Goal: Task Accomplishment & Management: Manage account settings

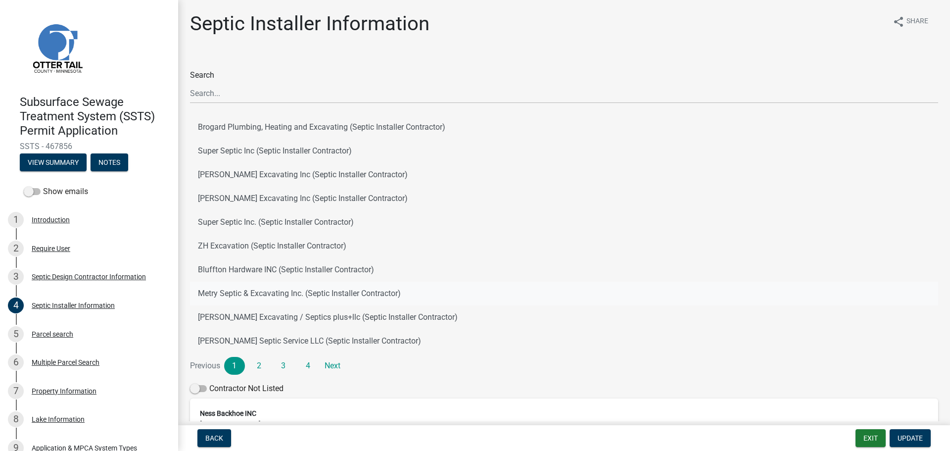
scroll to position [143, 0]
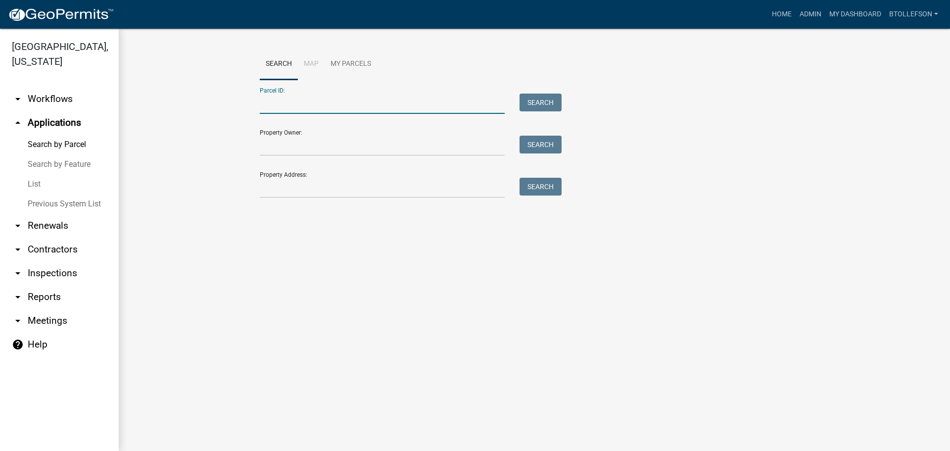
click at [325, 104] on input "Parcel ID:" at bounding box center [382, 104] width 245 height 20
paste input "16000290160000"
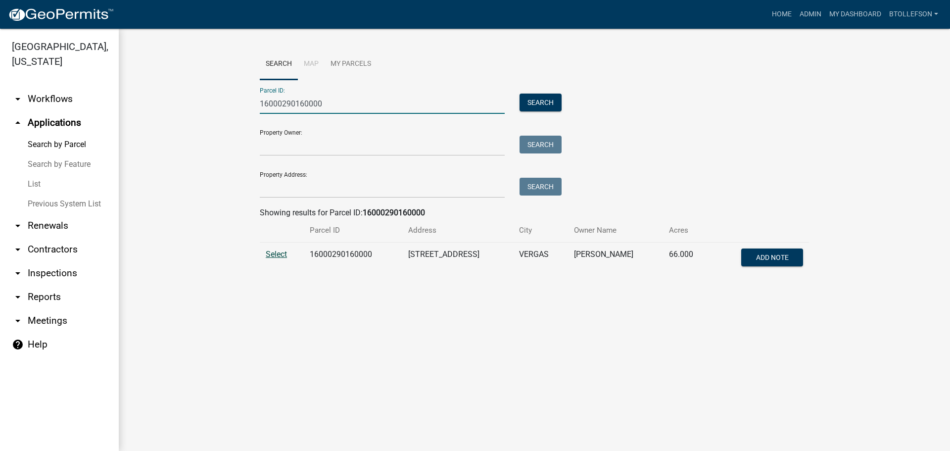
type input "16000290160000"
click at [281, 255] on span "Select" at bounding box center [276, 253] width 21 height 9
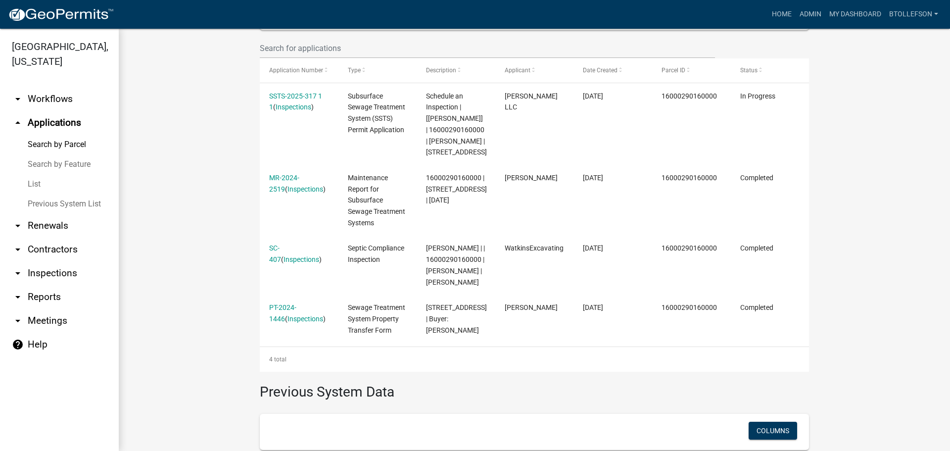
scroll to position [297, 0]
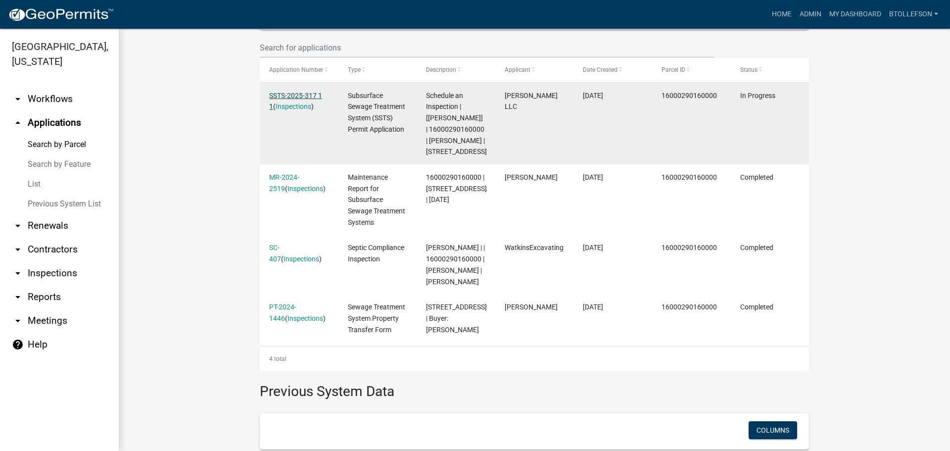
click at [283, 94] on link "SSTS-2025-317 1 1" at bounding box center [295, 101] width 53 height 19
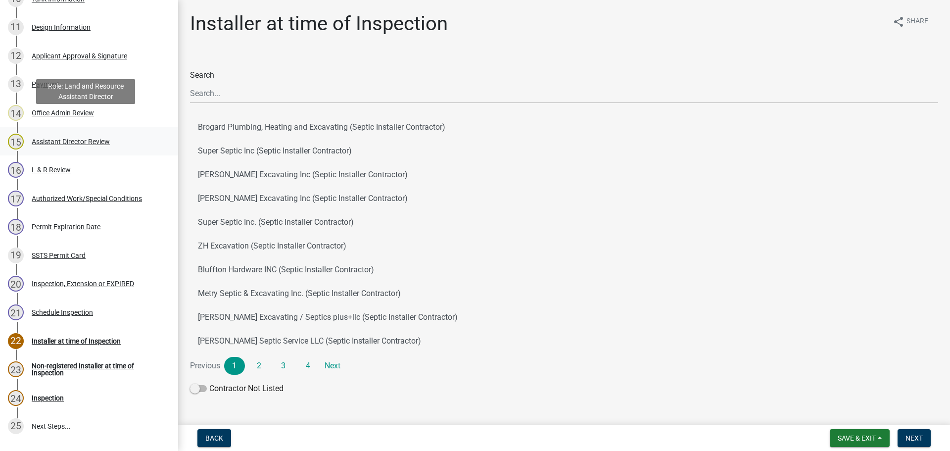
scroll to position [495, 0]
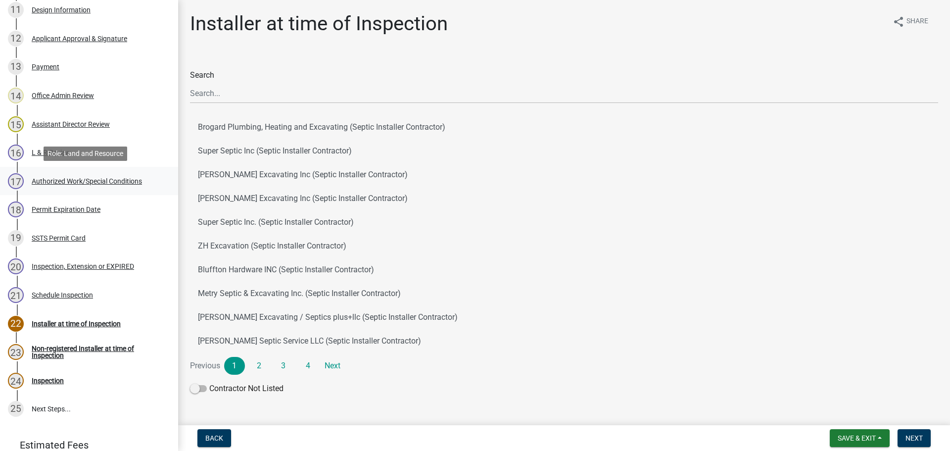
click at [54, 175] on div "17 Authorized Work/Special Conditions" at bounding box center [85, 181] width 154 height 16
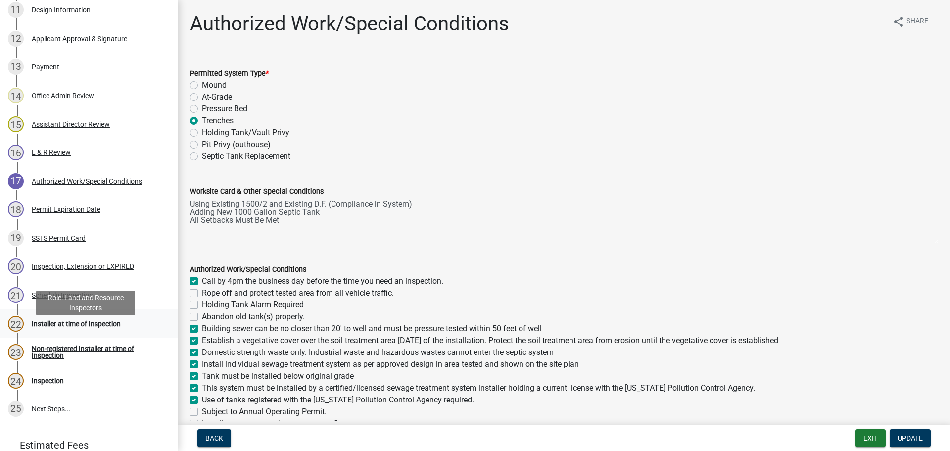
scroll to position [445, 0]
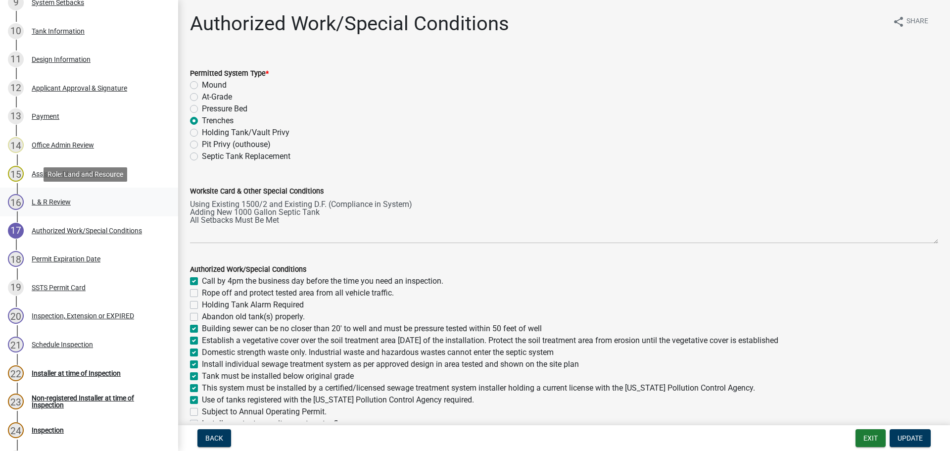
click at [75, 202] on div "16 L & R Review" at bounding box center [85, 202] width 154 height 16
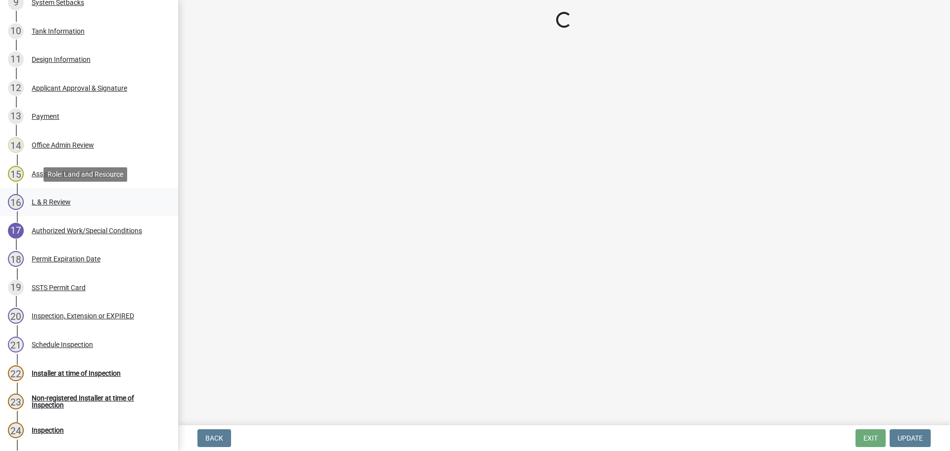
select select "9c3b6904-81c6-453c-afae-16c55a593472"
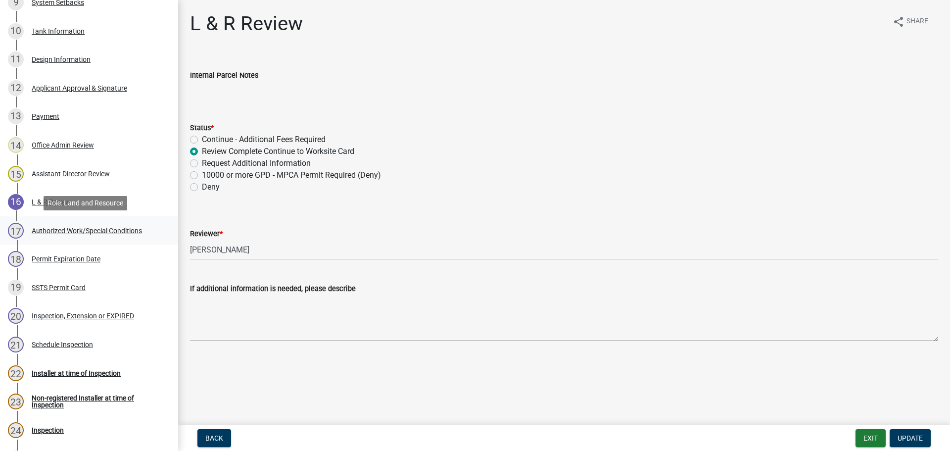
click at [72, 233] on div "Authorized Work/Special Conditions" at bounding box center [87, 230] width 110 height 7
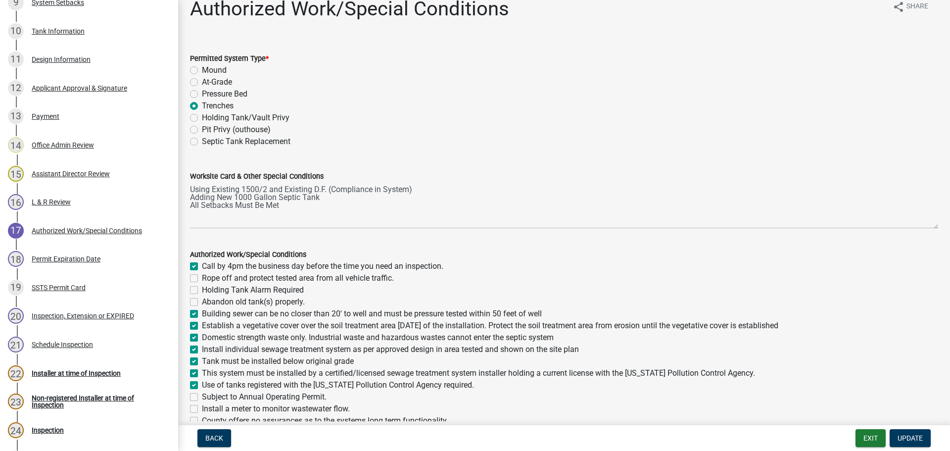
scroll to position [0, 0]
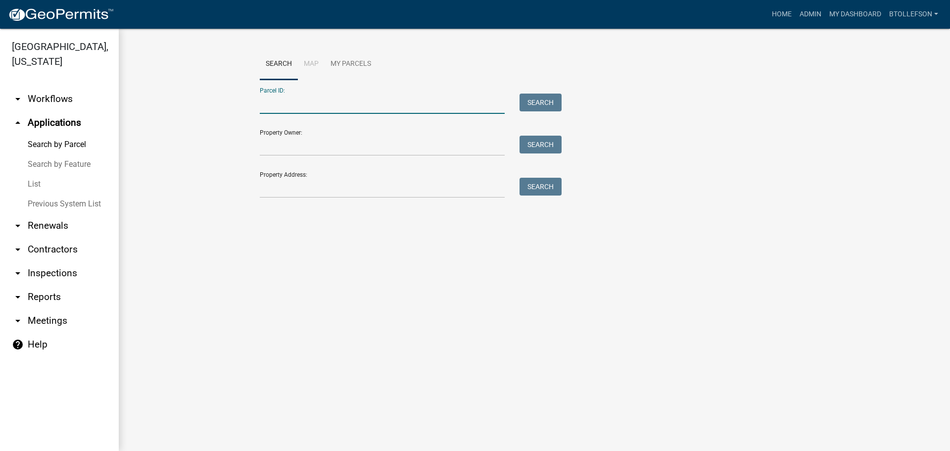
click at [369, 108] on input "Parcel ID:" at bounding box center [382, 104] width 245 height 20
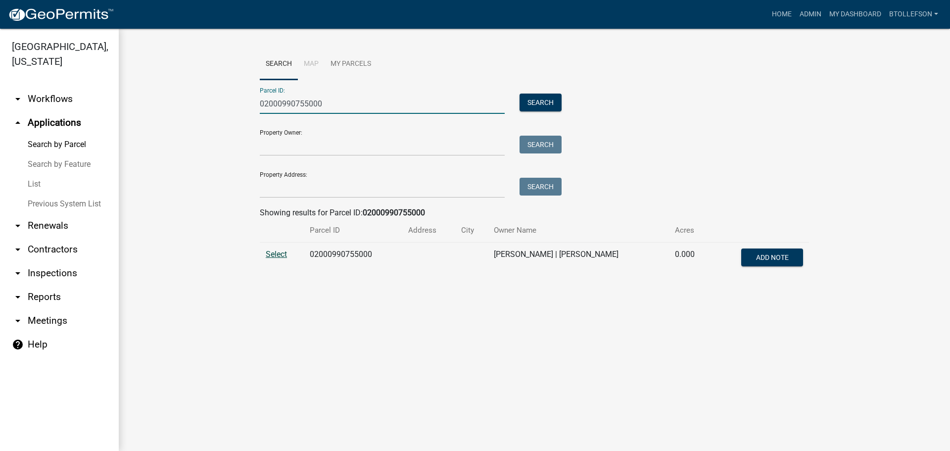
type input "02000990755000"
click at [282, 257] on span "Select" at bounding box center [276, 253] width 21 height 9
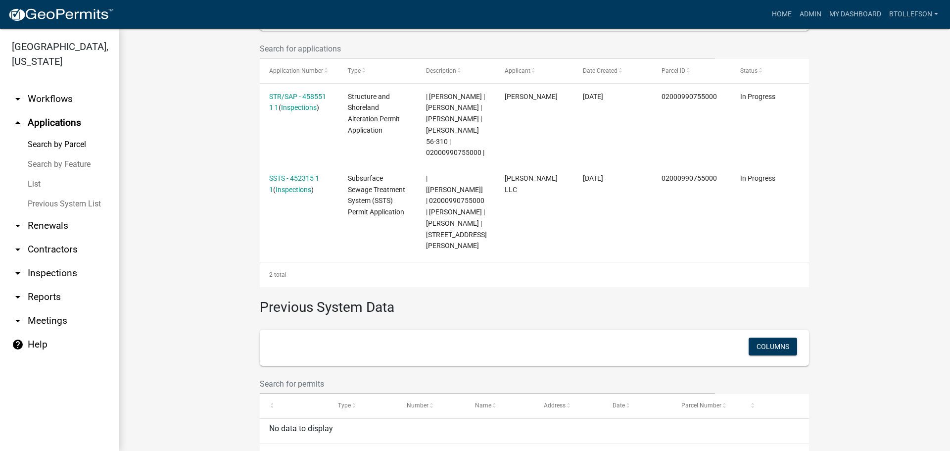
scroll to position [297, 0]
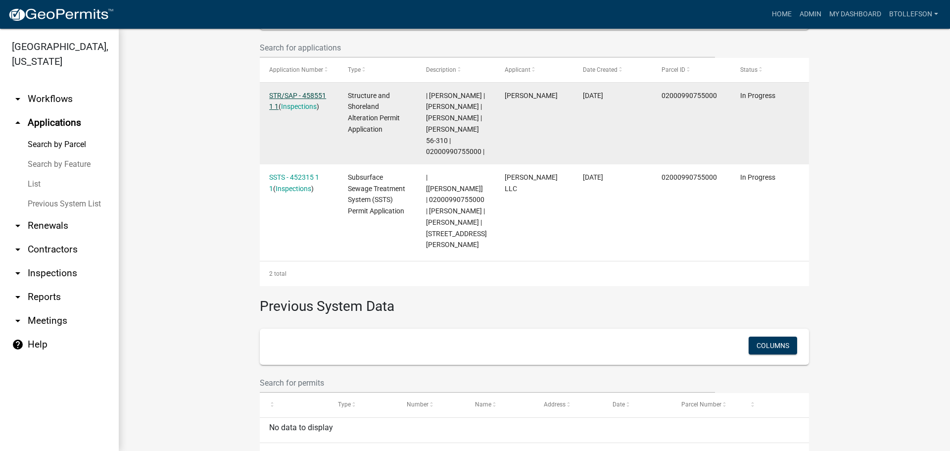
click at [283, 93] on link "STR/SAP - 458551 1 1" at bounding box center [297, 101] width 57 height 19
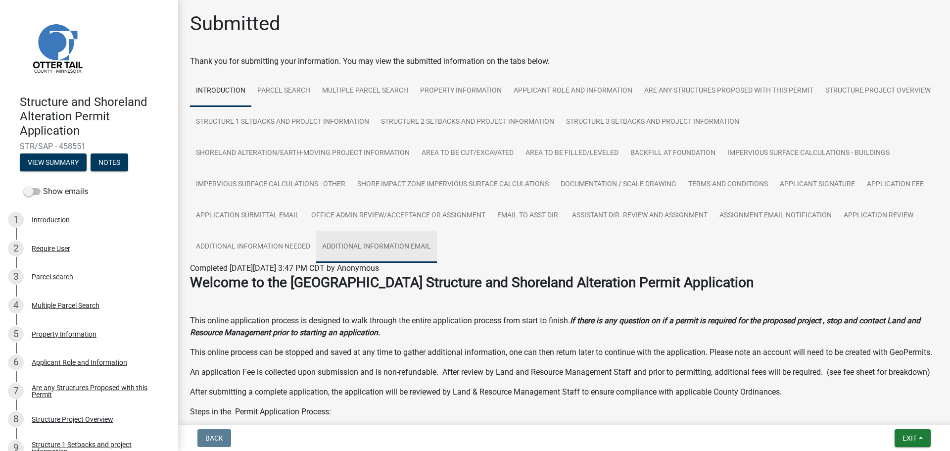
click at [349, 251] on link "Additional Information Email" at bounding box center [376, 247] width 121 height 32
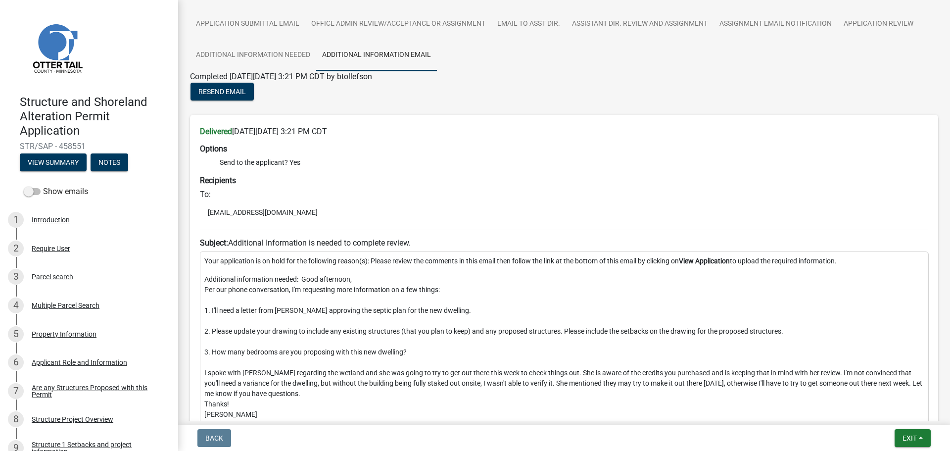
scroll to position [247, 0]
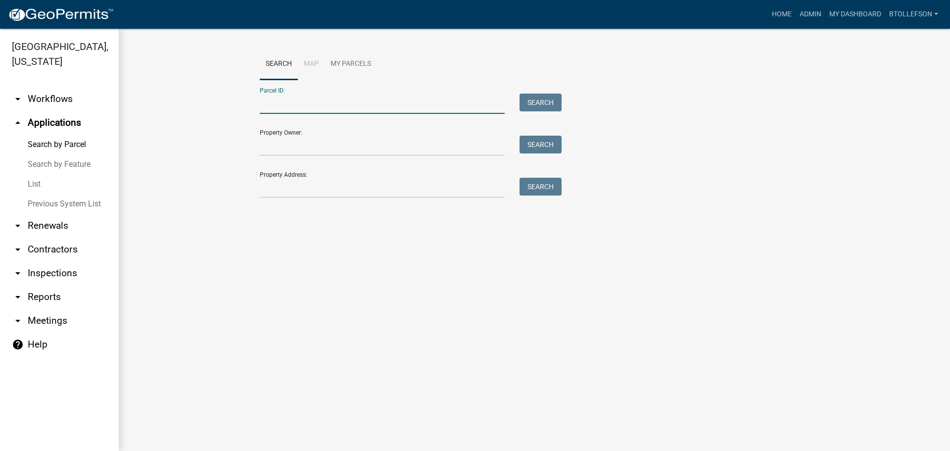
click at [276, 109] on input "Parcel ID:" at bounding box center [382, 104] width 245 height 20
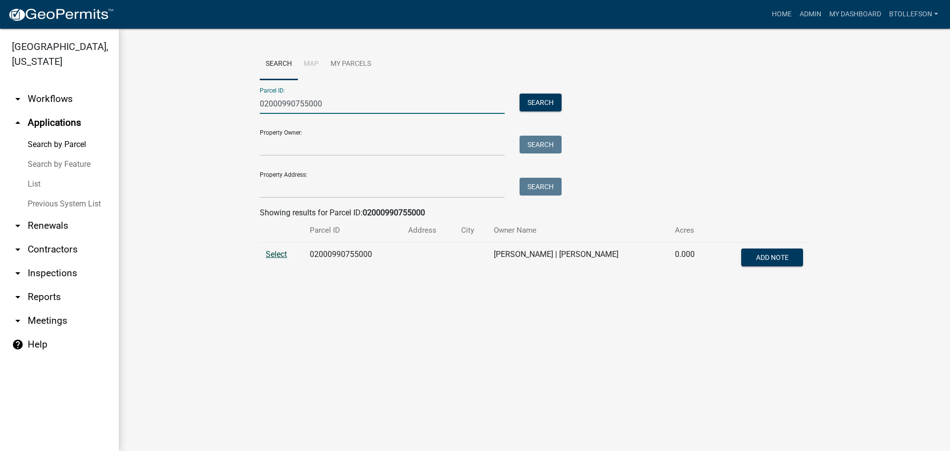
type input "02000990755000"
click at [274, 257] on span "Select" at bounding box center [276, 253] width 21 height 9
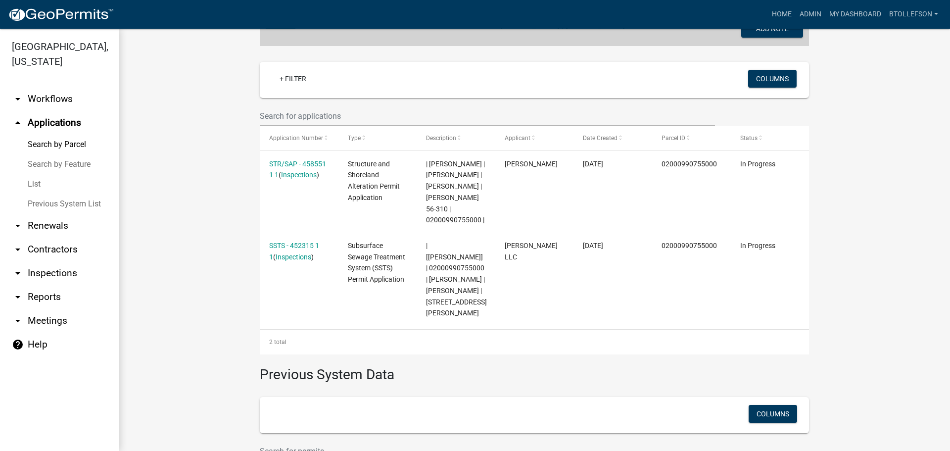
scroll to position [229, 0]
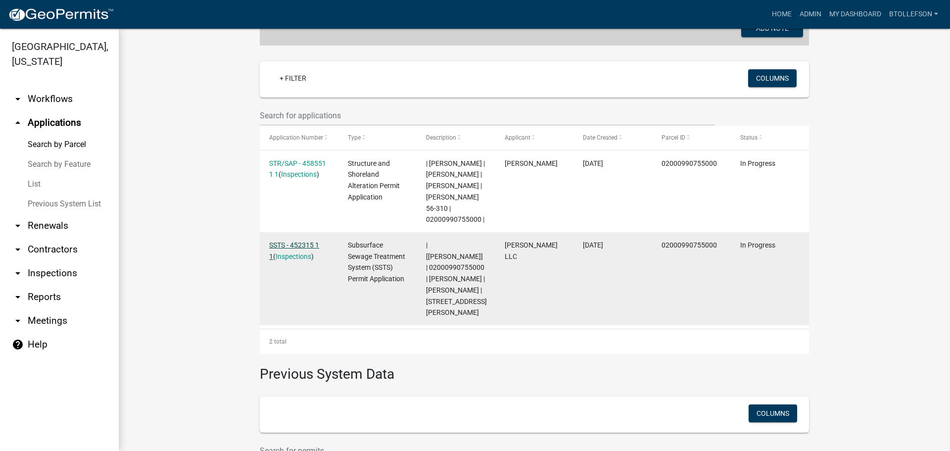
click at [285, 241] on link "SSTS - 452315 1 1" at bounding box center [294, 250] width 50 height 19
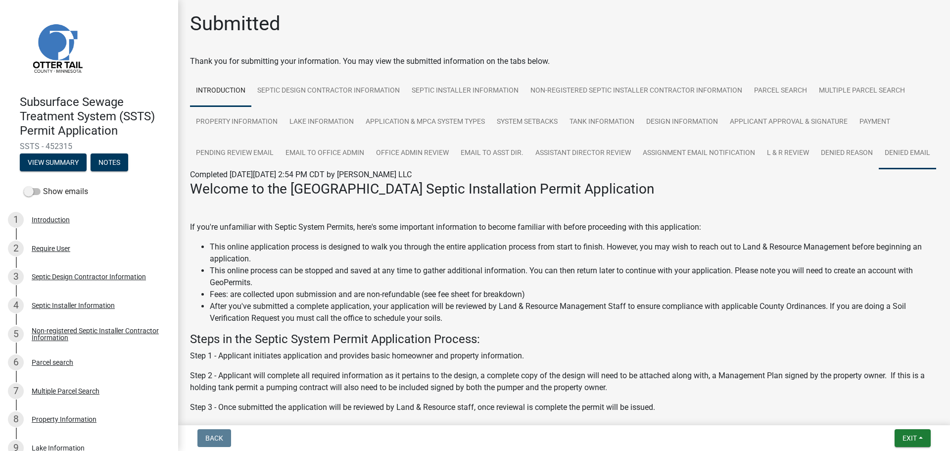
click at [879, 169] on link "Denied Email" at bounding box center [907, 154] width 57 height 32
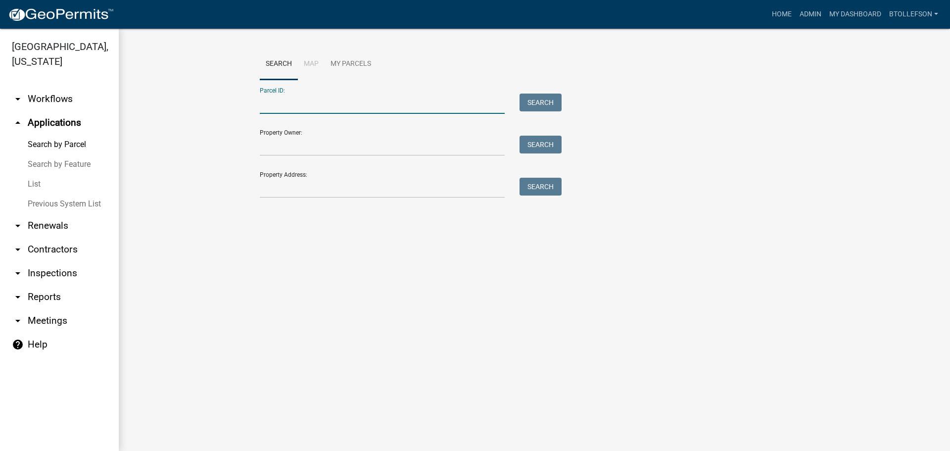
click at [377, 110] on input "Parcel ID:" at bounding box center [382, 104] width 245 height 20
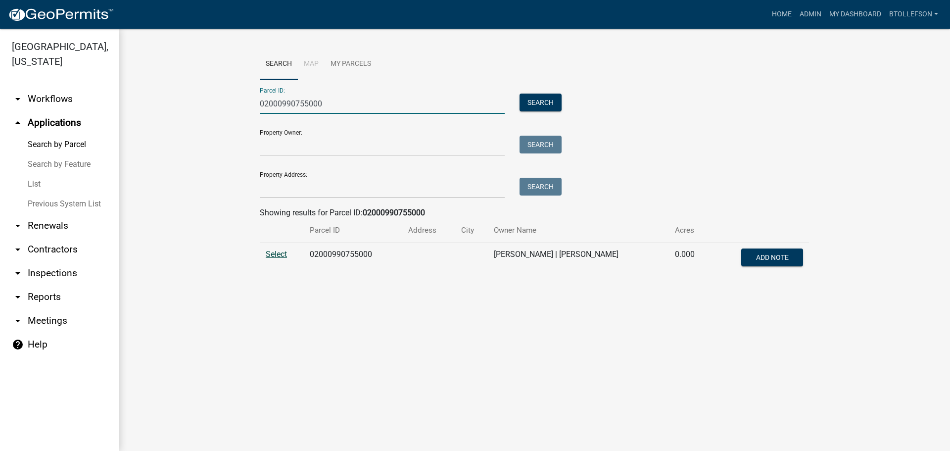
type input "02000990755000"
click at [276, 254] on span "Select" at bounding box center [276, 253] width 21 height 9
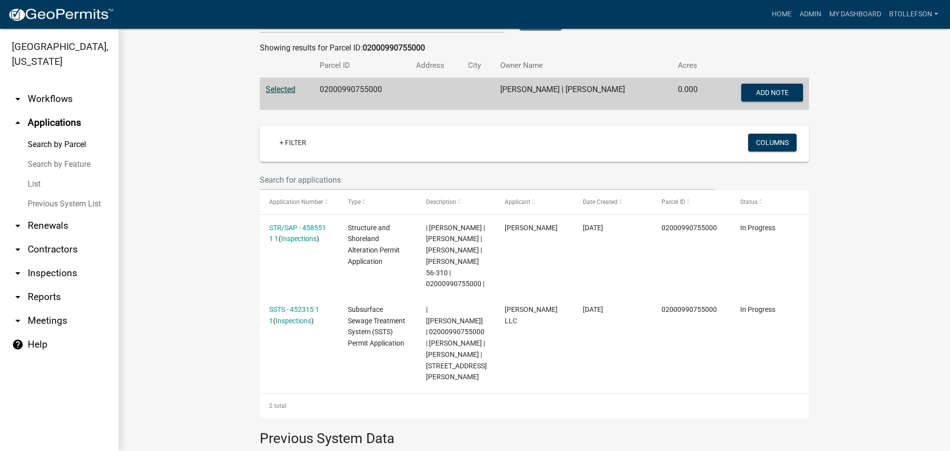
scroll to position [247, 0]
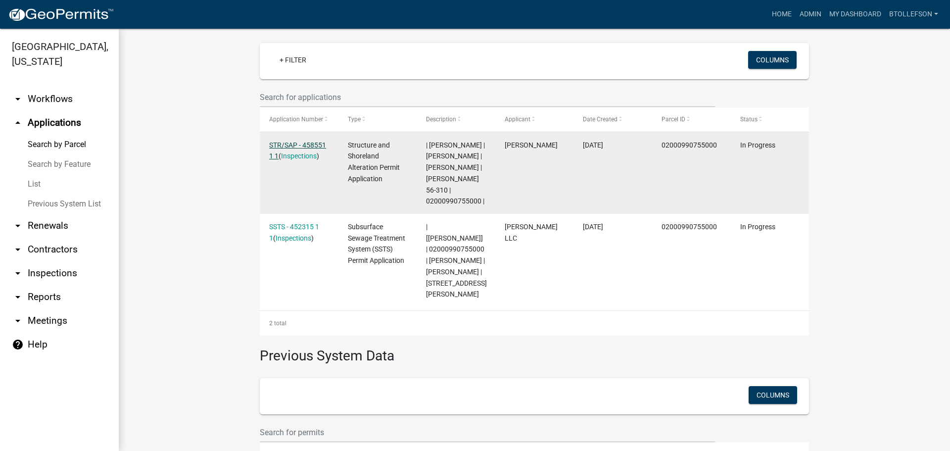
click at [282, 148] on link "STR/SAP - 458551 1 1" at bounding box center [297, 150] width 57 height 19
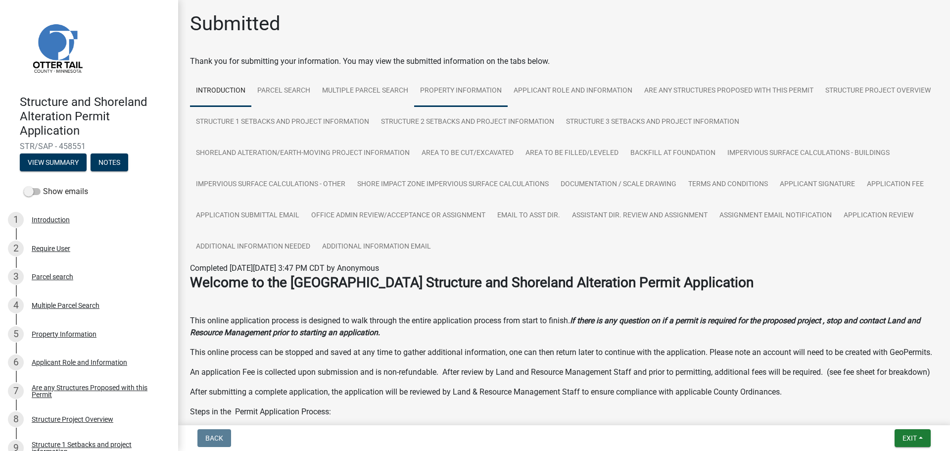
drag, startPoint x: 445, startPoint y: 94, endPoint x: 464, endPoint y: 101, distance: 20.9
click at [445, 94] on link "Property Information" at bounding box center [461, 91] width 94 height 32
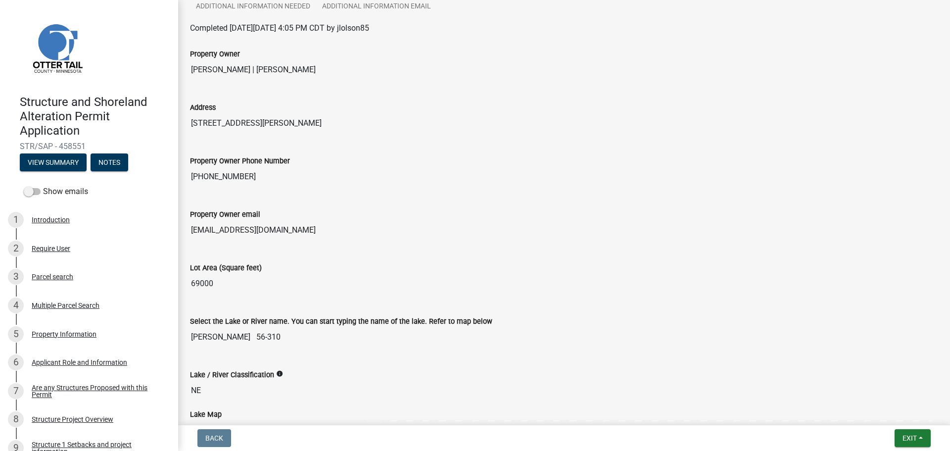
scroll to position [247, 0]
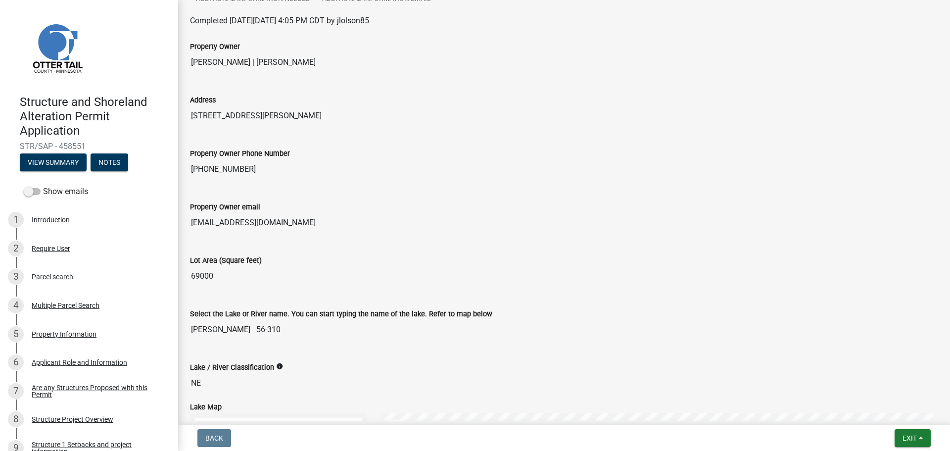
drag, startPoint x: 191, startPoint y: 223, endPoint x: 272, endPoint y: 223, distance: 81.2
click at [272, 223] on input "jlolsontire@gmail.com" at bounding box center [564, 223] width 748 height 20
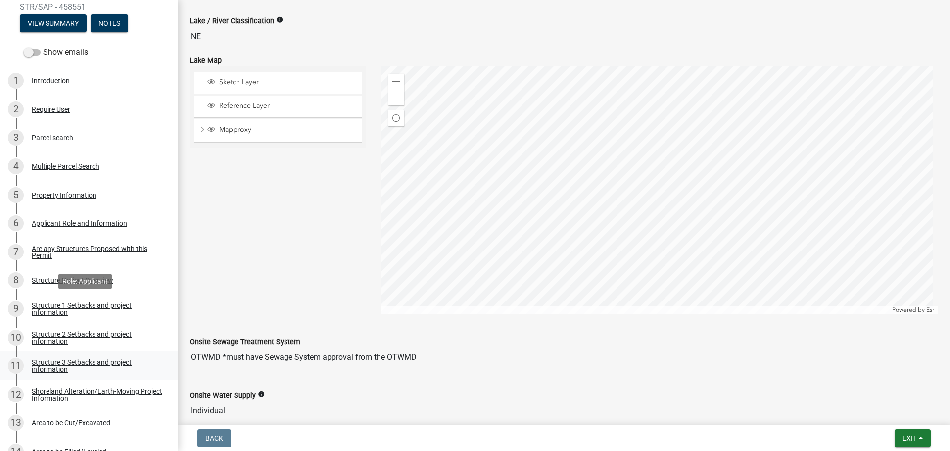
scroll to position [198, 0]
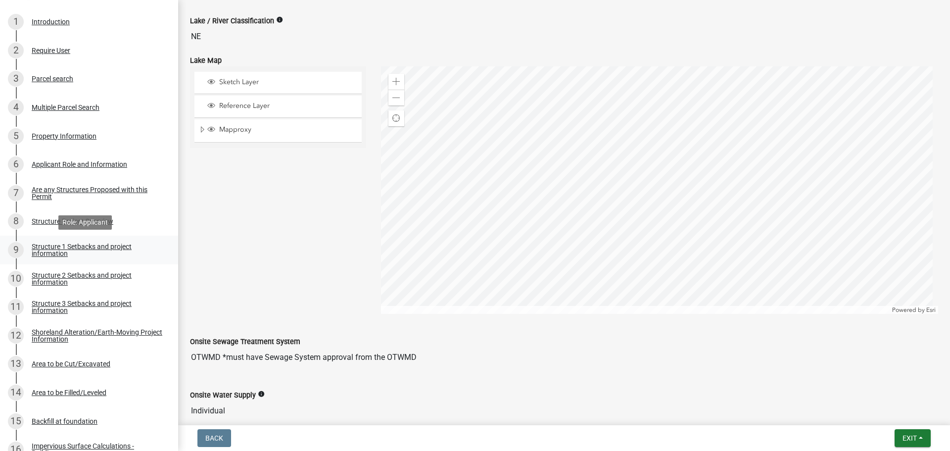
drag, startPoint x: 49, startPoint y: 245, endPoint x: 77, endPoint y: 258, distance: 31.4
click at [49, 245] on div "Structure 1 Setbacks and project information" at bounding box center [97, 250] width 131 height 14
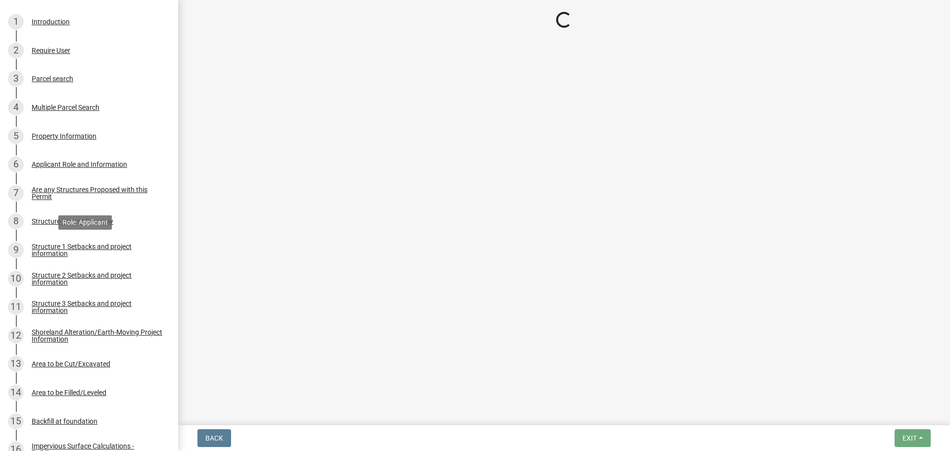
scroll to position [0, 0]
select select "c185e313-3403-4239-bd61-bb563c58a77a"
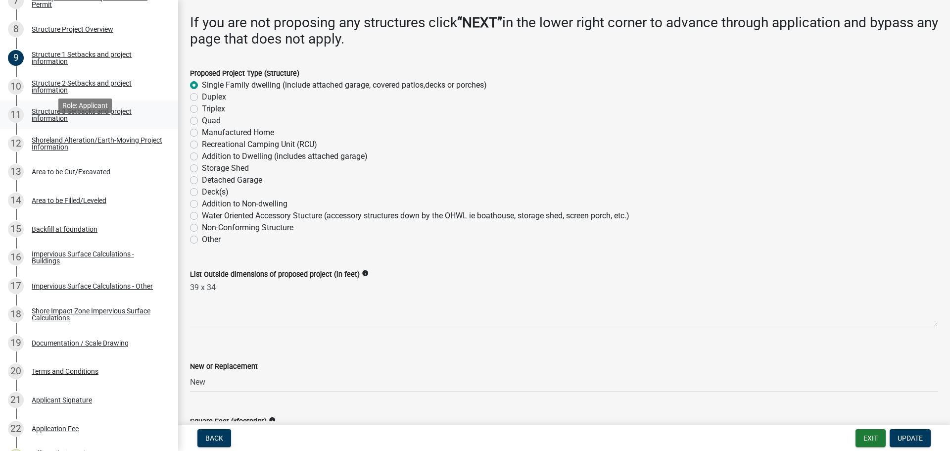
scroll to position [396, 0]
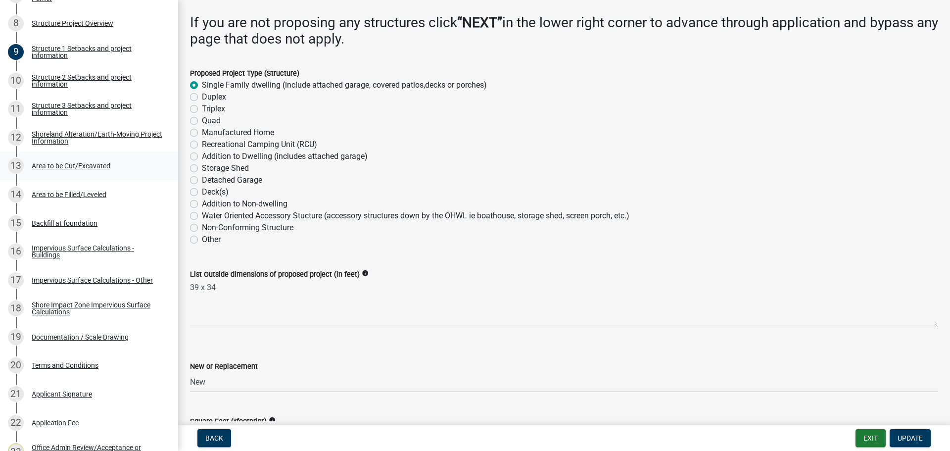
click at [87, 168] on div "Area to be Cut/Excavated" at bounding box center [71, 165] width 79 height 7
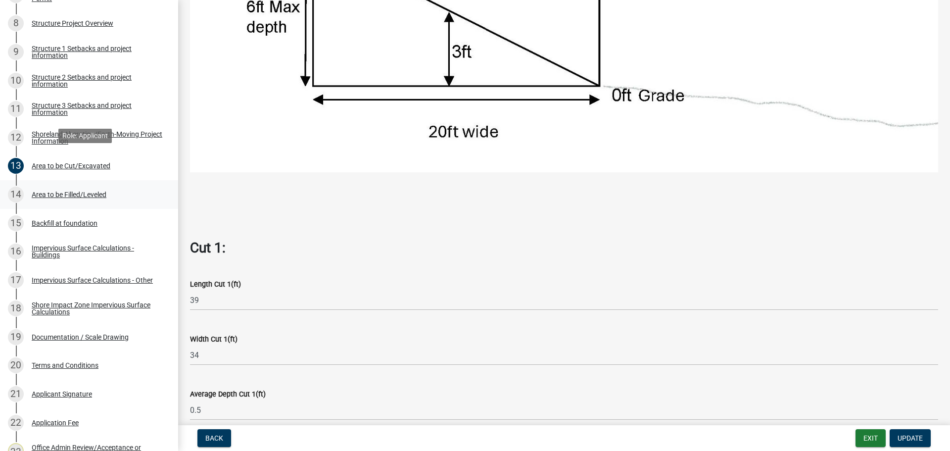
scroll to position [445, 0]
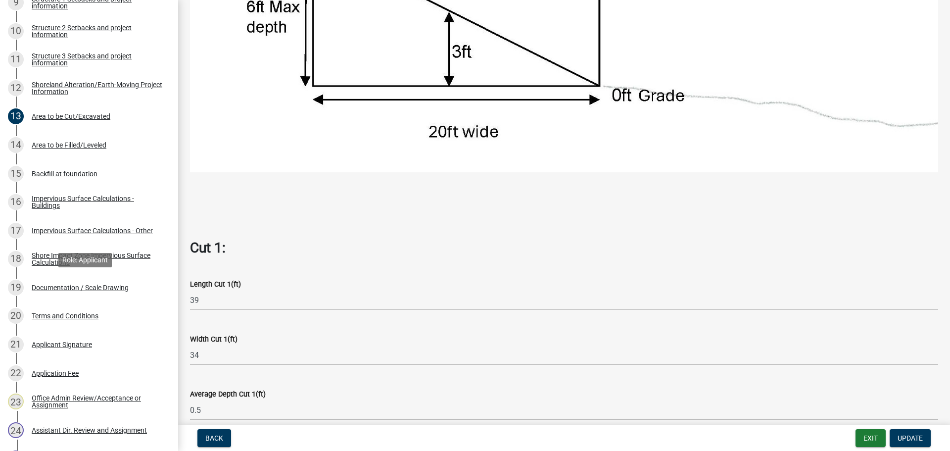
click at [66, 293] on div "19 Documentation / Scale Drawing" at bounding box center [85, 288] width 154 height 16
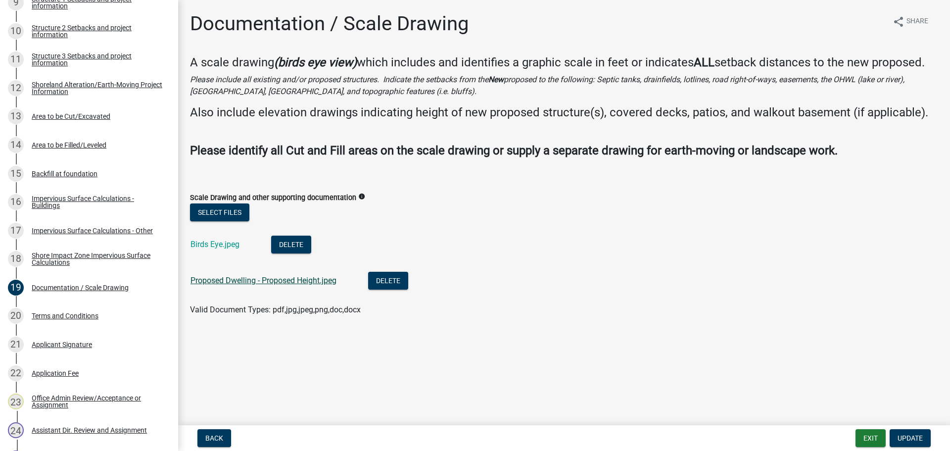
click at [229, 280] on link "Proposed Dwelling - Proposed Height.jpeg" at bounding box center [264, 280] width 146 height 9
click at [75, 145] on div "Area to be Filled/Leveled" at bounding box center [69, 145] width 75 height 7
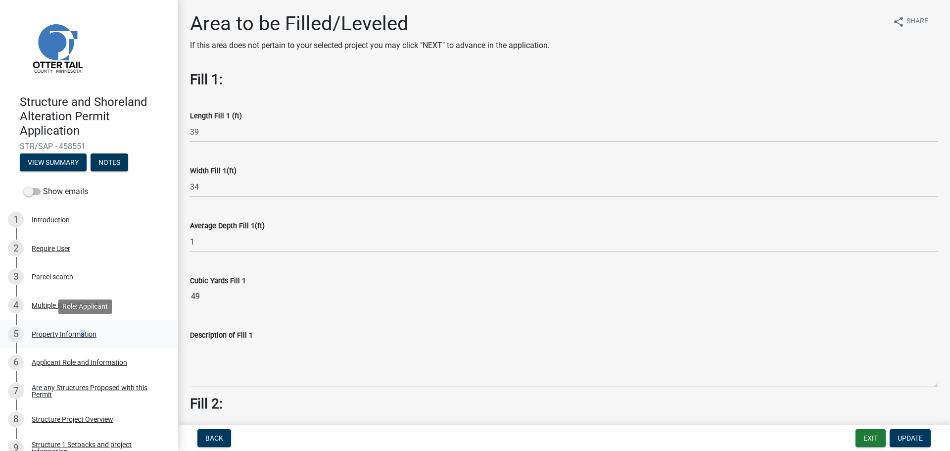
drag, startPoint x: 77, startPoint y: 330, endPoint x: 84, endPoint y: 336, distance: 8.4
click at [77, 331] on div "Property Information" at bounding box center [64, 334] width 65 height 7
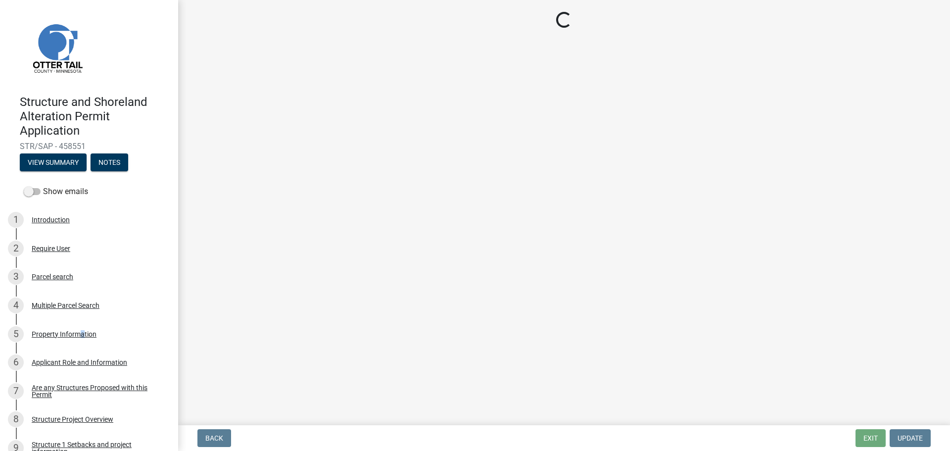
select select "b6121ad5-03ca-4bf6-9348-ba090a687a3d"
select select "bc365043-463f-4dd2-a146-228392936da3"
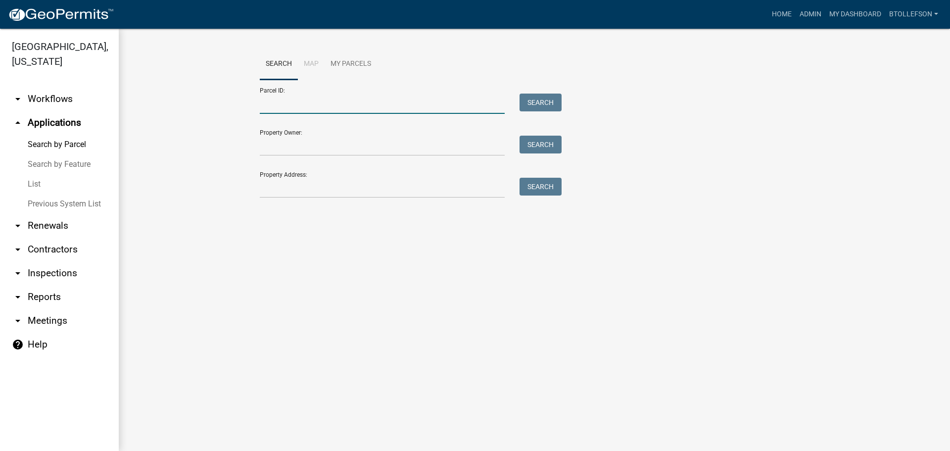
click at [415, 102] on input "Parcel ID:" at bounding box center [382, 104] width 245 height 20
paste input "18000150099017"
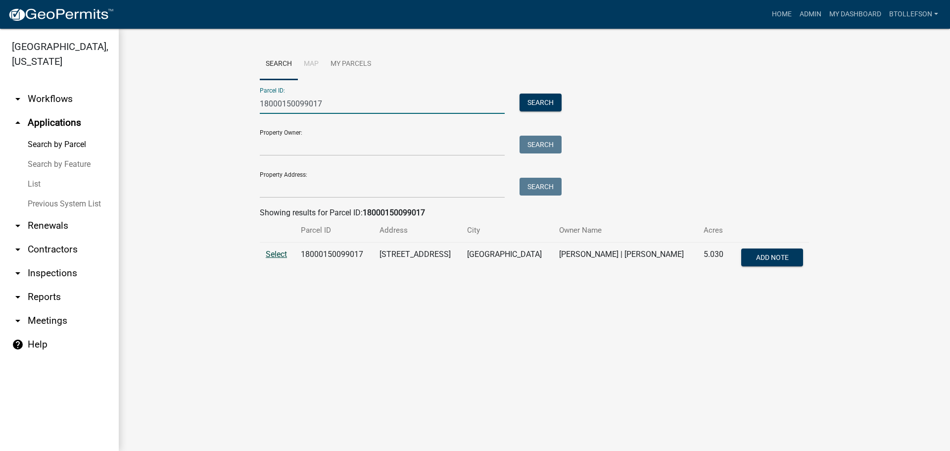
type input "18000150099017"
click at [276, 252] on span "Select" at bounding box center [276, 253] width 21 height 9
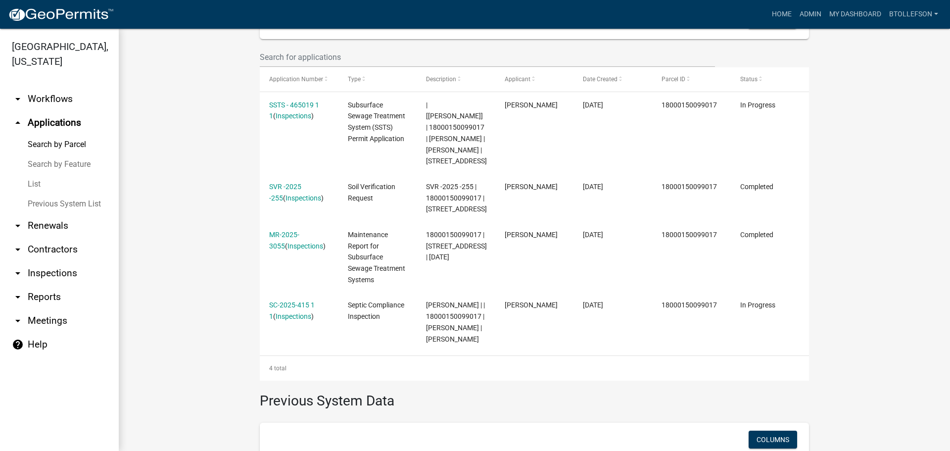
scroll to position [297, 0]
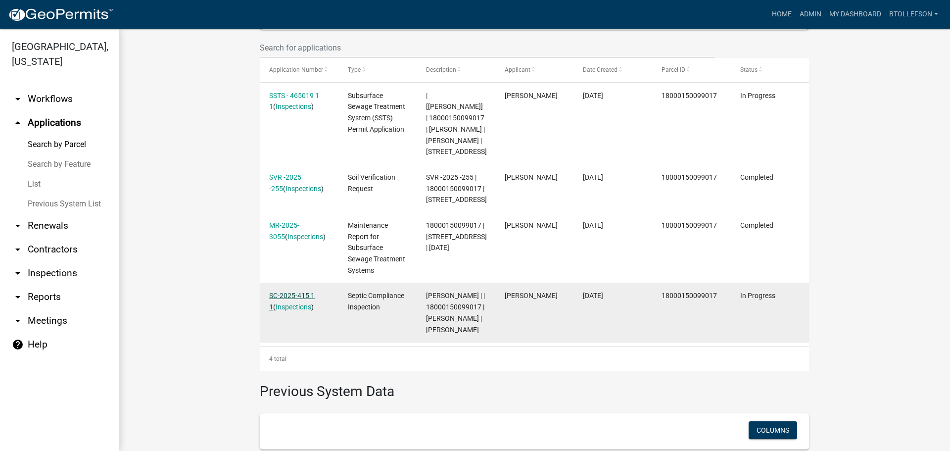
click at [284, 311] on link "SC-2025-415 1 1" at bounding box center [292, 301] width 46 height 19
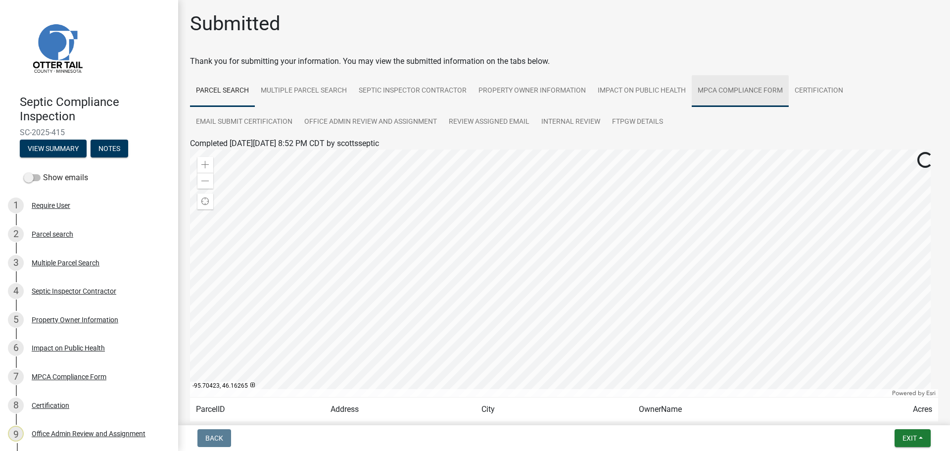
click at [745, 81] on link "MPCA Compliance Form" at bounding box center [740, 91] width 97 height 32
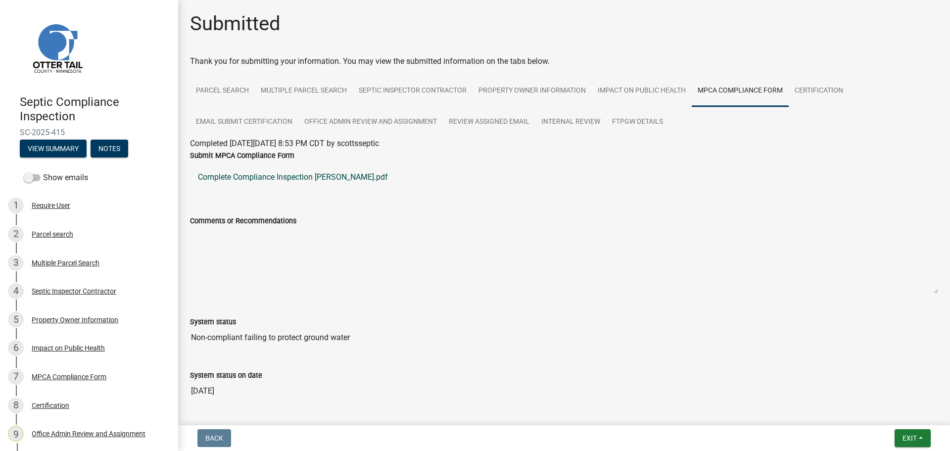
click at [304, 175] on link "Complete Compliance Inspection Martenson.pdf" at bounding box center [564, 177] width 748 height 24
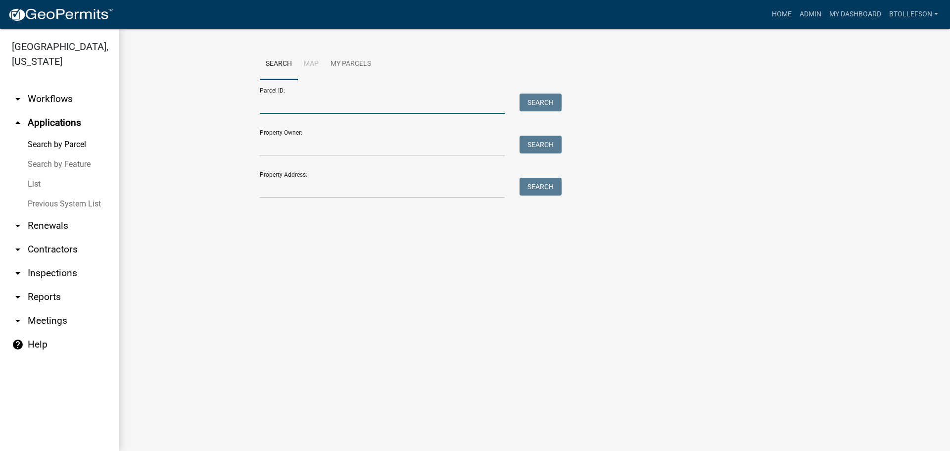
click at [376, 107] on input "Parcel ID:" at bounding box center [382, 104] width 245 height 20
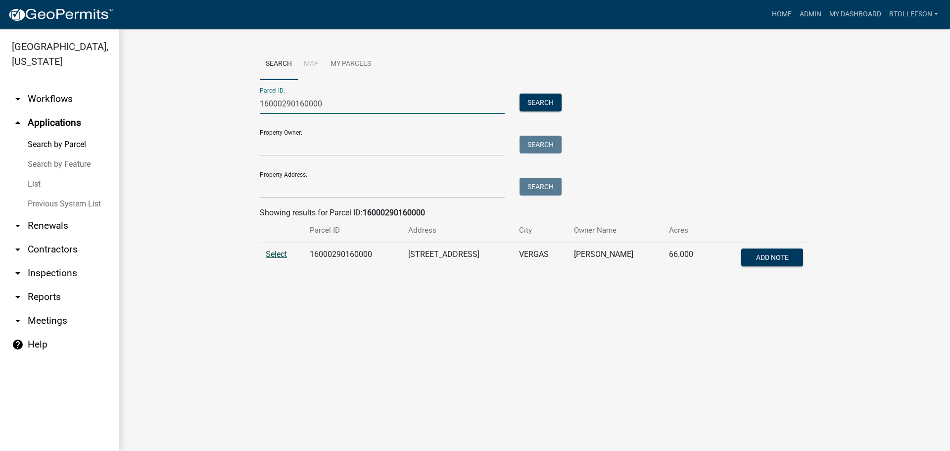
type input "16000290160000"
click at [283, 254] on span "Select" at bounding box center [276, 253] width 21 height 9
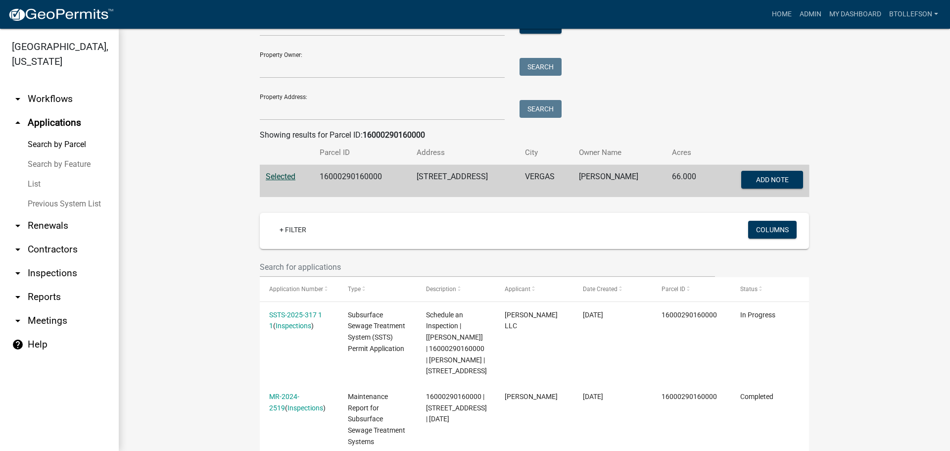
scroll to position [148, 0]
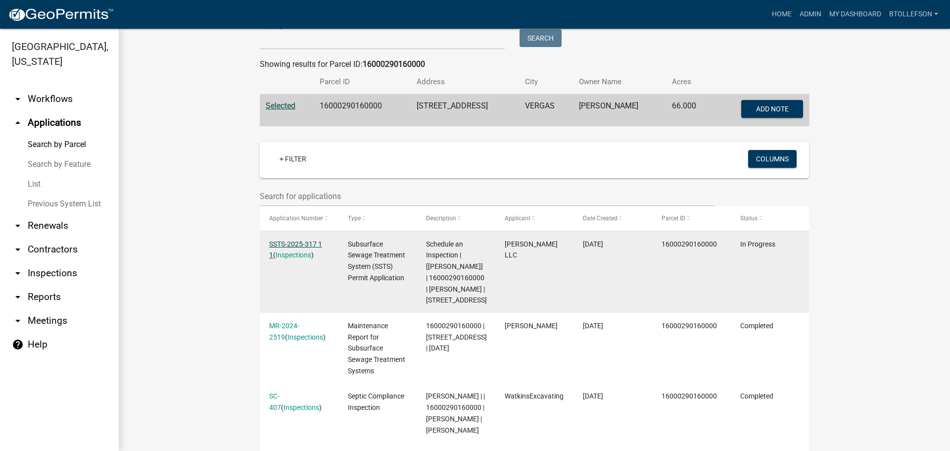
click at [284, 246] on link "SSTS-2025-317 1 1" at bounding box center [295, 249] width 53 height 19
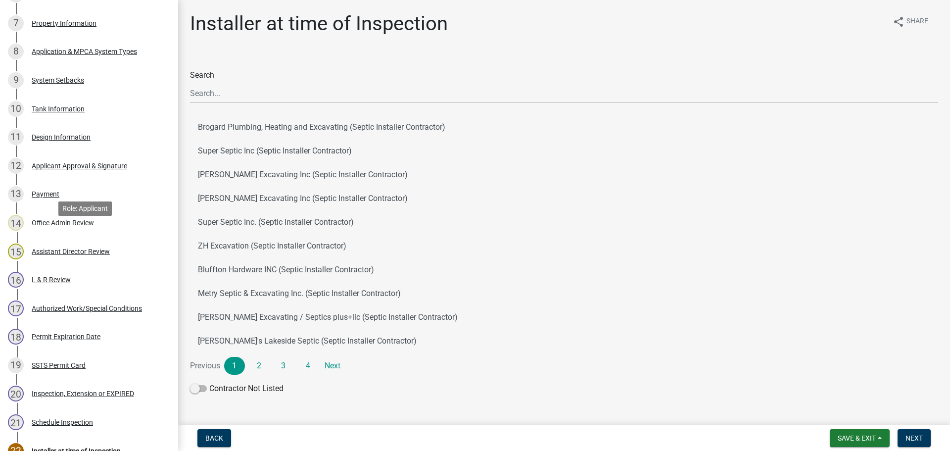
scroll to position [396, 0]
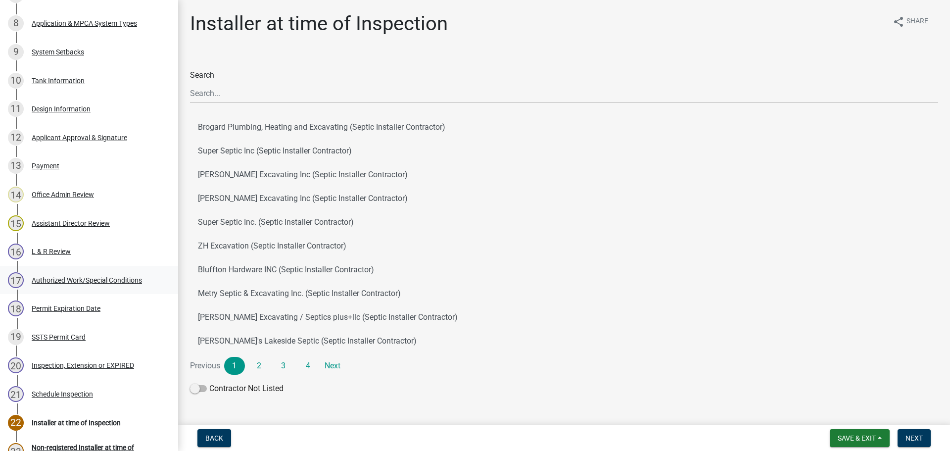
click at [120, 277] on div "Authorized Work/Special Conditions" at bounding box center [87, 280] width 110 height 7
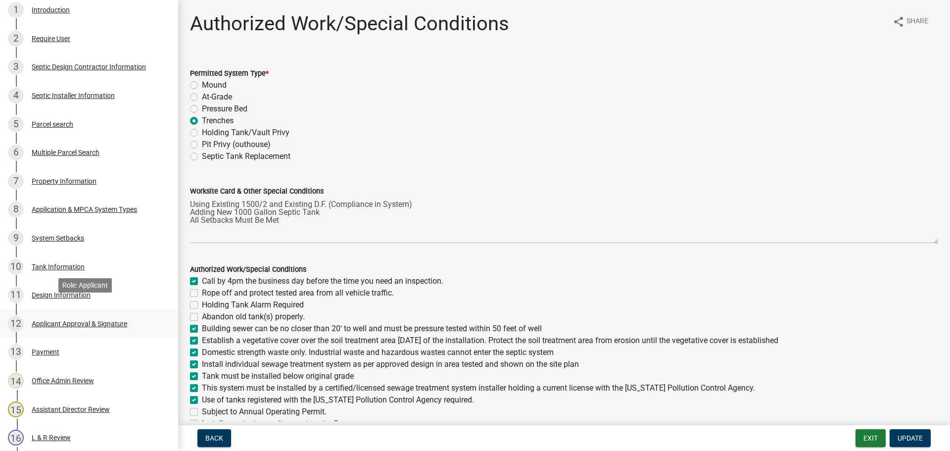
scroll to position [198, 0]
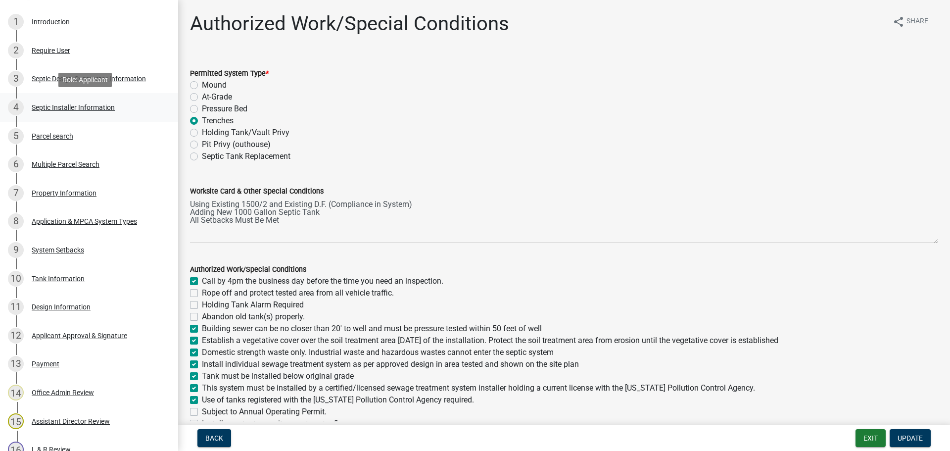
click at [65, 102] on div "4 Septic Installer Information" at bounding box center [85, 107] width 154 height 16
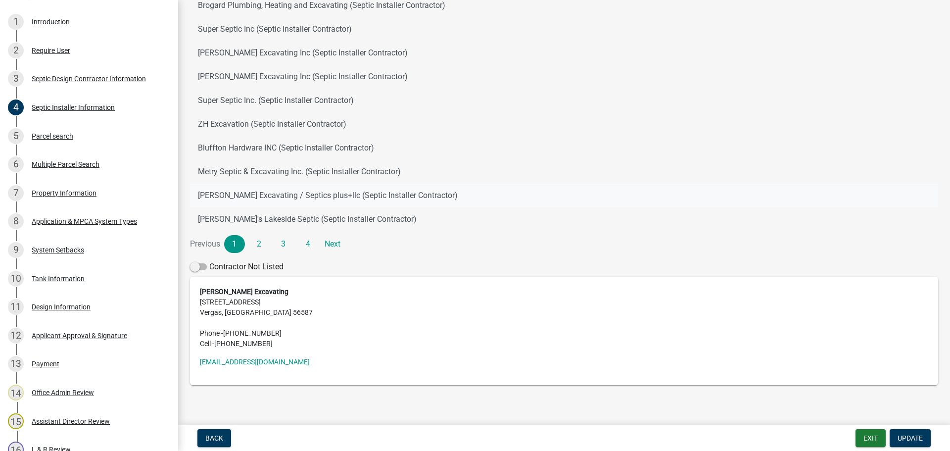
scroll to position [132, 0]
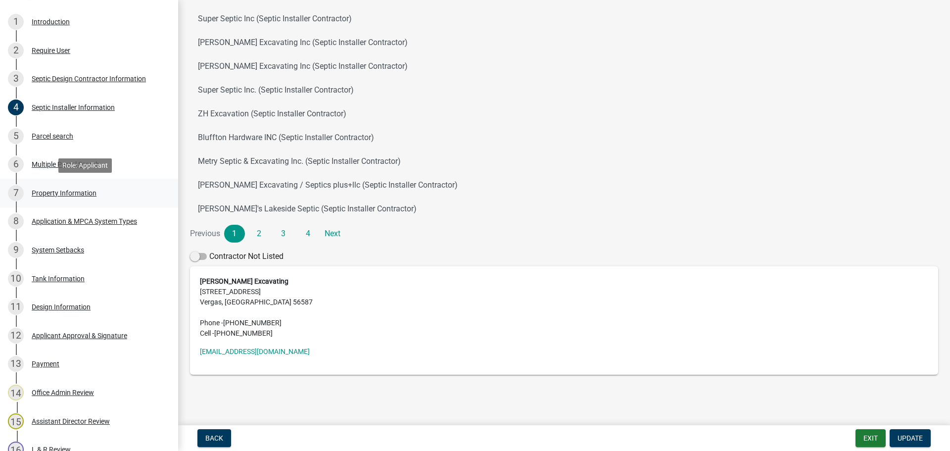
click at [53, 193] on div "Property Information" at bounding box center [64, 193] width 65 height 7
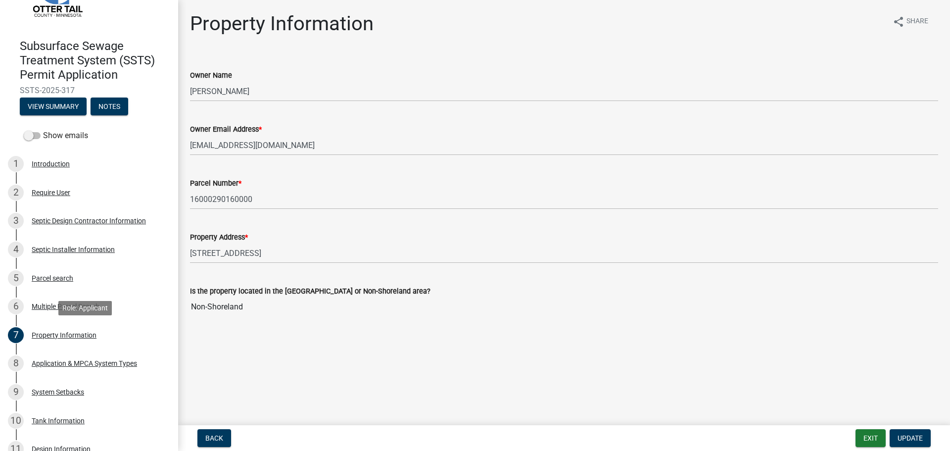
scroll to position [0, 0]
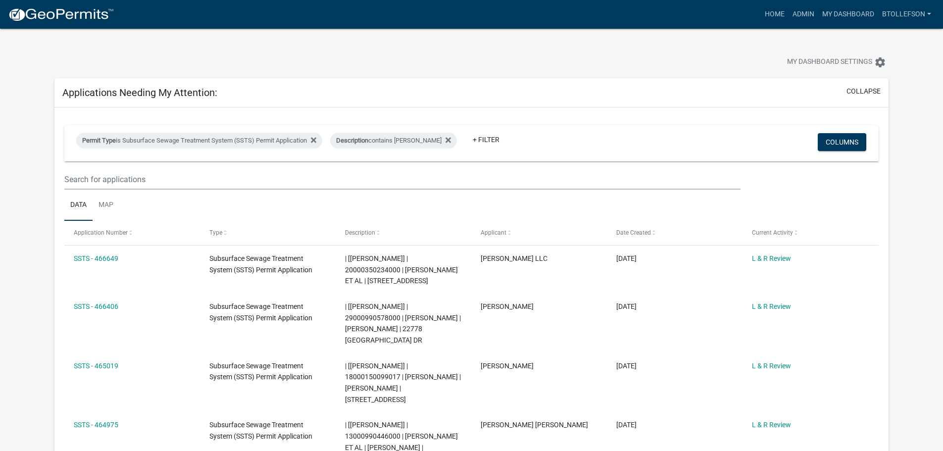
select select "3: 100"
click at [263, 139] on div "Permit Type is Subsurface Sewage Treatment System (SSTS) Permit Application" at bounding box center [199, 141] width 246 height 16
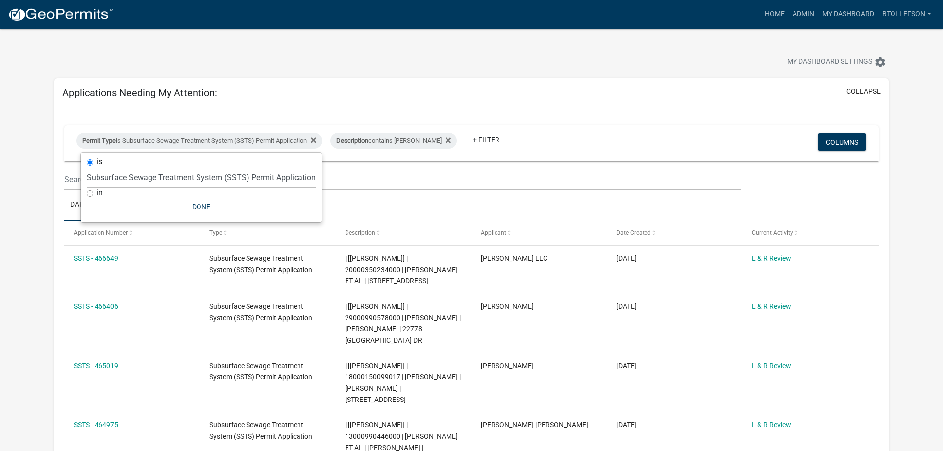
click at [251, 181] on select "Select an option Building Contractor / Excavators (Registration) Building Contr…" at bounding box center [201, 177] width 229 height 20
select select "79d4bf26-a84c-4898-8d16-9ebea2345fb4"
click at [87, 167] on select "Select an option Building Contractor / Excavators (Registration) Building Contr…" at bounding box center [201, 177] width 229 height 20
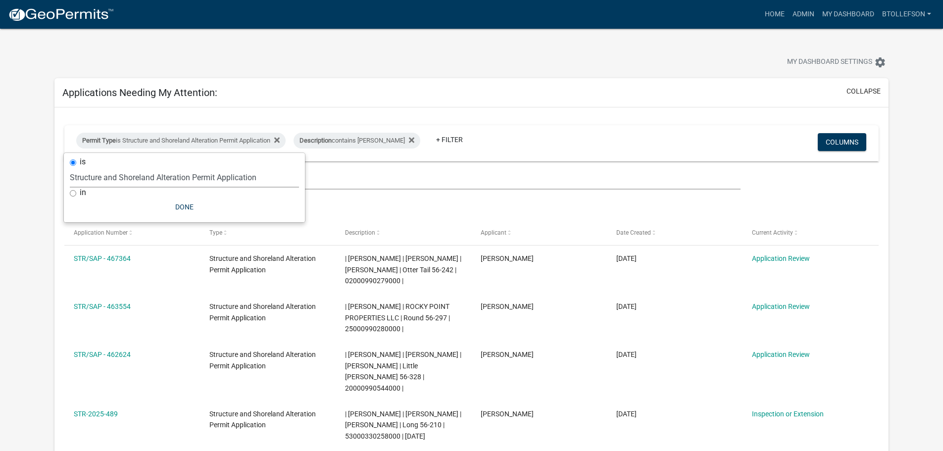
select select "3: 100"
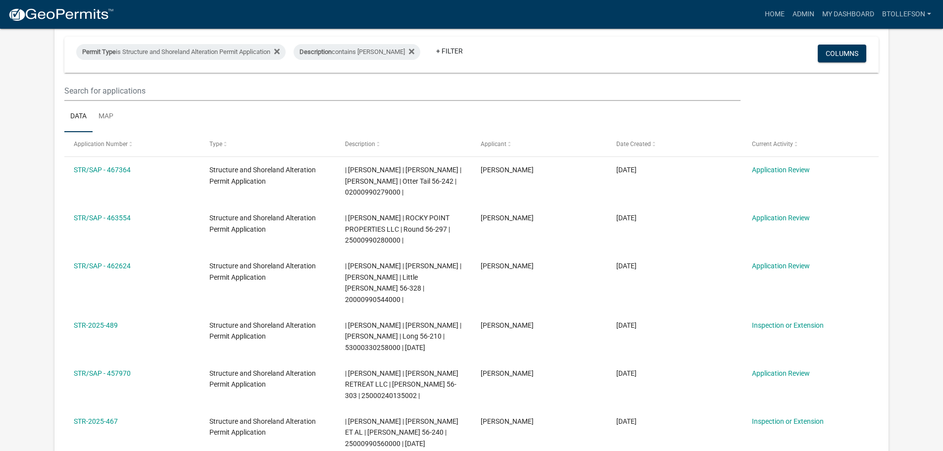
scroll to position [99, 0]
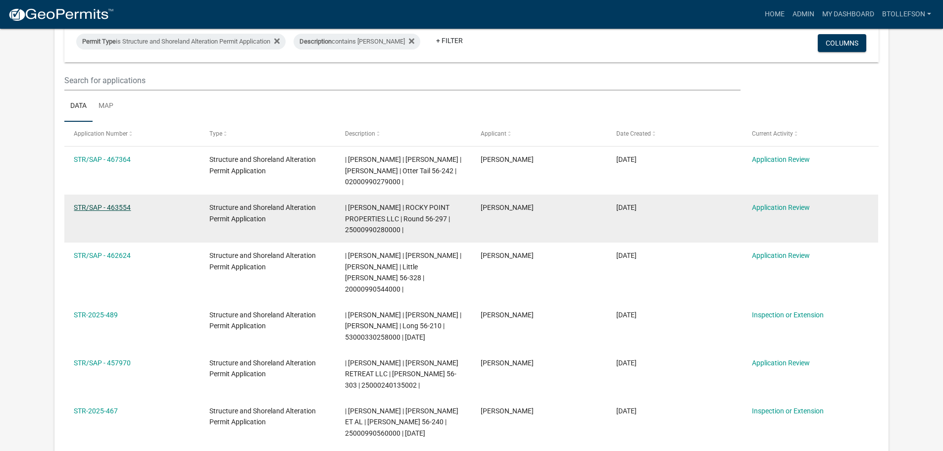
click at [112, 206] on link "STR/SAP - 463554" at bounding box center [102, 207] width 57 height 8
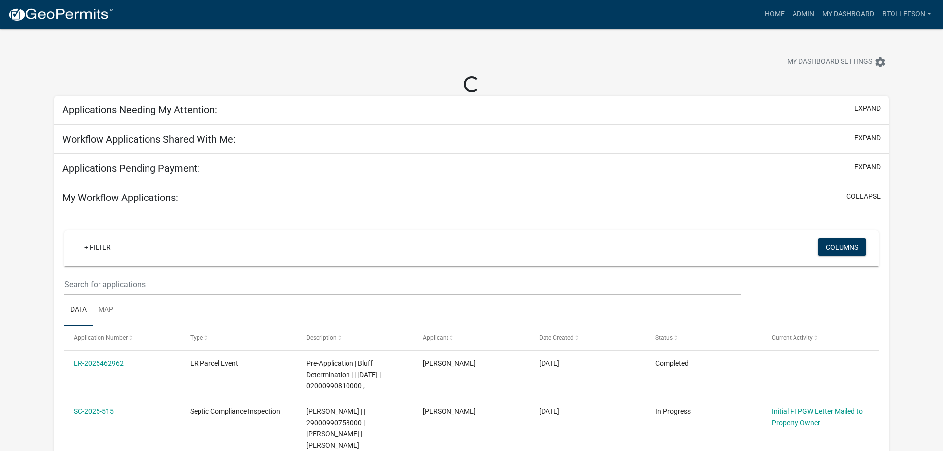
select select "3: 100"
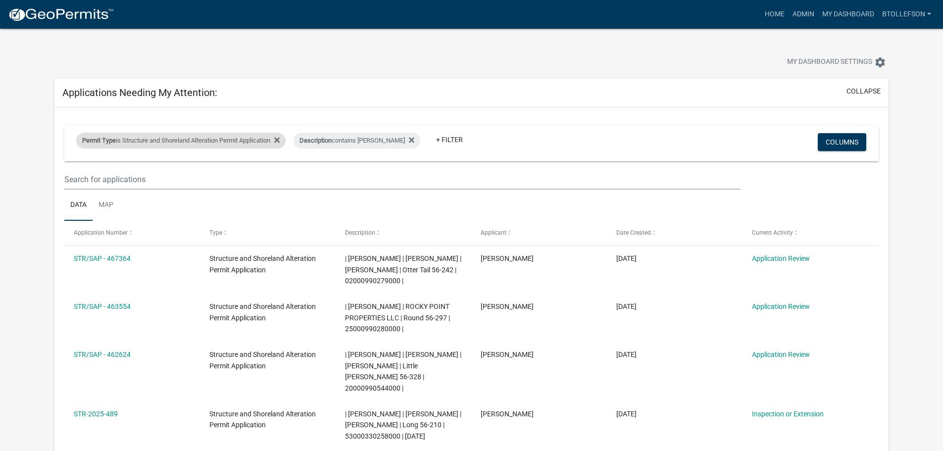
click at [213, 134] on div "Permit Type is Structure and Shoreland Alteration Permit Application" at bounding box center [180, 141] width 209 height 16
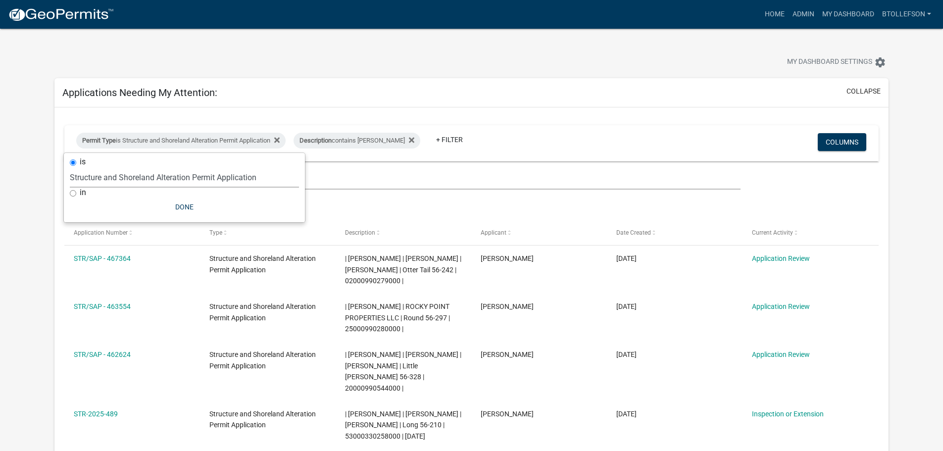
click at [212, 173] on select "Select an option Building Contractor / Excavators (Registration) Building Contr…" at bounding box center [184, 177] width 229 height 20
select select "68d28c81-f724-4f90-9ad3-bed34bf6fb80"
click at [87, 167] on select "Select an option Building Contractor / Excavators (Registration) Building Contr…" at bounding box center [184, 177] width 229 height 20
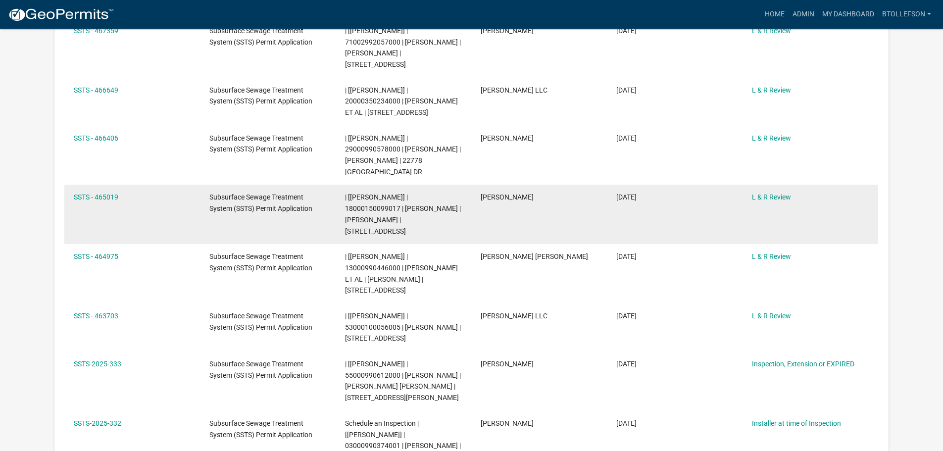
scroll to position [247, 0]
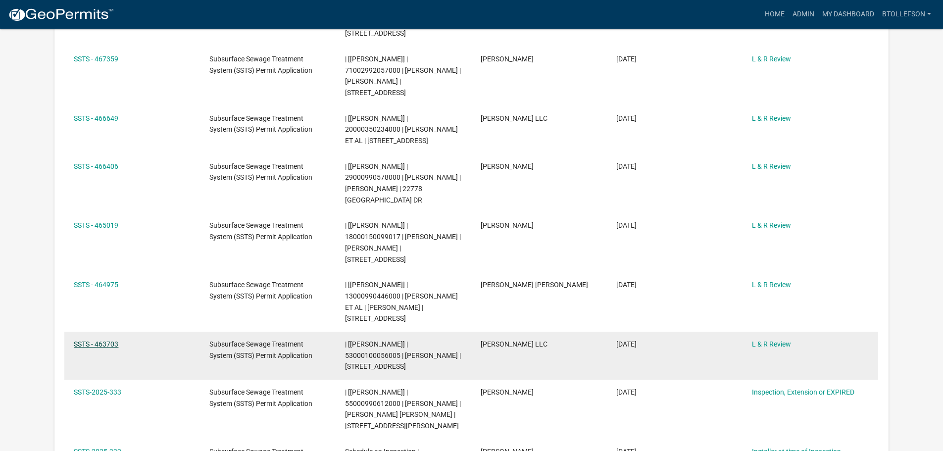
click at [74, 348] on link "SSTS - 463703" at bounding box center [96, 344] width 45 height 8
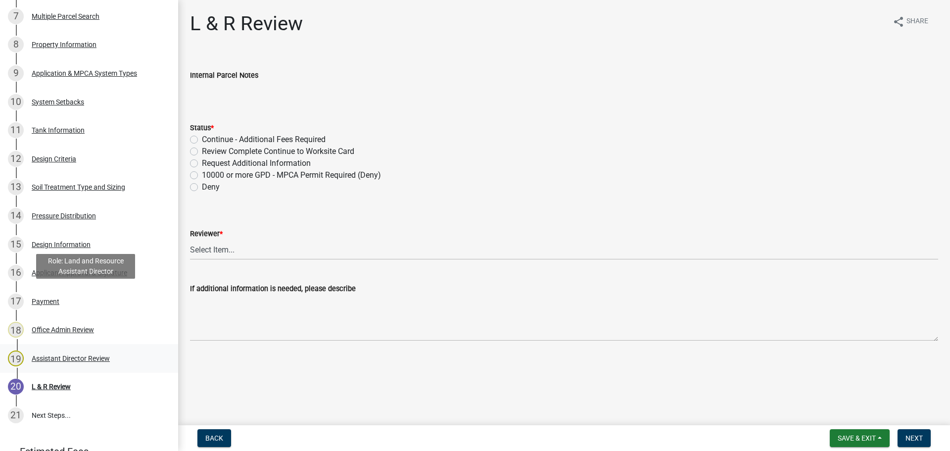
scroll to position [445, 0]
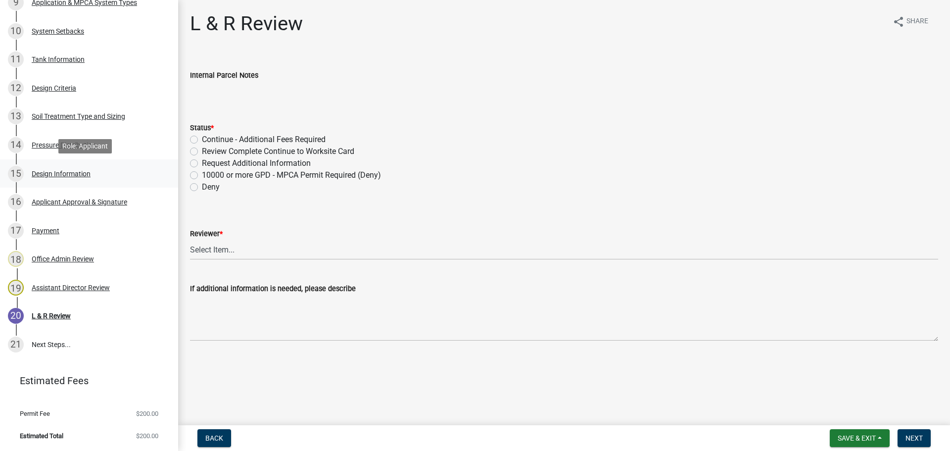
click at [61, 172] on div "Design Information" at bounding box center [61, 173] width 59 height 7
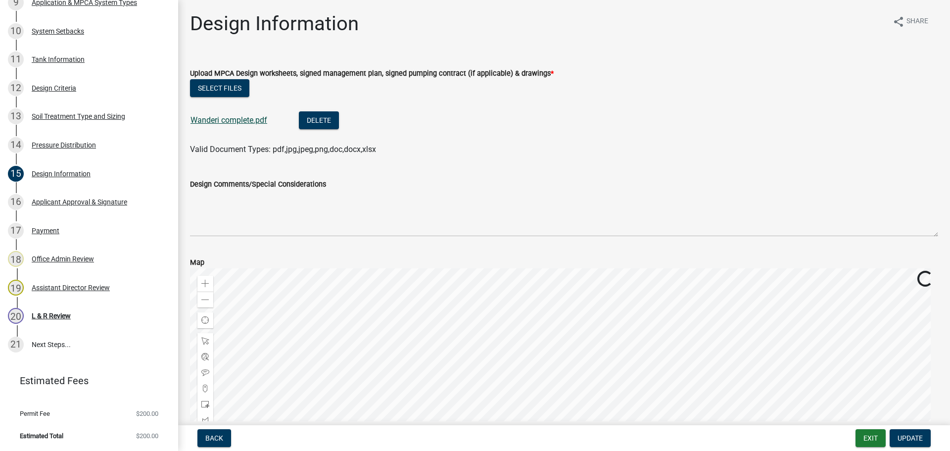
click at [231, 118] on link "Wanderi complete.pdf" at bounding box center [229, 119] width 77 height 9
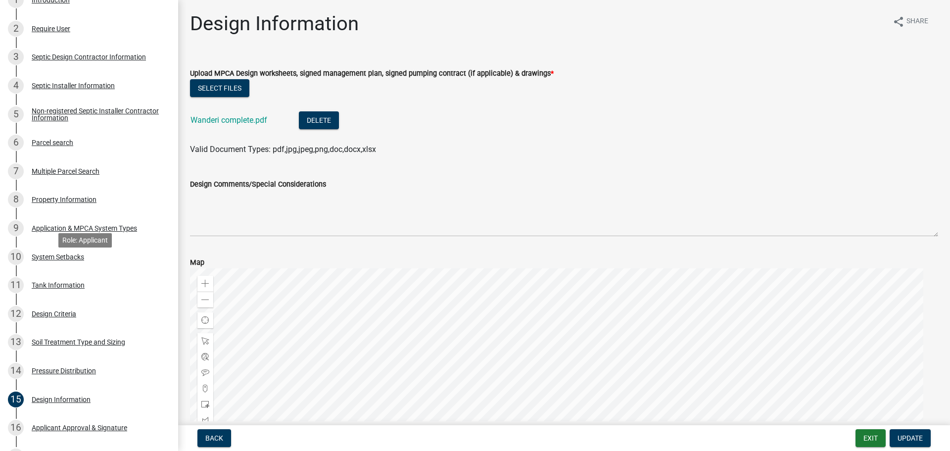
scroll to position [198, 0]
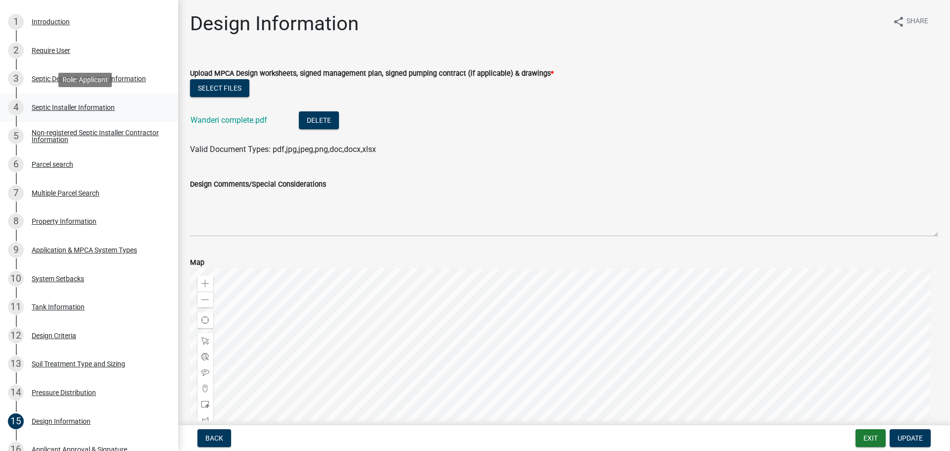
click at [83, 113] on div "4 Septic Installer Information" at bounding box center [85, 107] width 154 height 16
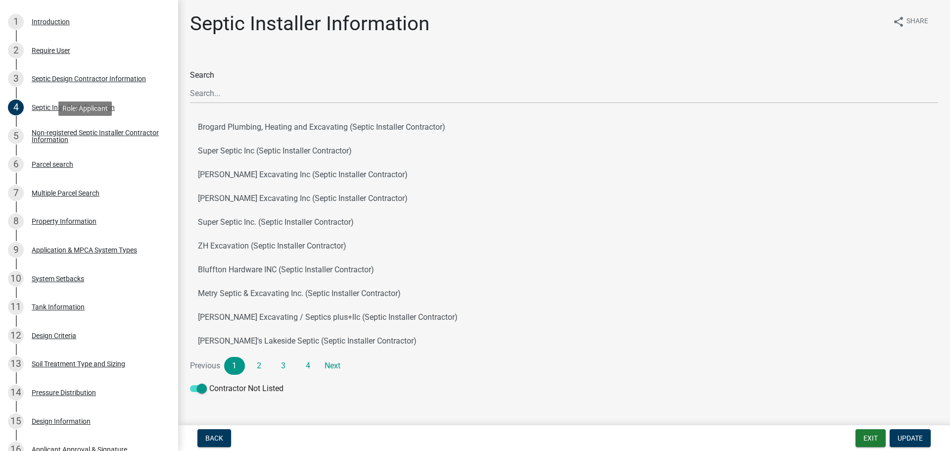
click at [67, 143] on div "Non-registered Septic Installer Contractor Information" at bounding box center [97, 136] width 131 height 14
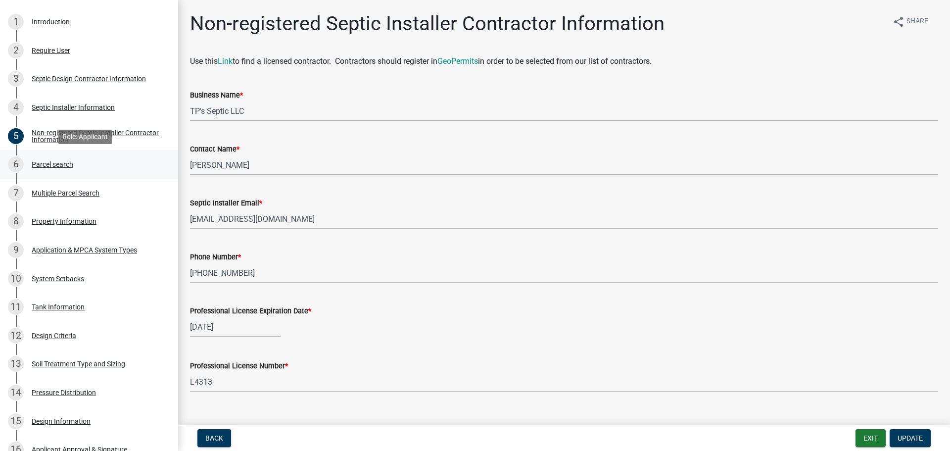
click at [49, 164] on div "Parcel search" at bounding box center [53, 164] width 42 height 7
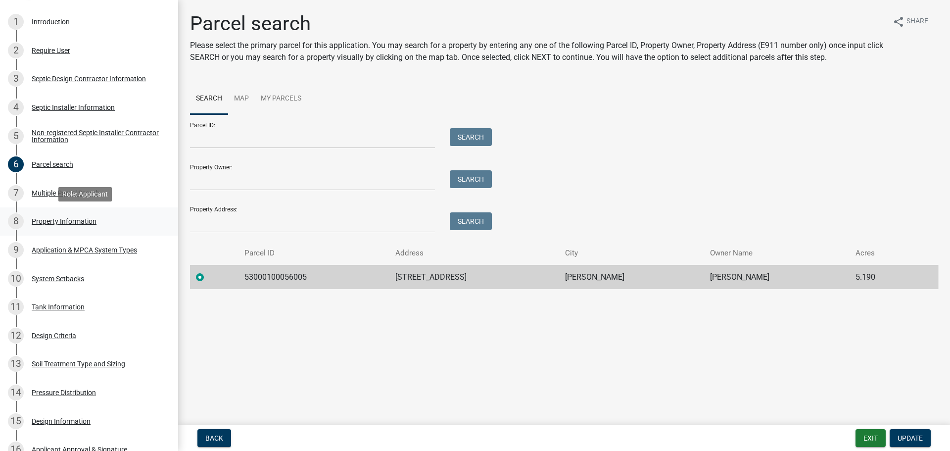
click at [45, 222] on div "Property Information" at bounding box center [64, 221] width 65 height 7
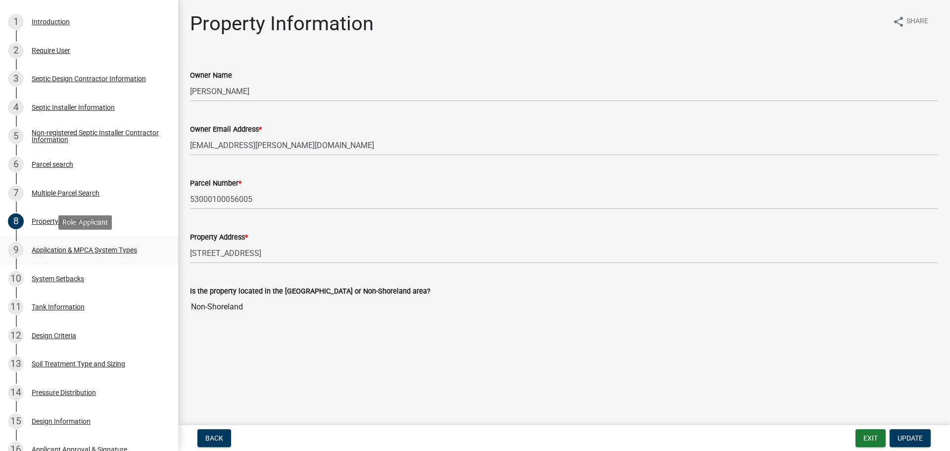
click at [61, 247] on div "Application & MPCA System Types" at bounding box center [84, 250] width 105 height 7
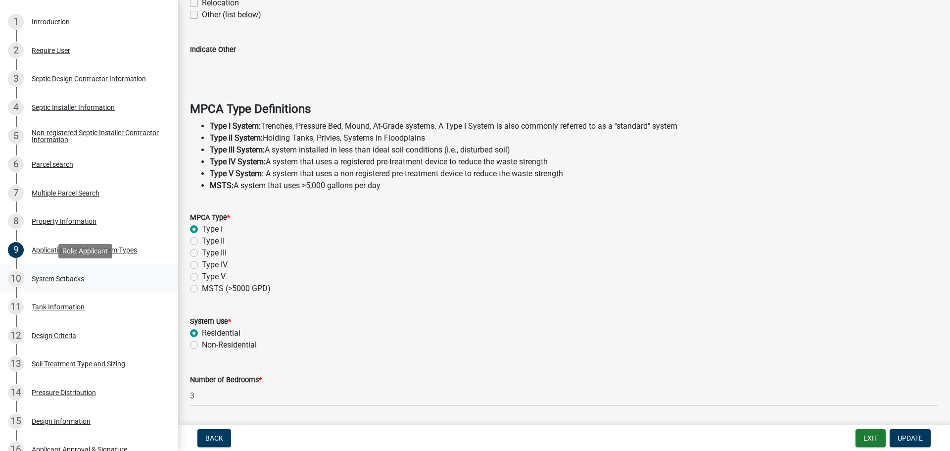
click at [59, 272] on div "10 System Setbacks" at bounding box center [85, 279] width 154 height 16
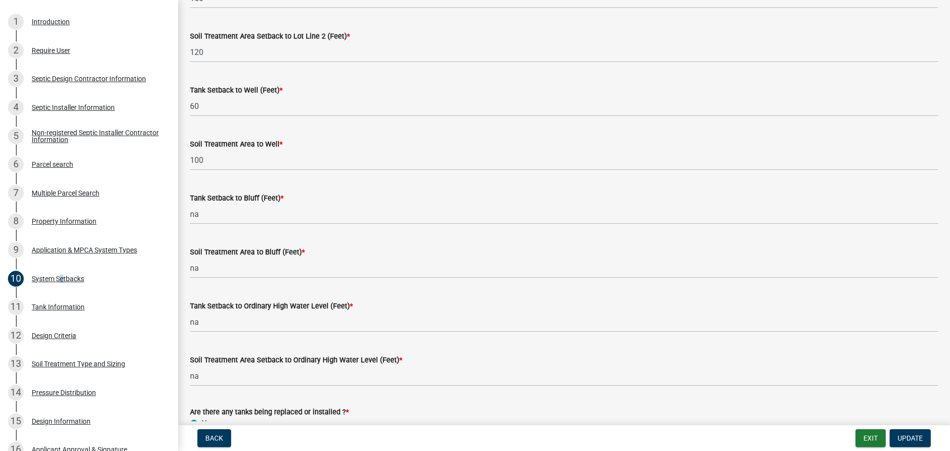
scroll to position [594, 0]
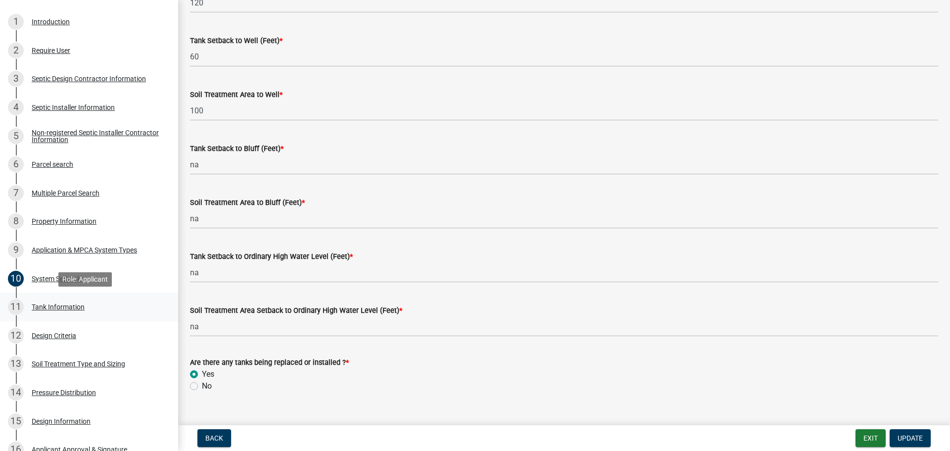
click at [59, 308] on div "Tank Information" at bounding box center [58, 306] width 53 height 7
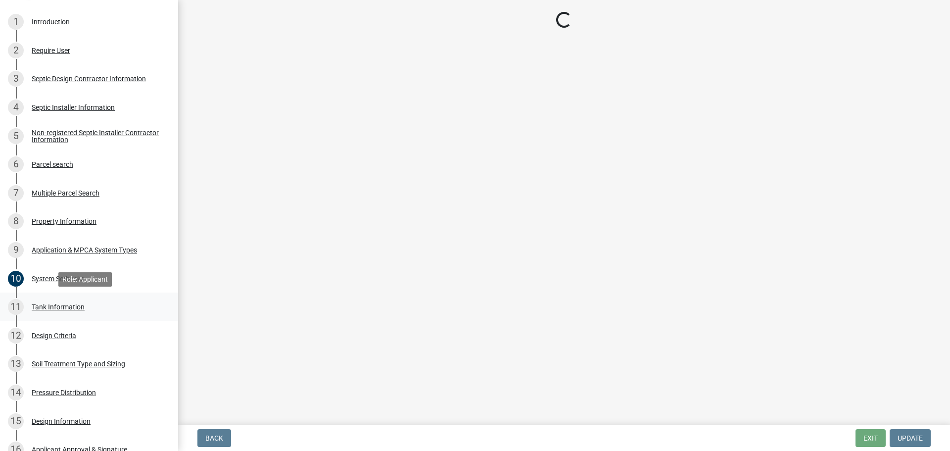
scroll to position [0, 0]
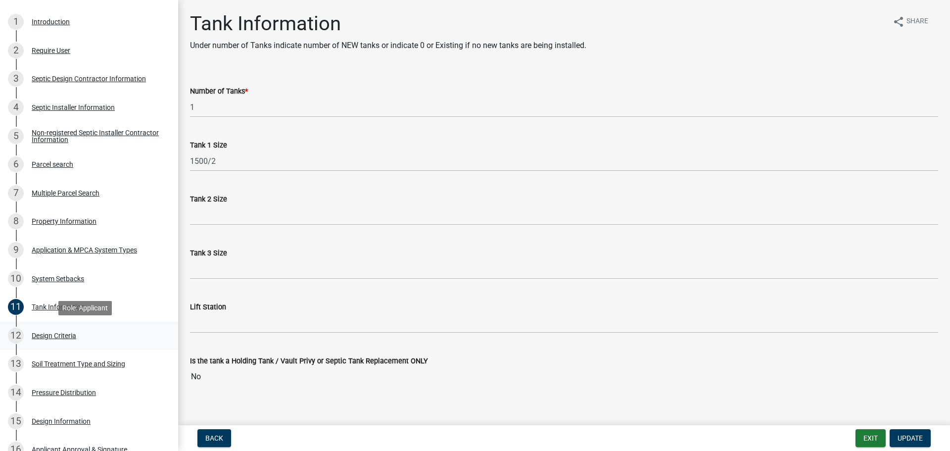
click at [49, 339] on div "Design Criteria" at bounding box center [54, 335] width 45 height 7
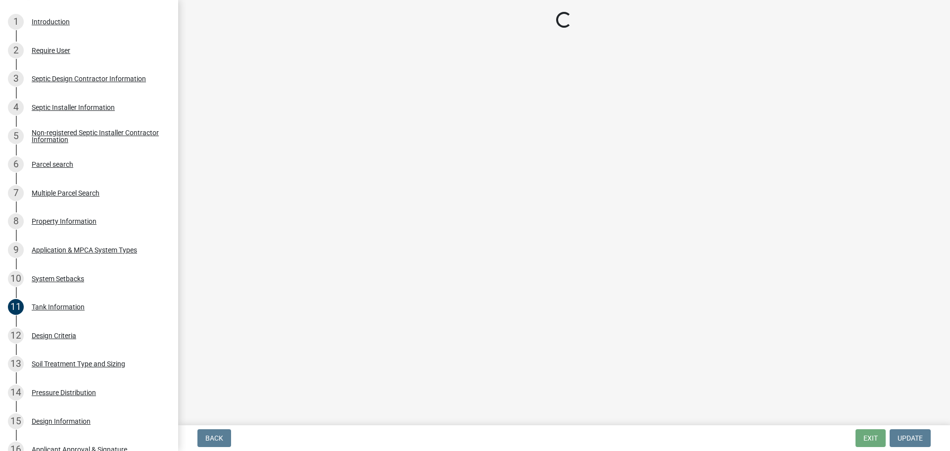
select select "eaa6e4cf-be76-4366-bfe5-e87acfaaf3f4"
select select "48b77c43-c0ca-4757-a1b1-e2e69db0f822"
select select "45db2b75-262a-4f3c-9010-aae25997cba1"
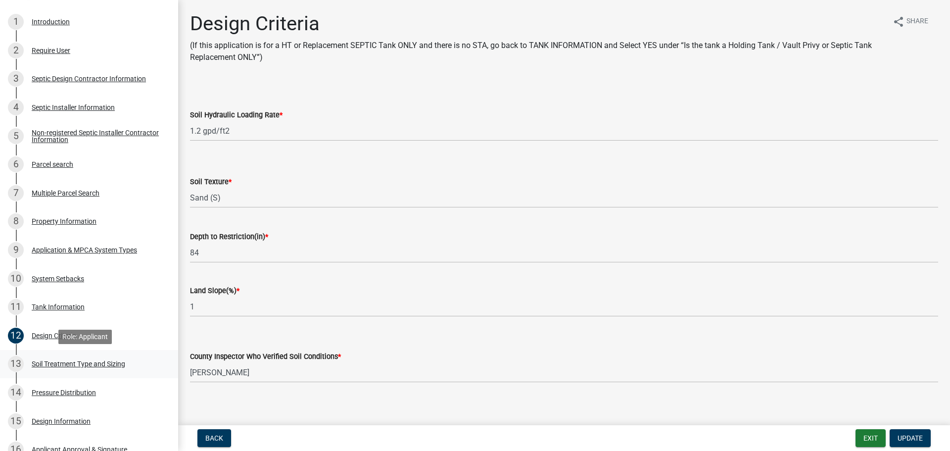
click at [59, 360] on div "Soil Treatment Type and Sizing" at bounding box center [79, 363] width 94 height 7
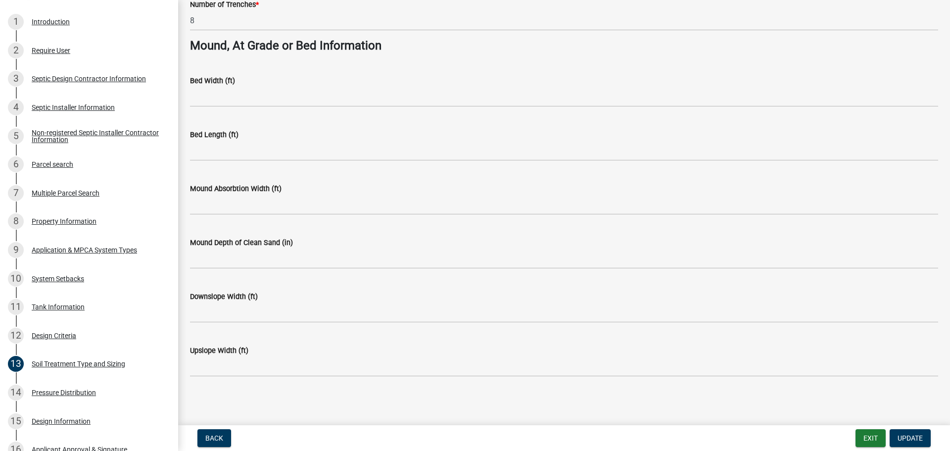
scroll to position [718, 0]
drag, startPoint x: 64, startPoint y: 389, endPoint x: 70, endPoint y: 388, distance: 6.0
click at [64, 390] on div "Pressure Distribution" at bounding box center [64, 392] width 64 height 7
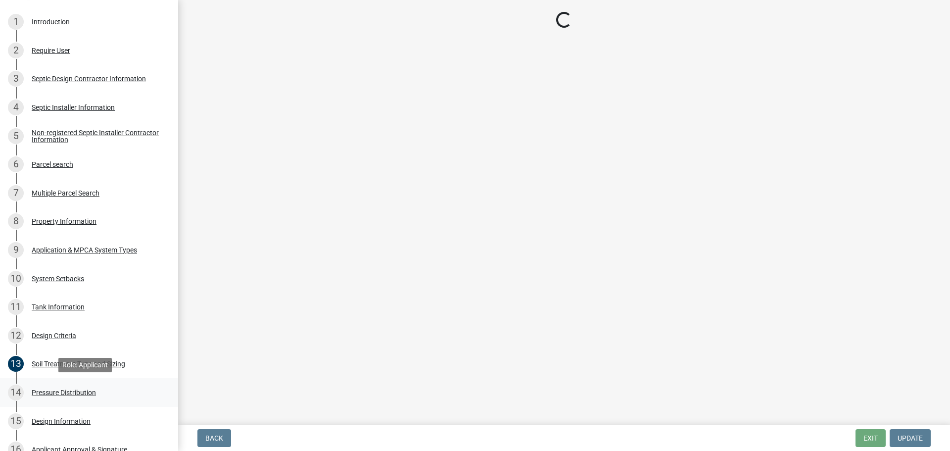
scroll to position [0, 0]
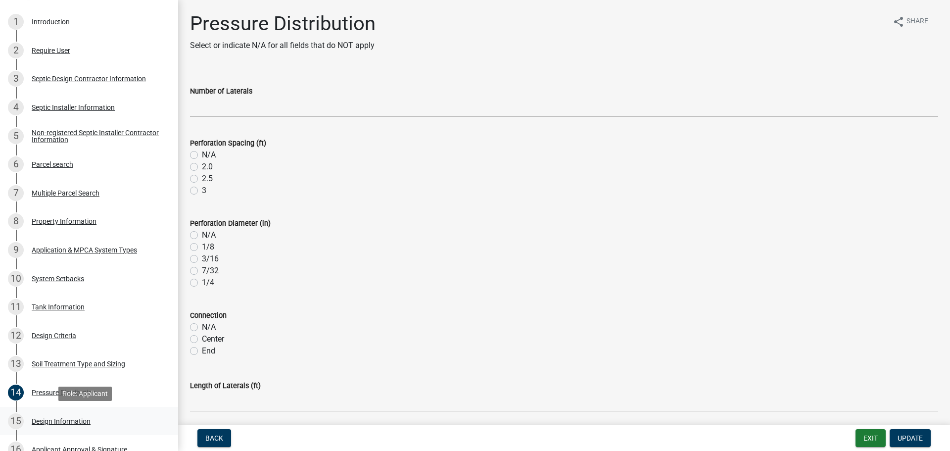
click at [70, 422] on div "Design Information" at bounding box center [61, 421] width 59 height 7
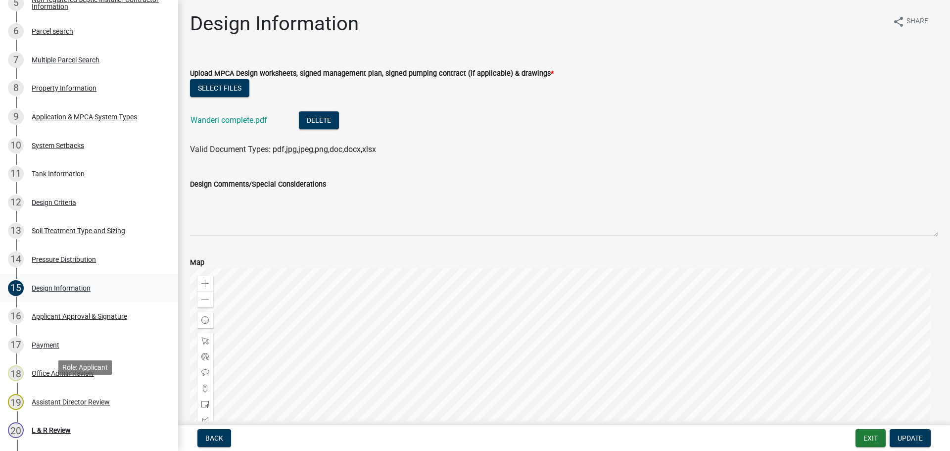
scroll to position [445, 0]
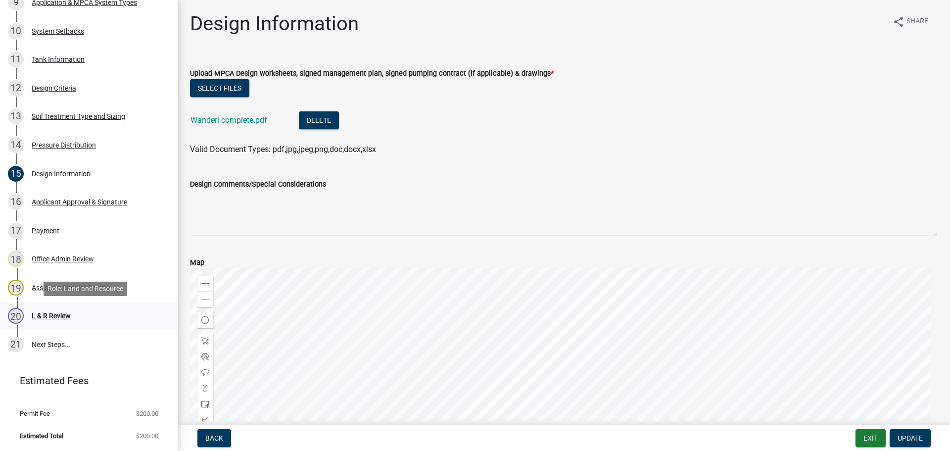
click at [40, 305] on link "20 L & R Review" at bounding box center [89, 316] width 178 height 29
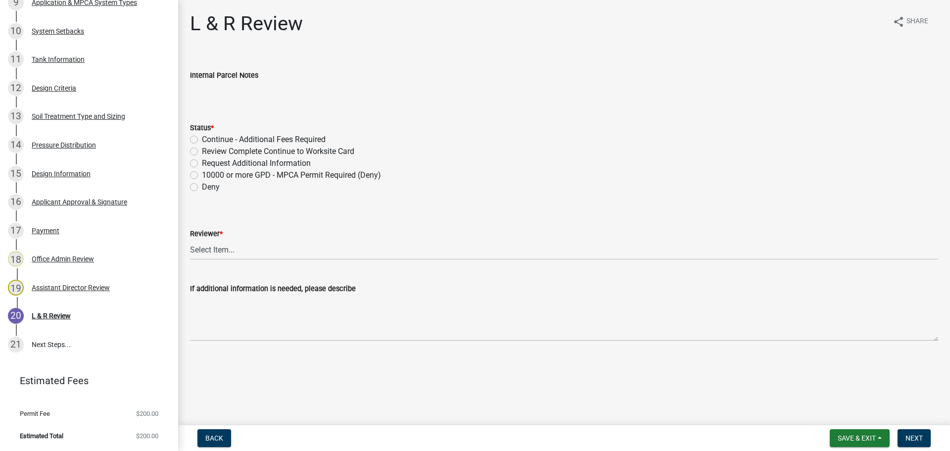
click at [202, 148] on label "Review Complete Continue to Worksite Card" at bounding box center [278, 152] width 152 height 12
click at [202, 148] on input "Review Complete Continue to Worksite Card" at bounding box center [205, 149] width 6 height 6
radio input "true"
click at [220, 254] on select "Select Item... [PERSON_NAME] [PERSON_NAME] [PERSON_NAME] [PERSON_NAME] [PERSON_…" at bounding box center [564, 250] width 748 height 20
click at [190, 240] on select "Select Item... [PERSON_NAME] [PERSON_NAME] [PERSON_NAME] [PERSON_NAME] [PERSON_…" at bounding box center [564, 250] width 748 height 20
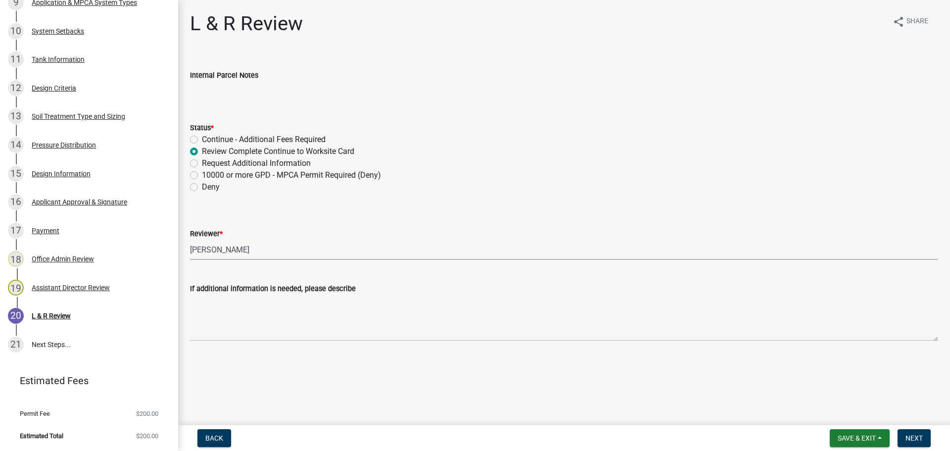
select select "0a311807-450c-48b8-9321-97c7e4f11950"
click at [926, 435] on button "Next" at bounding box center [914, 438] width 33 height 18
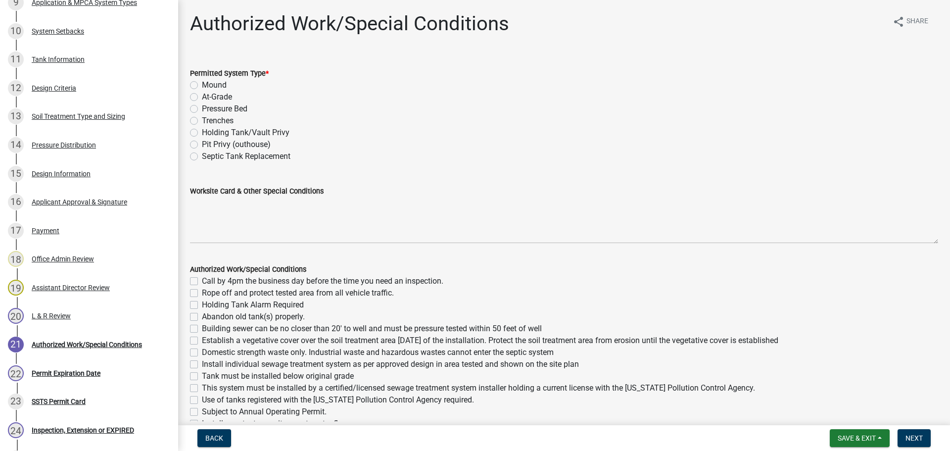
scroll to position [559, 0]
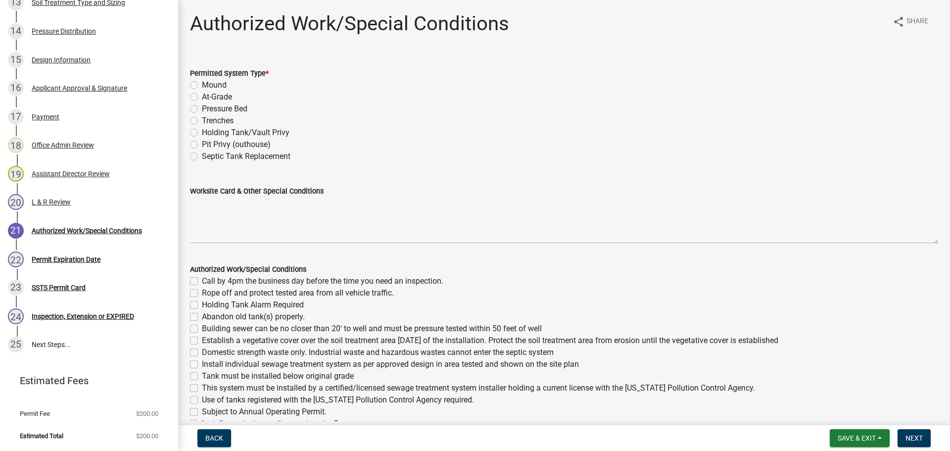
click at [202, 121] on label "Trenches" at bounding box center [218, 121] width 32 height 12
click at [202, 121] on input "Trenches" at bounding box center [205, 118] width 6 height 6
radio input "true"
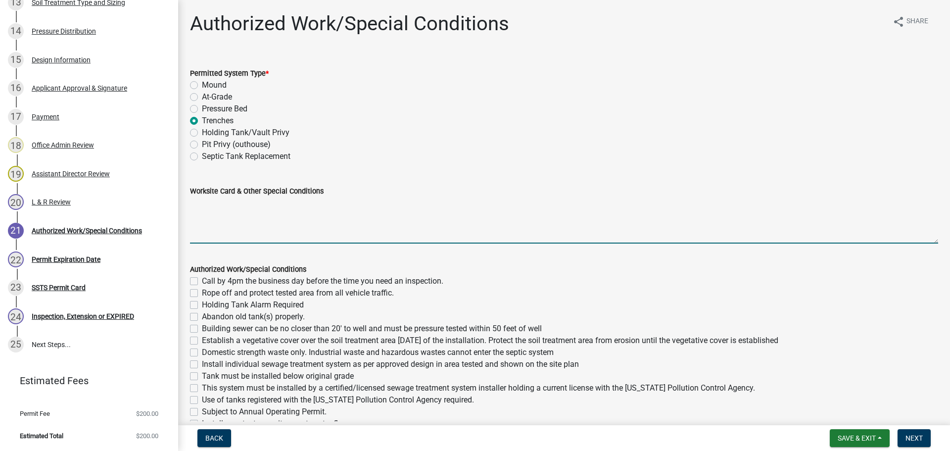
click at [228, 224] on textarea "Worksite Card & Other Special Conditions" at bounding box center [564, 220] width 748 height 47
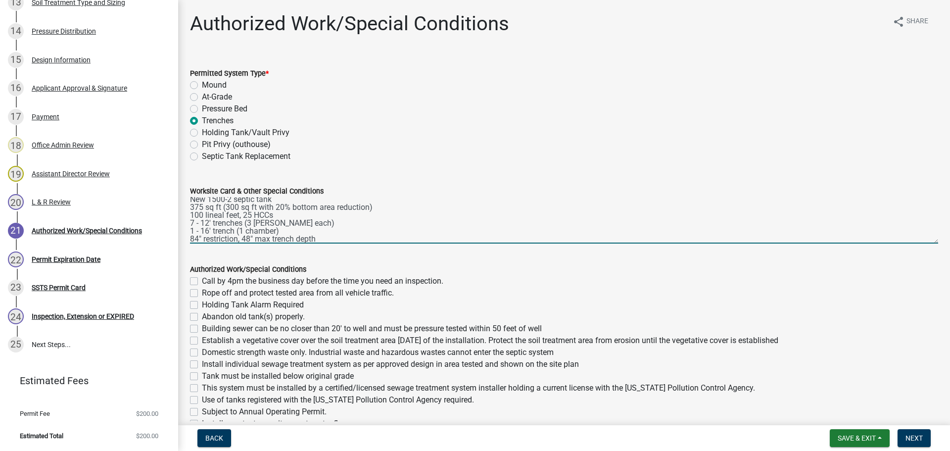
scroll to position [21, 0]
type textarea "3 bedrooms (w/ejector pump) - Type I Gravity Trenches New 1500-2 septic tank 37…"
drag, startPoint x: 193, startPoint y: 279, endPoint x: 191, endPoint y: 297, distance: 18.0
click at [202, 280] on label "Call by 4pm the business day before the time you need an inspection." at bounding box center [323, 281] width 242 height 12
click at [202, 280] on input "Call by 4pm the business day before the time you need an inspection." at bounding box center [205, 278] width 6 height 6
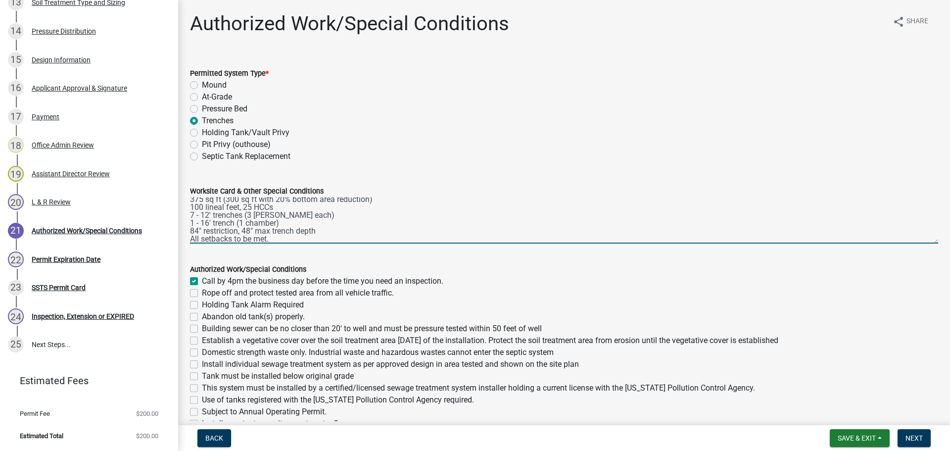
checkbox input "true"
checkbox input "false"
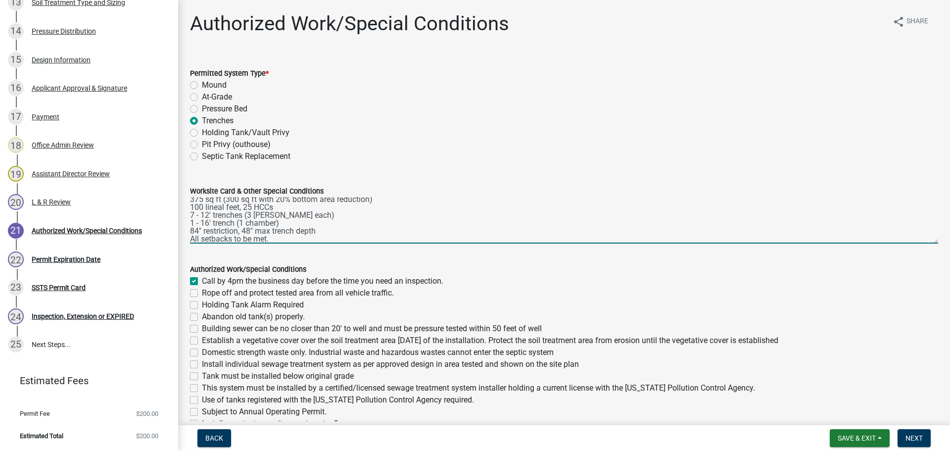
checkbox input "false"
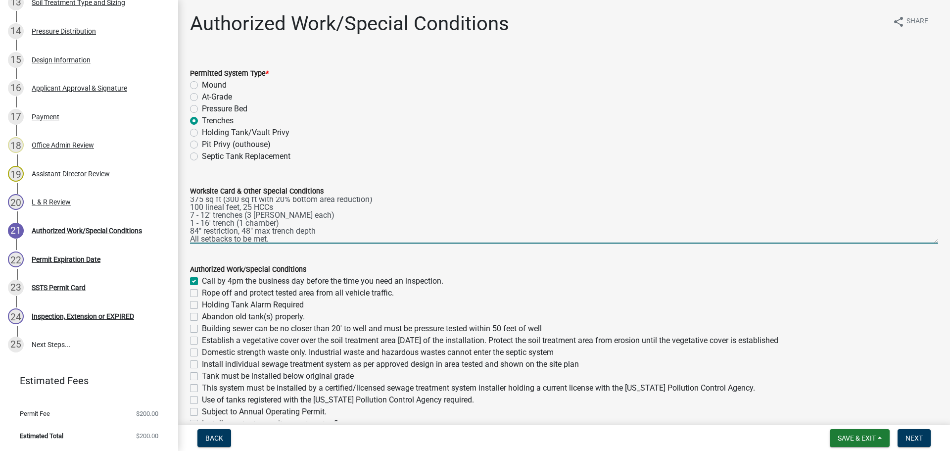
checkbox input "false"
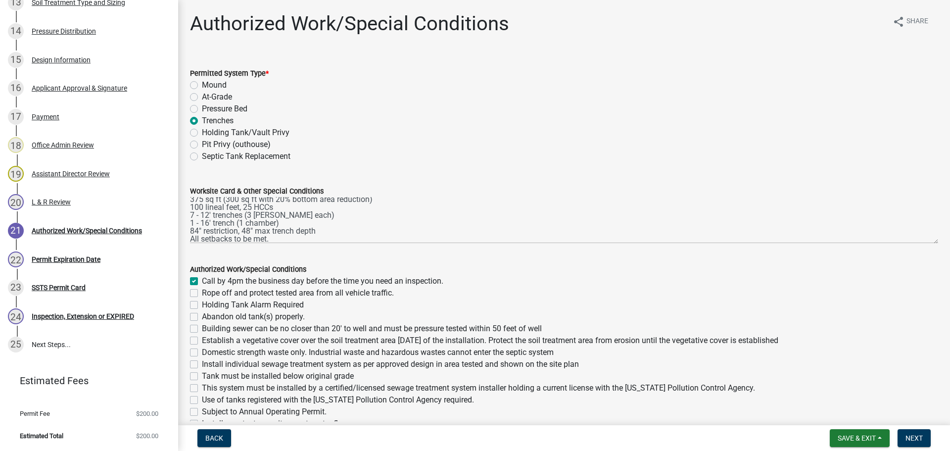
click at [202, 293] on label "Rope off and protect tested area from all vehicle traffic." at bounding box center [298, 293] width 192 height 12
click at [202, 293] on input "Rope off and protect tested area from all vehicle traffic." at bounding box center [205, 290] width 6 height 6
checkbox input "true"
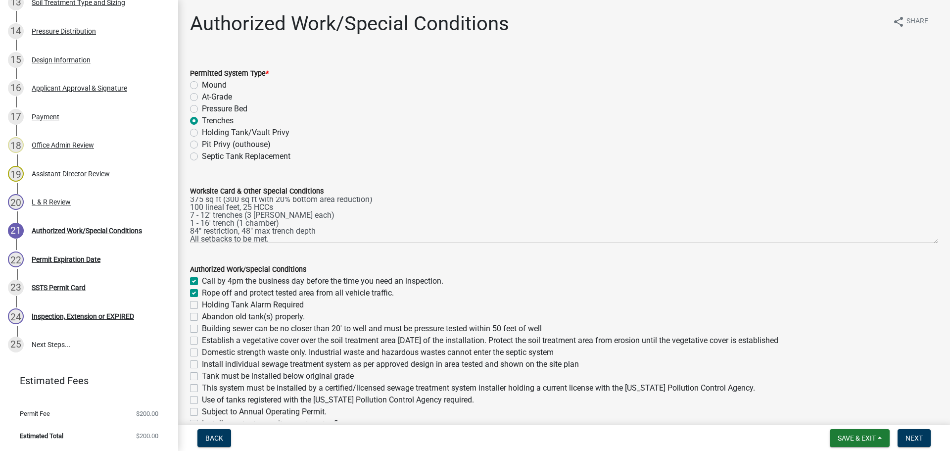
checkbox input "false"
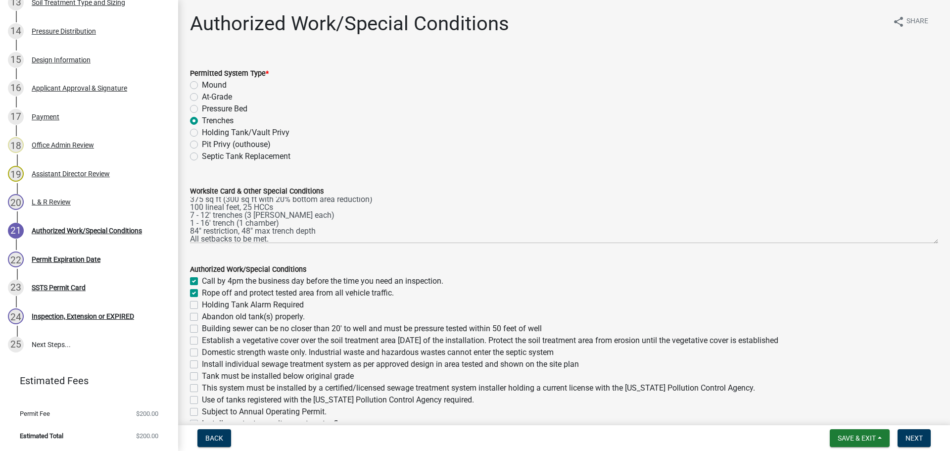
checkbox input "false"
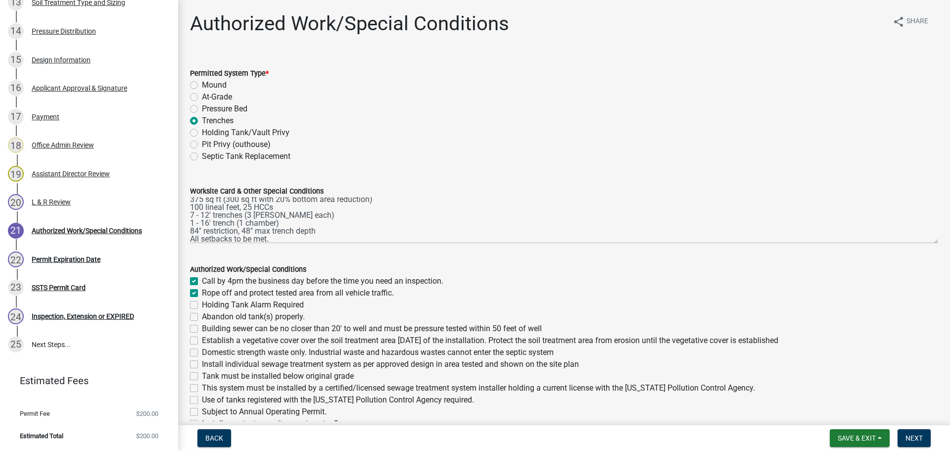
checkbox input "false"
click at [202, 318] on label "Abandon old tank(s) properly." at bounding box center [253, 317] width 103 height 12
click at [202, 317] on input "Abandon old tank(s) properly." at bounding box center [205, 314] width 6 height 6
checkbox input "true"
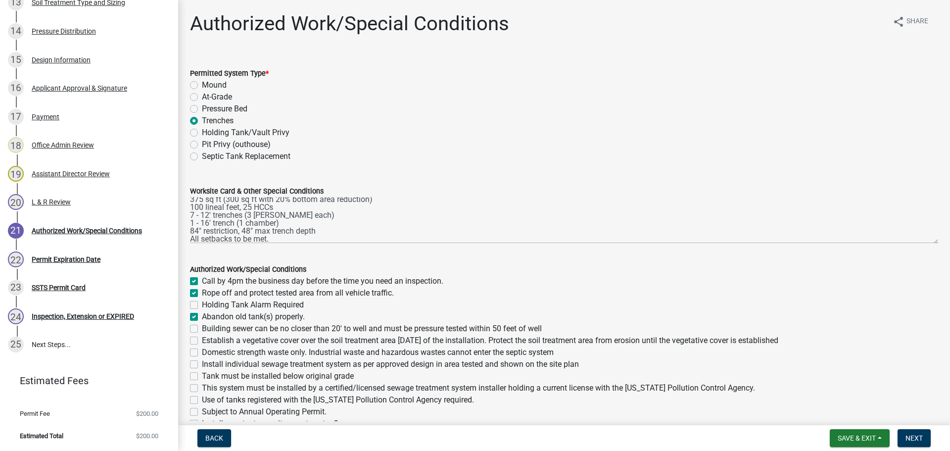
checkbox input "true"
checkbox input "false"
checkbox input "true"
checkbox input "false"
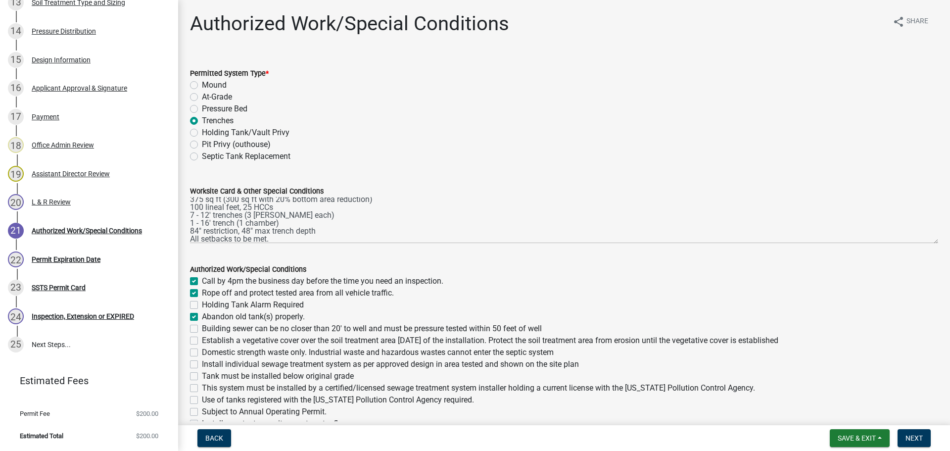
checkbox input "false"
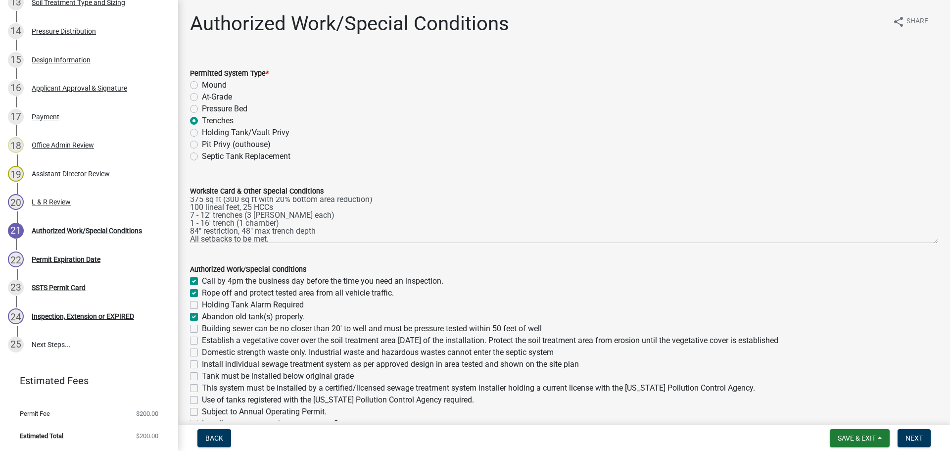
checkbox input "false"
click at [202, 331] on label "Building sewer can be no closer than 20' to well and must be pressure tested wi…" at bounding box center [372, 329] width 340 height 12
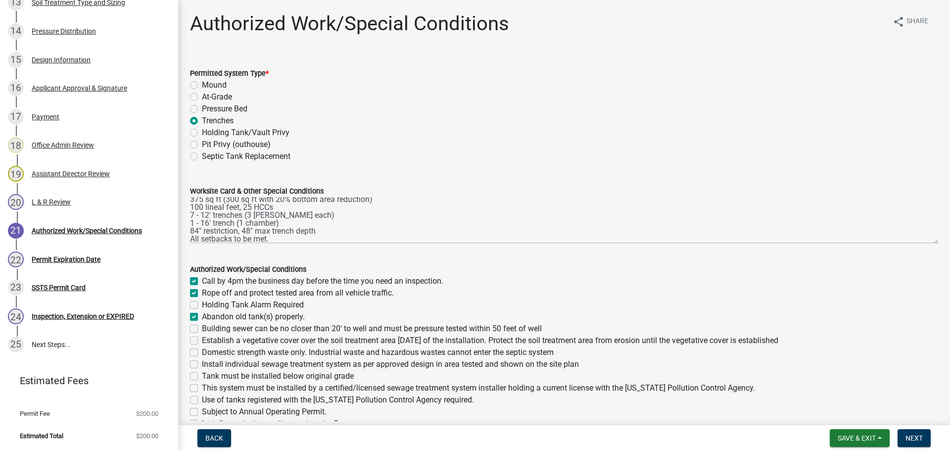
click at [202, 329] on input "Building sewer can be no closer than 20' to well and must be pressure tested wi…" at bounding box center [205, 326] width 6 height 6
checkbox input "true"
checkbox input "false"
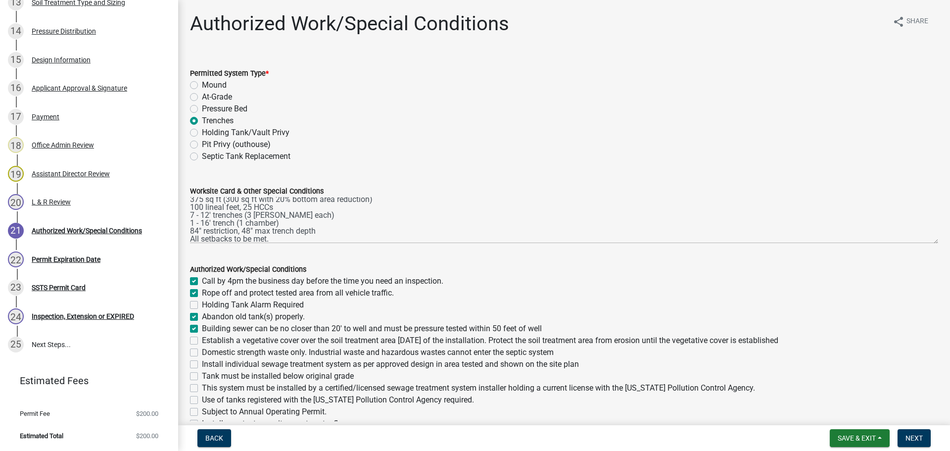
checkbox input "true"
checkbox input "false"
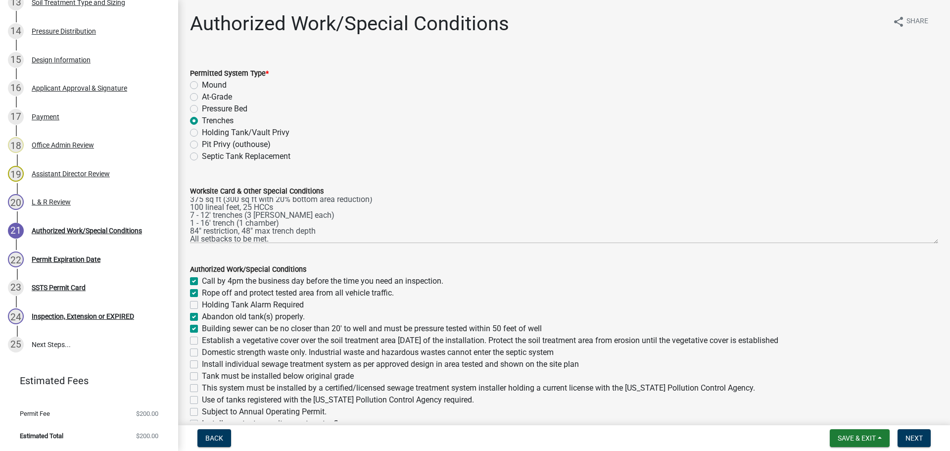
checkbox input "false"
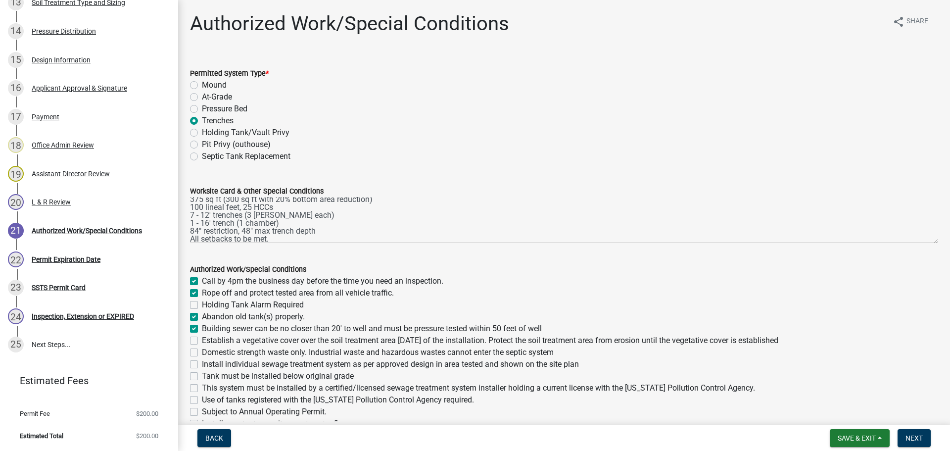
checkbox input "false"
click at [202, 341] on label "Establish a vegetative cover over the soil treatment area [DATE] of the install…" at bounding box center [490, 341] width 577 height 12
click at [202, 341] on input "Establish a vegetative cover over the soil treatment area [DATE] of the install…" at bounding box center [205, 338] width 6 height 6
checkbox input "true"
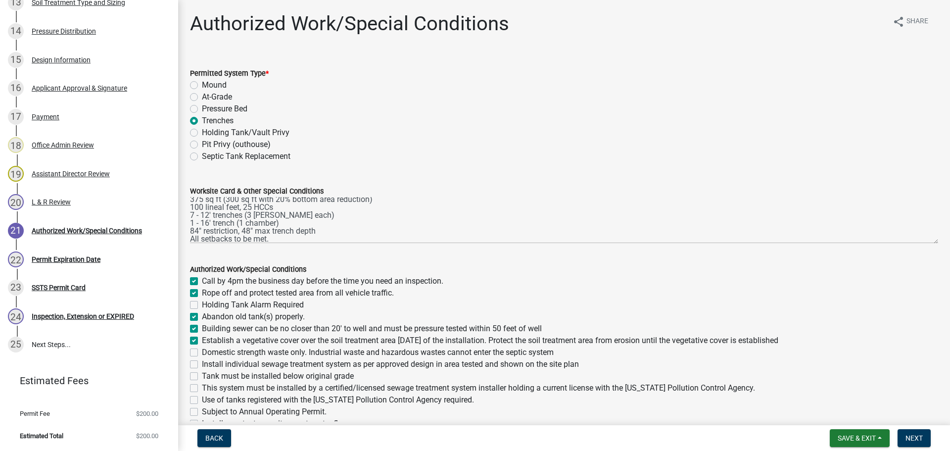
checkbox input "true"
checkbox input "false"
checkbox input "true"
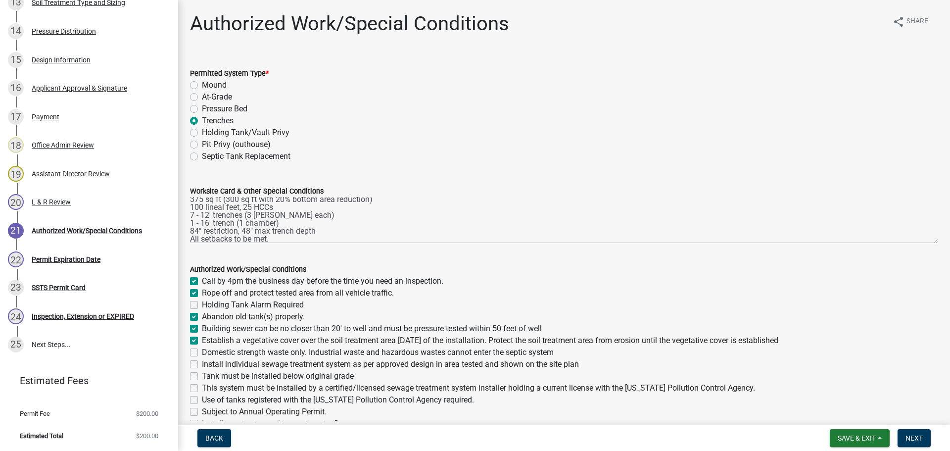
checkbox input "false"
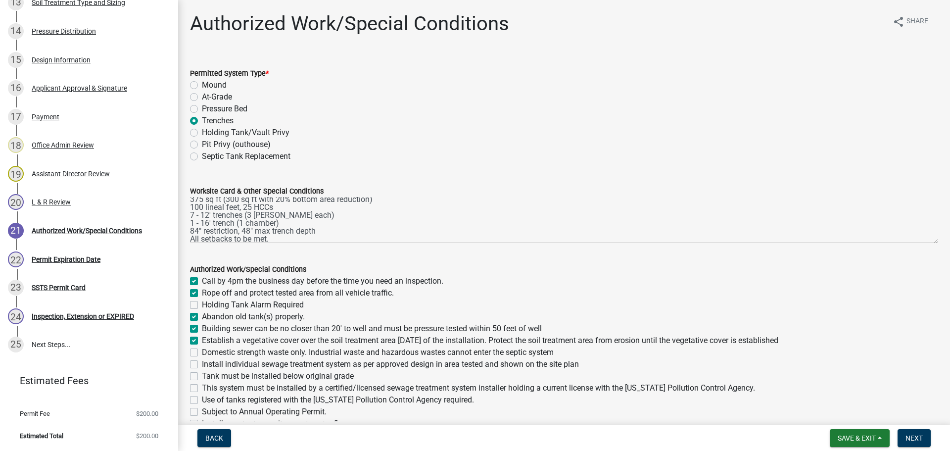
checkbox input "false"
click at [202, 350] on label "Domestic strength waste only. Industrial waste and hazardous wastes cannot ente…" at bounding box center [378, 352] width 352 height 12
click at [202, 350] on input "Domestic strength waste only. Industrial waste and hazardous wastes cannot ente…" at bounding box center [205, 349] width 6 height 6
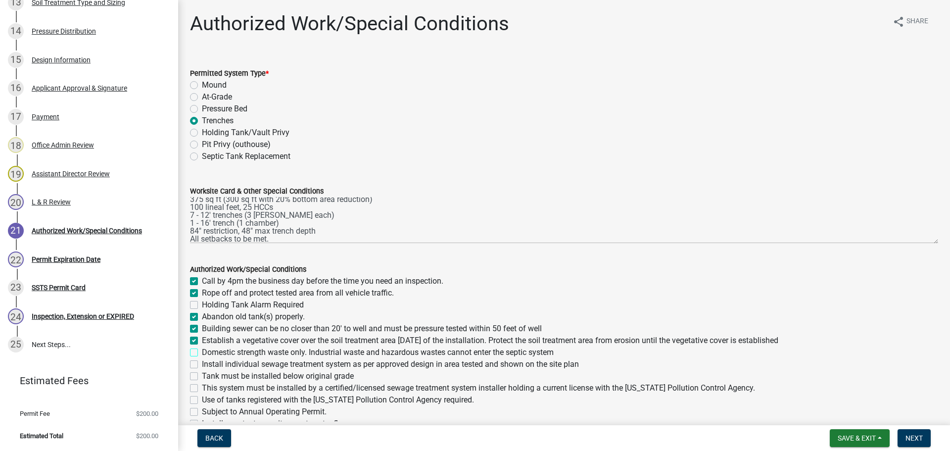
checkbox input "true"
checkbox input "false"
checkbox input "true"
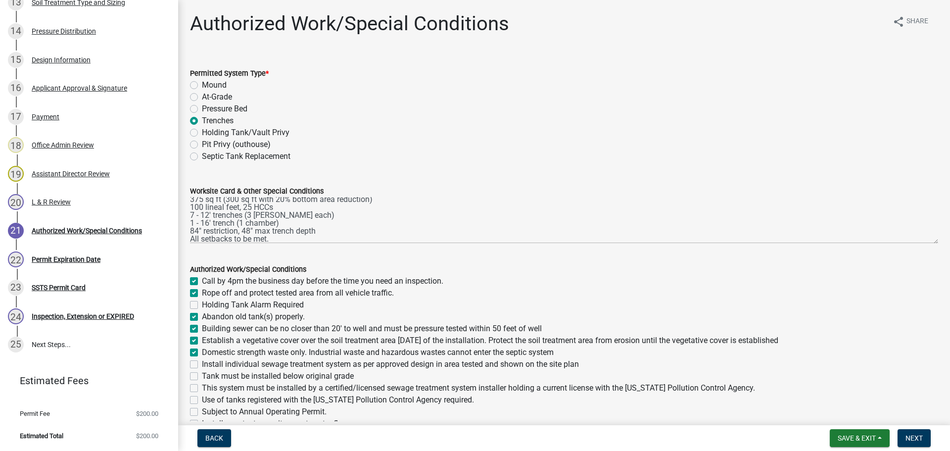
checkbox input "true"
checkbox input "false"
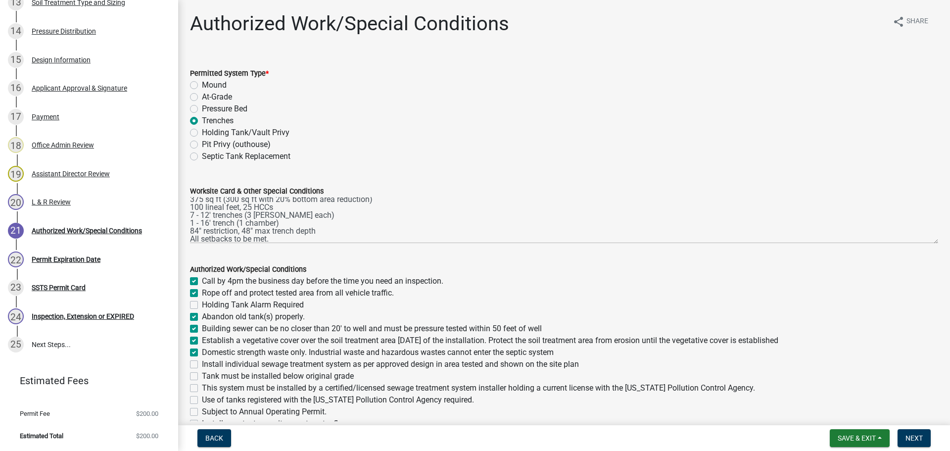
checkbox input "false"
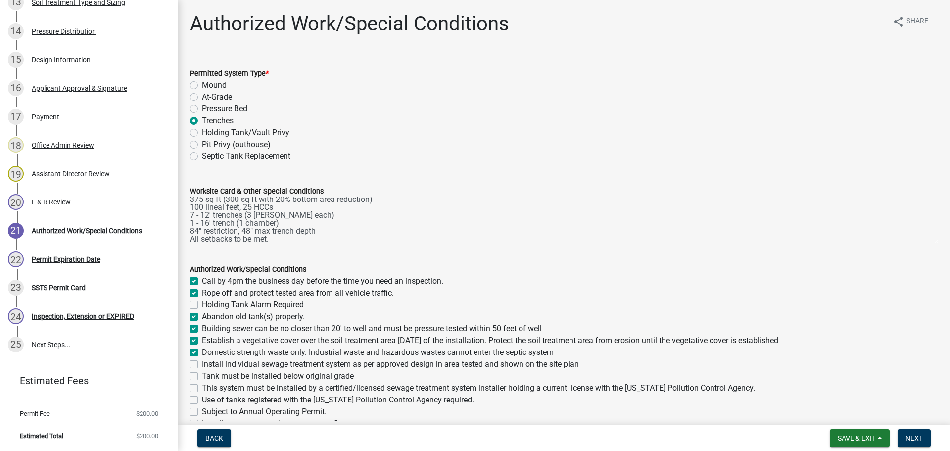
click at [202, 360] on label "Install individual sewage treatment system as per approved design in area teste…" at bounding box center [390, 364] width 377 height 12
click at [202, 360] on input "Install individual sewage treatment system as per approved design in area teste…" at bounding box center [205, 361] width 6 height 6
checkbox input "true"
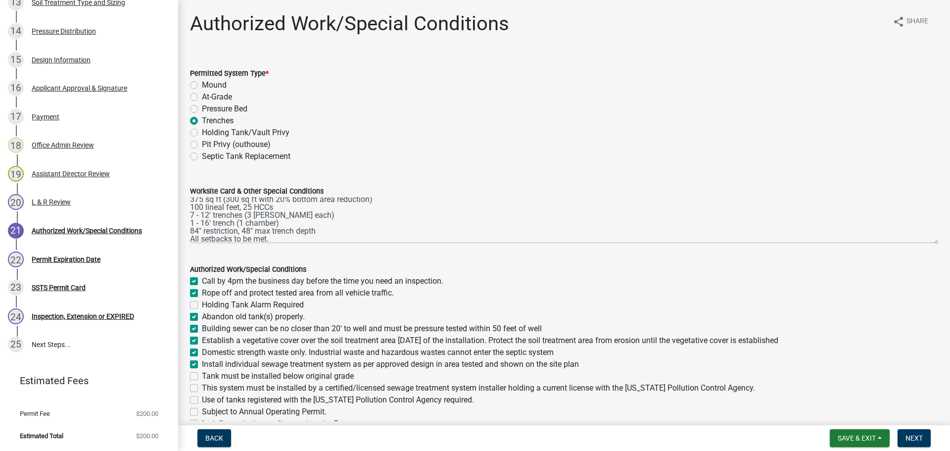
checkbox input "false"
checkbox input "true"
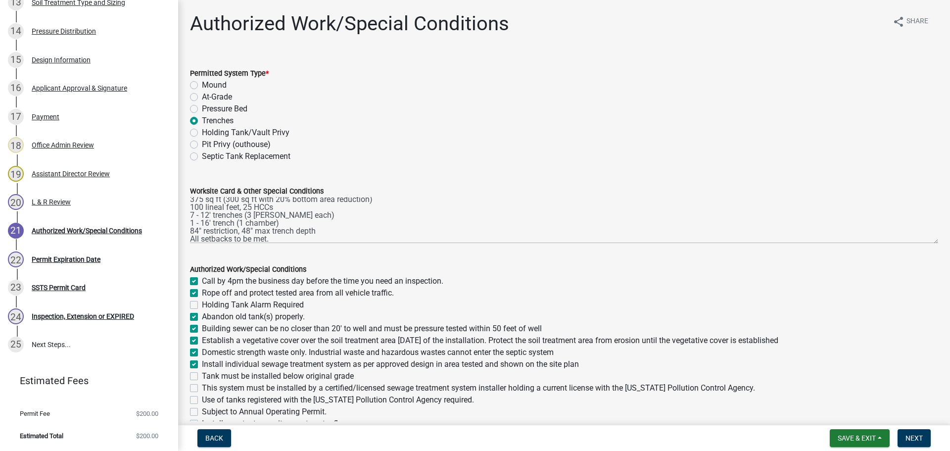
checkbox input "true"
checkbox input "false"
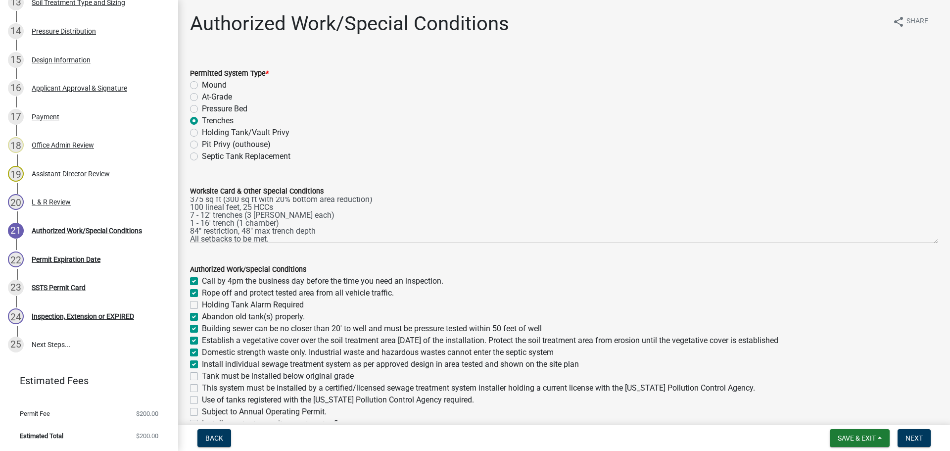
checkbox input "false"
click at [202, 379] on label "Tank must be installed below original grade" at bounding box center [278, 376] width 152 height 12
click at [202, 377] on input "Tank must be installed below original grade" at bounding box center [205, 373] width 6 height 6
checkbox input "true"
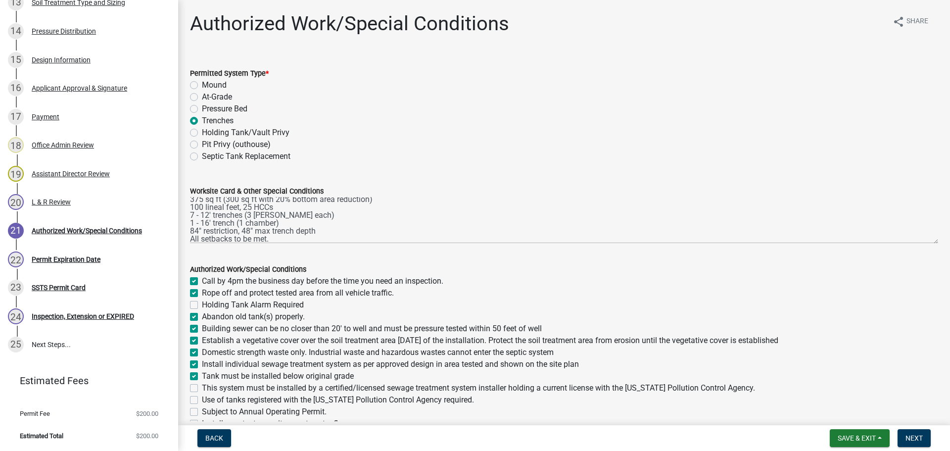
checkbox input "true"
checkbox input "false"
checkbox input "true"
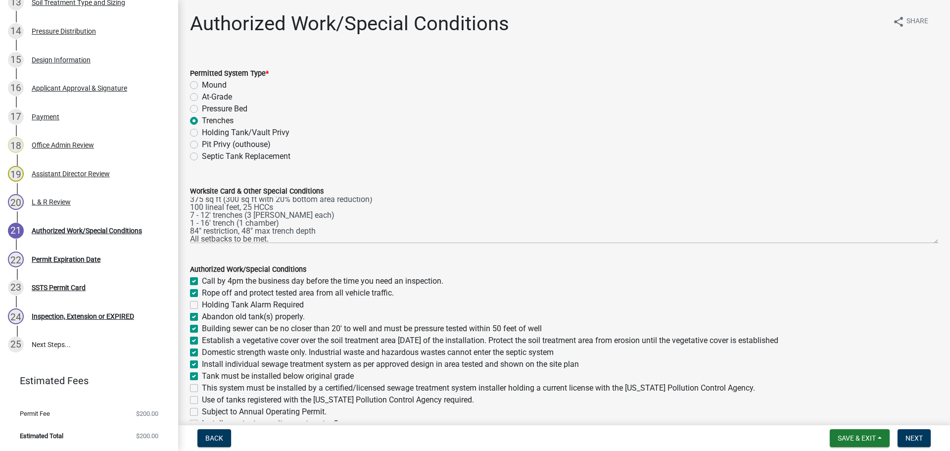
checkbox input "true"
checkbox input "false"
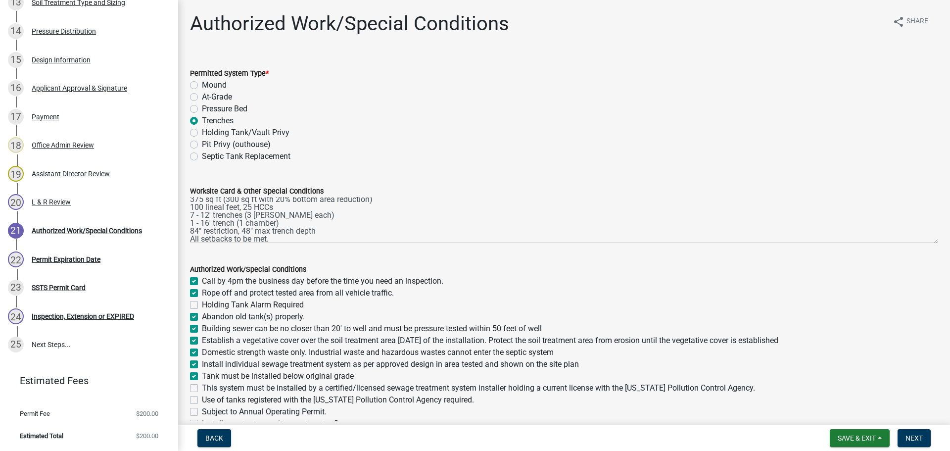
checkbox input "false"
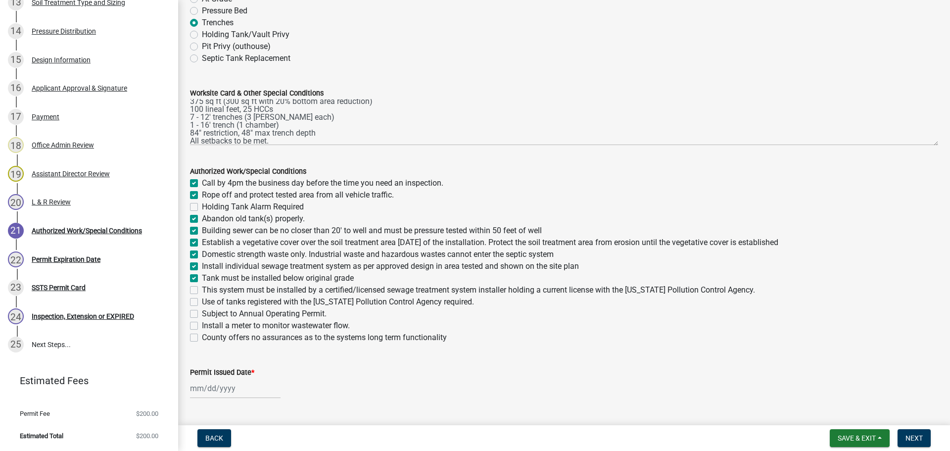
scroll to position [99, 0]
click at [202, 288] on label "This system must be installed by a certified/licensed sewage treatment system i…" at bounding box center [478, 289] width 553 height 12
click at [202, 288] on input "This system must be installed by a certified/licensed sewage treatment system i…" at bounding box center [205, 286] width 6 height 6
checkbox input "true"
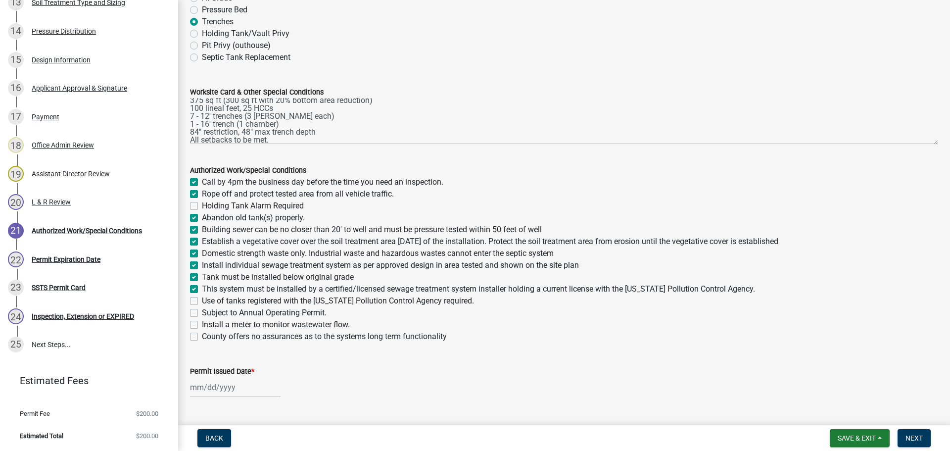
checkbox input "true"
checkbox input "false"
checkbox input "true"
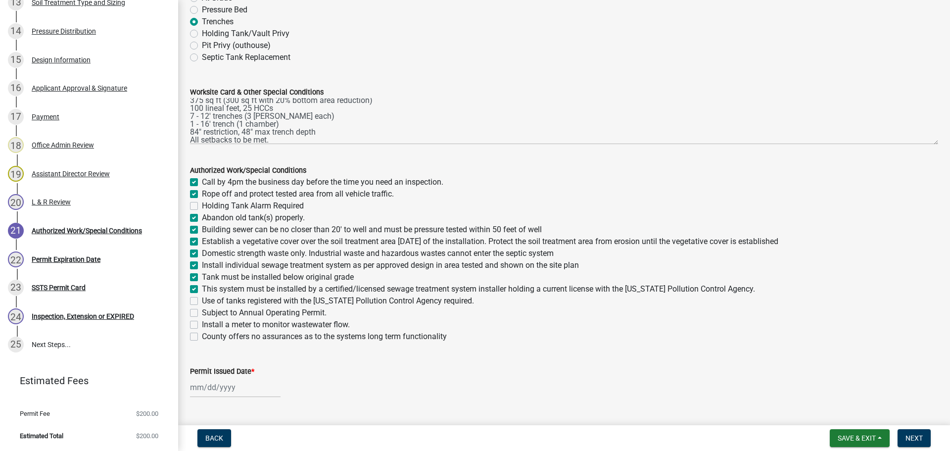
checkbox input "true"
checkbox input "false"
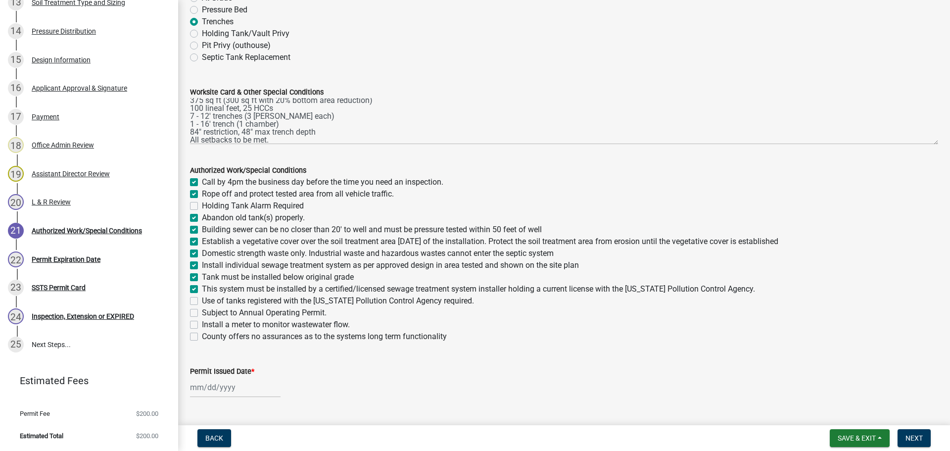
checkbox input "false"
click at [202, 300] on label "Use of tanks registered with the [US_STATE] Pollution Control Agency required." at bounding box center [338, 301] width 272 height 12
click at [202, 300] on input "Use of tanks registered with the [US_STATE] Pollution Control Agency required." at bounding box center [205, 298] width 6 height 6
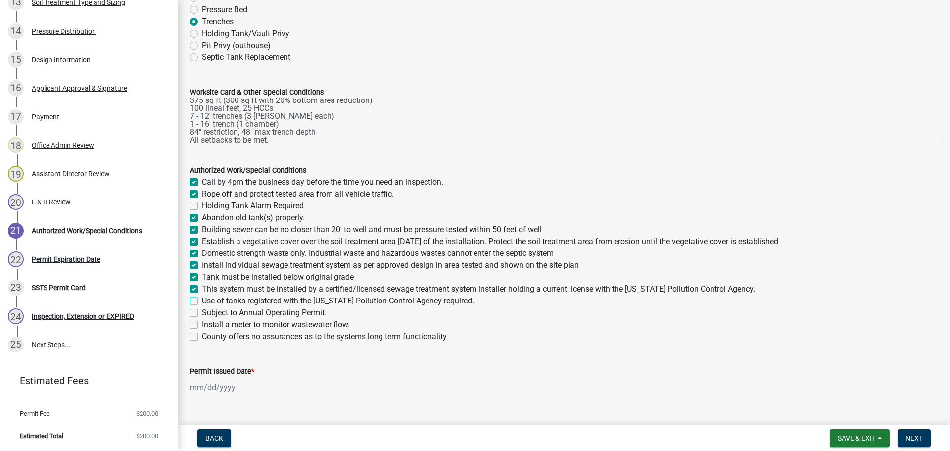
checkbox input "true"
checkbox input "false"
checkbox input "true"
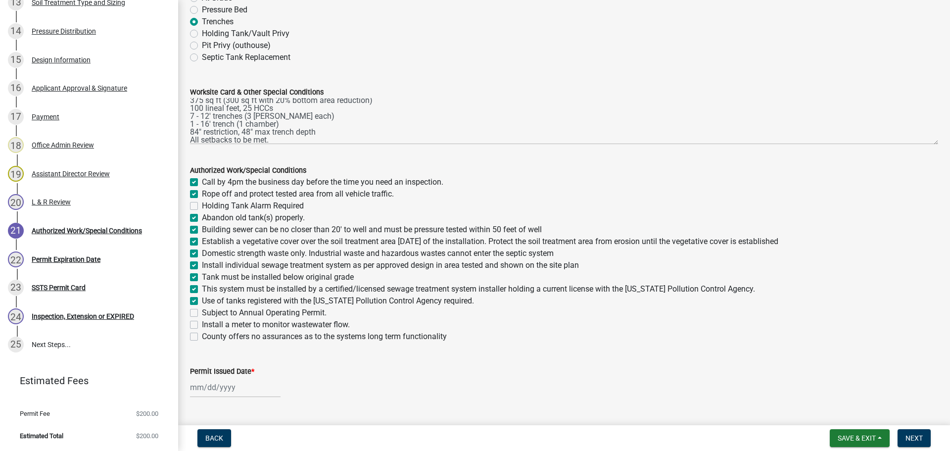
checkbox input "true"
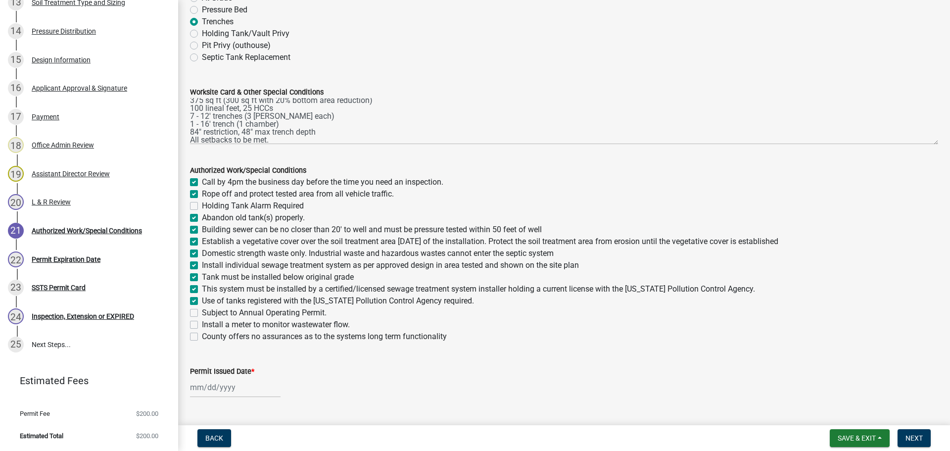
checkbox input "true"
checkbox input "false"
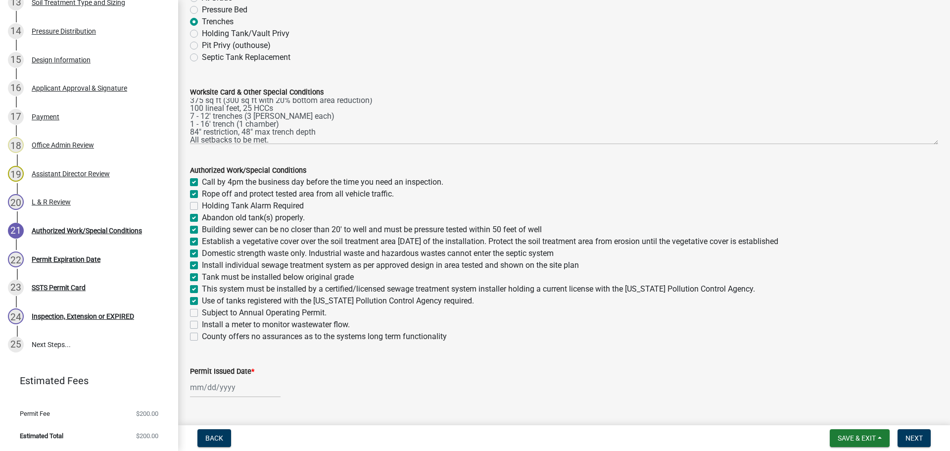
click at [199, 387] on div at bounding box center [235, 387] width 91 height 20
select select "8"
select select "2025"
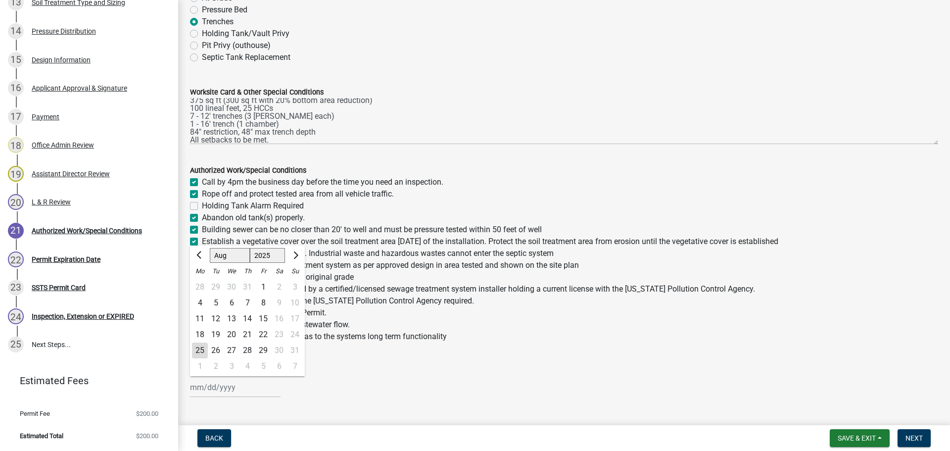
click at [203, 347] on div "25" at bounding box center [200, 351] width 16 height 16
type input "[DATE]"
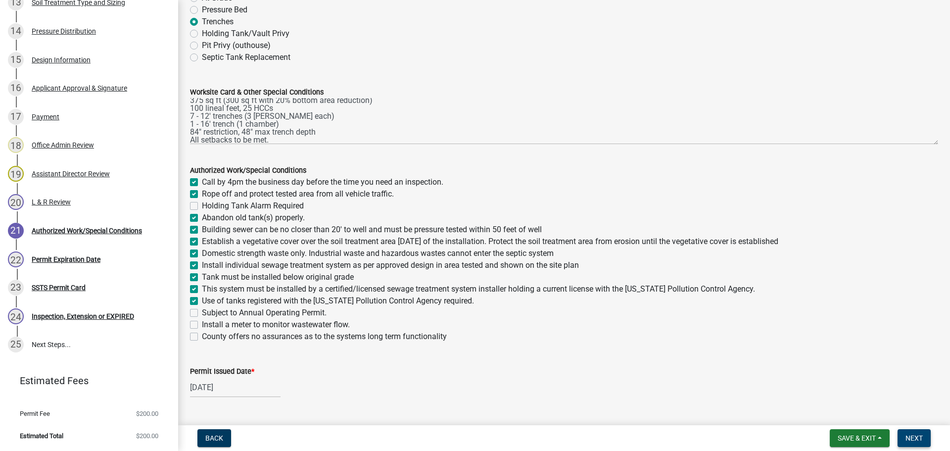
click at [927, 438] on button "Next" at bounding box center [914, 438] width 33 height 18
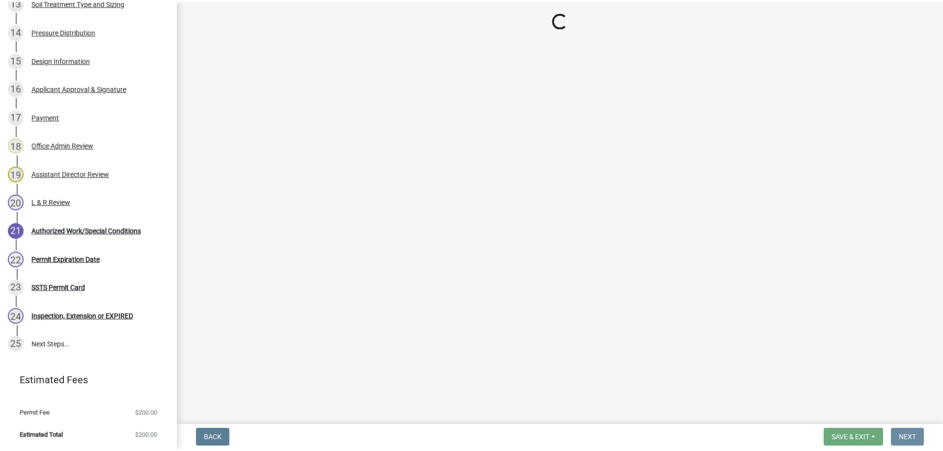
scroll to position [0, 0]
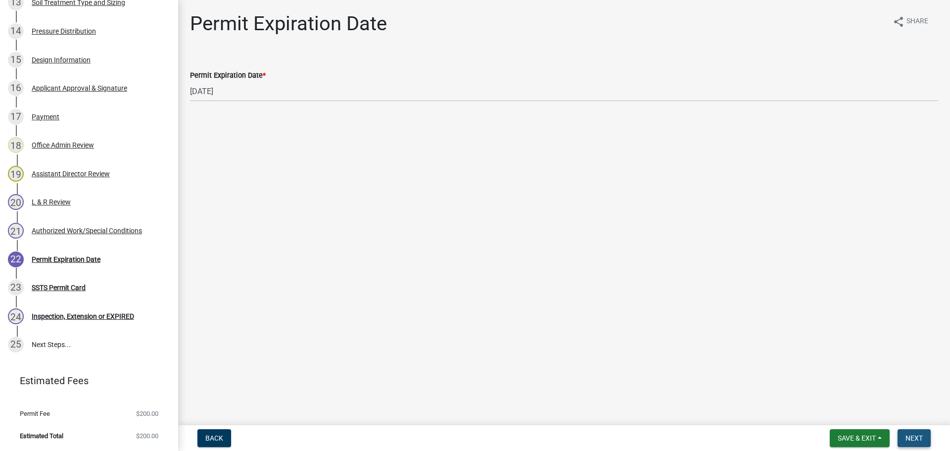
click at [912, 438] on span "Next" at bounding box center [914, 438] width 17 height 8
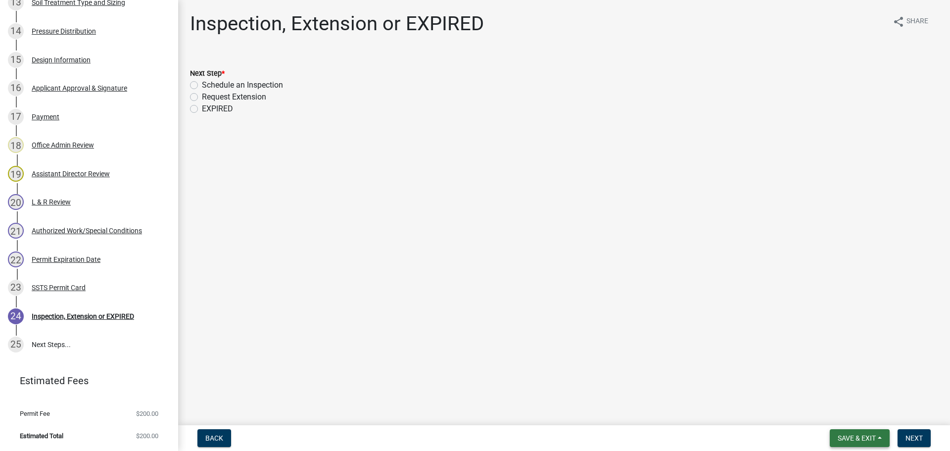
click at [832, 433] on button "Save & Exit" at bounding box center [860, 438] width 60 height 18
click at [835, 418] on button "Save & Exit" at bounding box center [850, 412] width 79 height 24
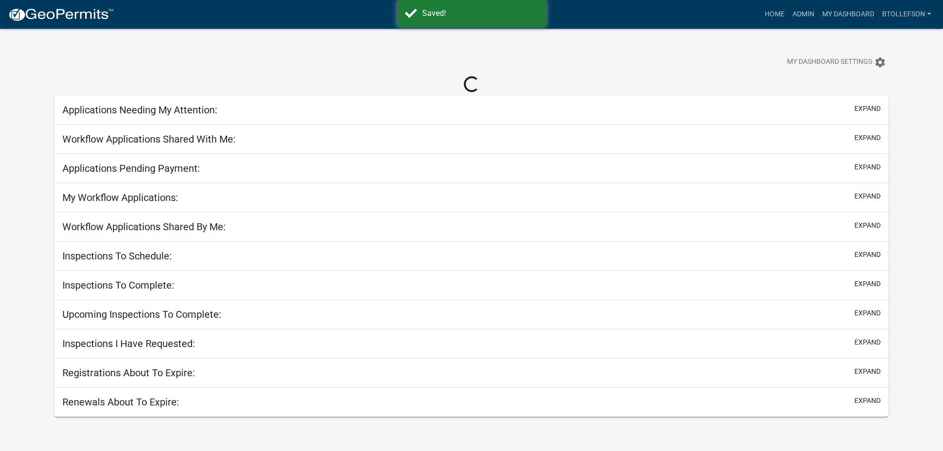
select select "3: 100"
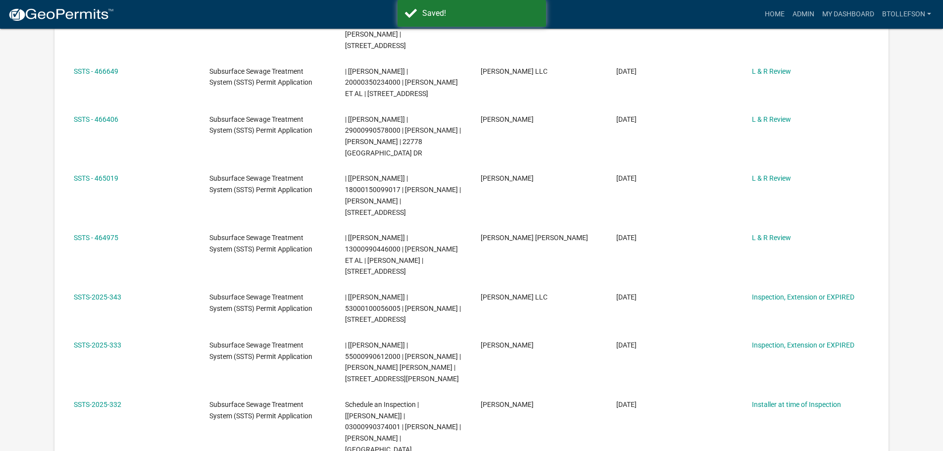
scroll to position [297, 0]
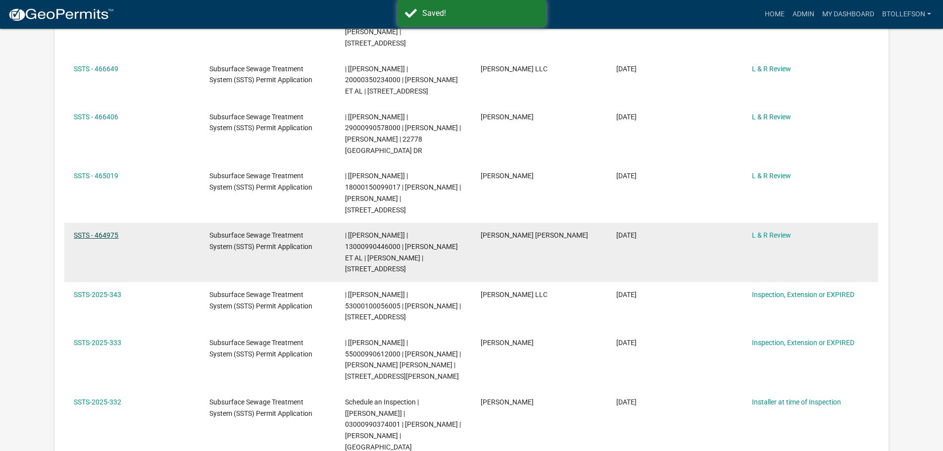
click at [98, 239] on link "SSTS - 464975" at bounding box center [96, 235] width 45 height 8
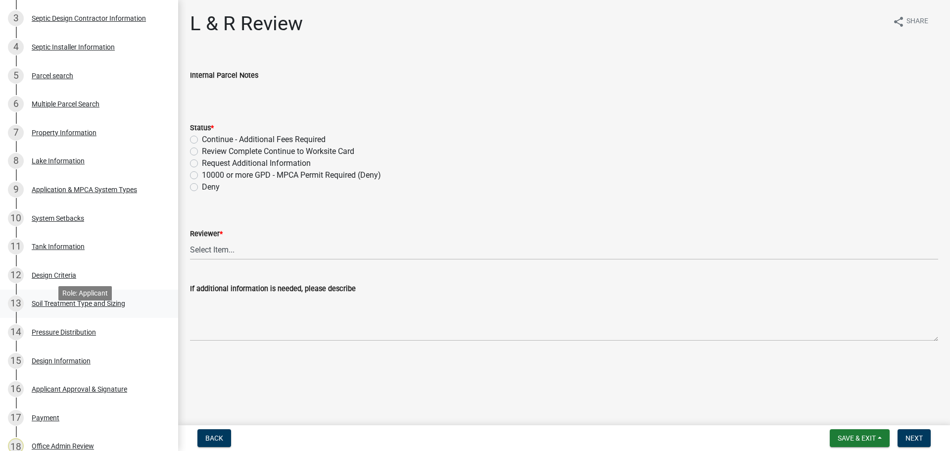
scroll to position [346, 0]
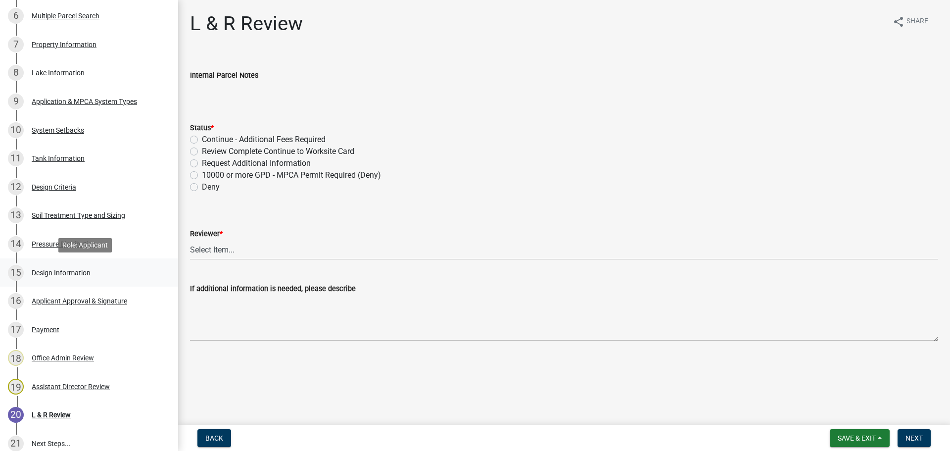
click at [42, 276] on div "15 Design Information" at bounding box center [85, 273] width 154 height 16
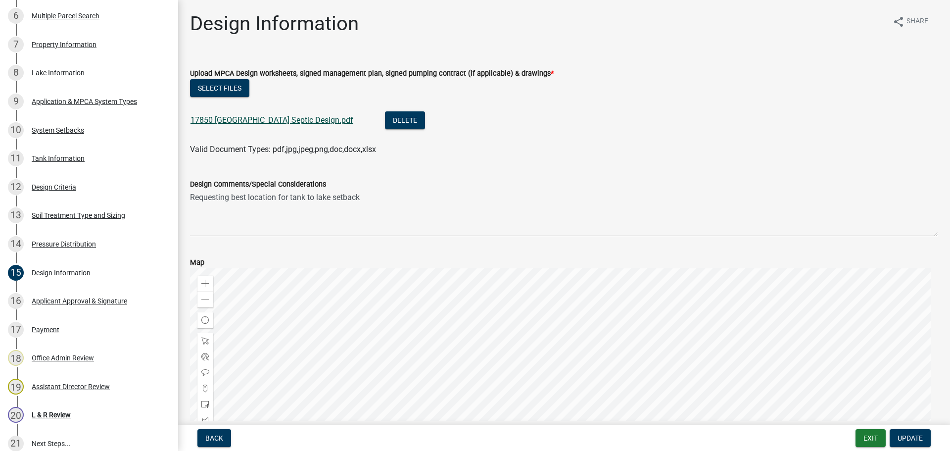
click at [309, 124] on link "17850 [GEOGRAPHIC_DATA] Septic Design.pdf" at bounding box center [272, 119] width 163 height 9
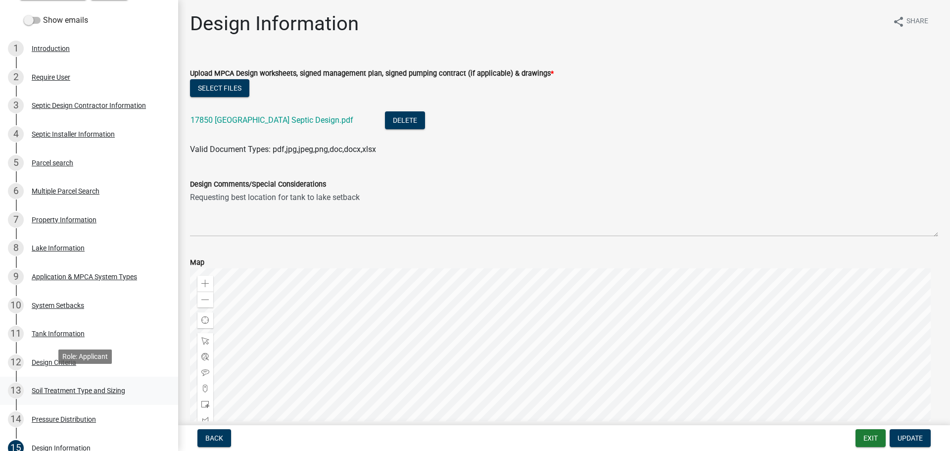
scroll to position [148, 0]
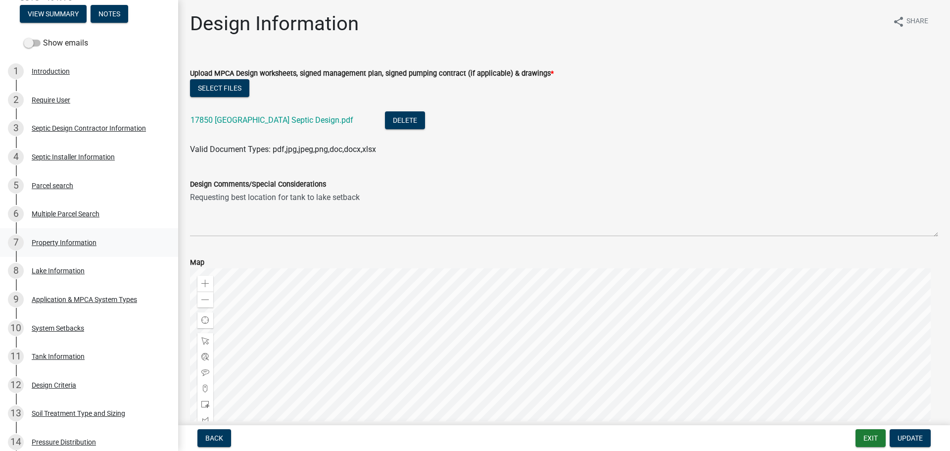
click at [59, 244] on div "Property Information" at bounding box center [64, 242] width 65 height 7
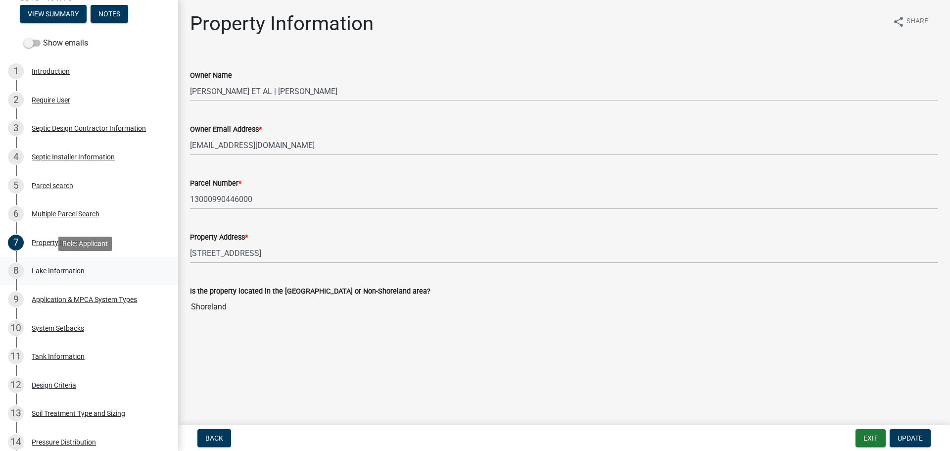
click at [63, 271] on div "Lake Information" at bounding box center [58, 270] width 53 height 7
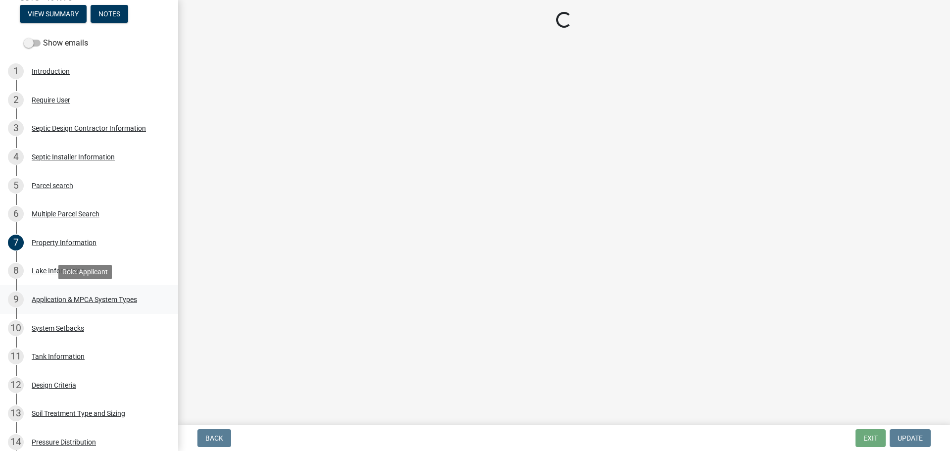
select select "dd336d21-5801-41d4-a7ef-48f028456d6d"
select select "b7404008-8a36-4a97-b738-b51f844fbf61"
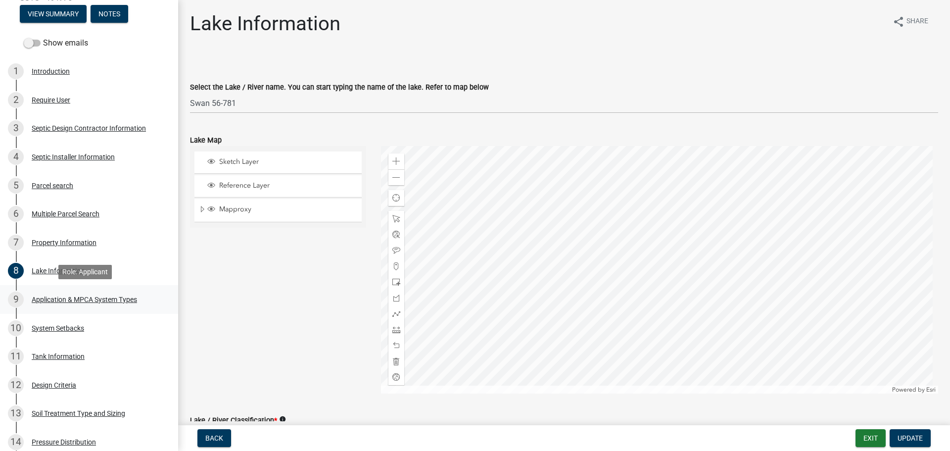
click at [71, 302] on div "Application & MPCA System Types" at bounding box center [84, 299] width 105 height 7
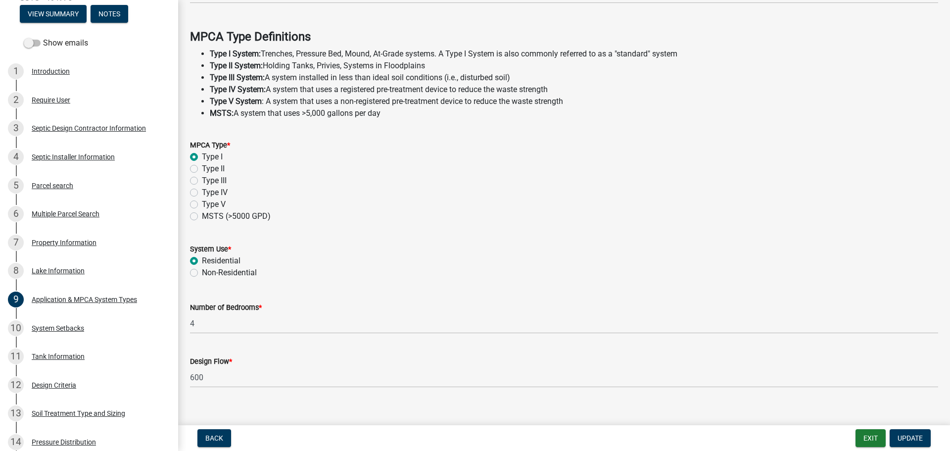
scroll to position [283, 0]
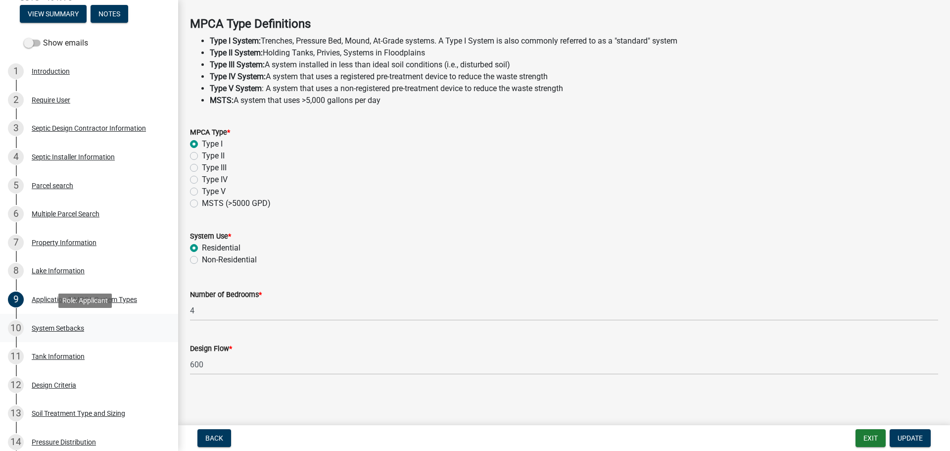
click at [67, 332] on div "System Setbacks" at bounding box center [58, 328] width 52 height 7
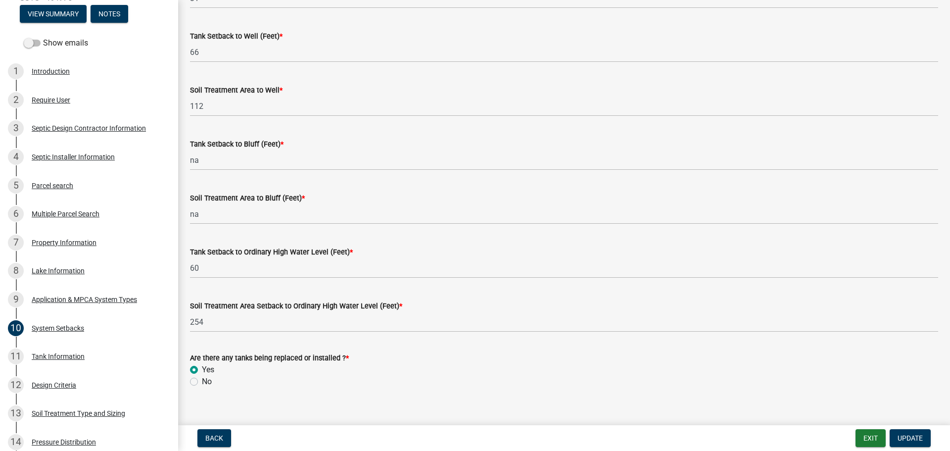
scroll to position [612, 0]
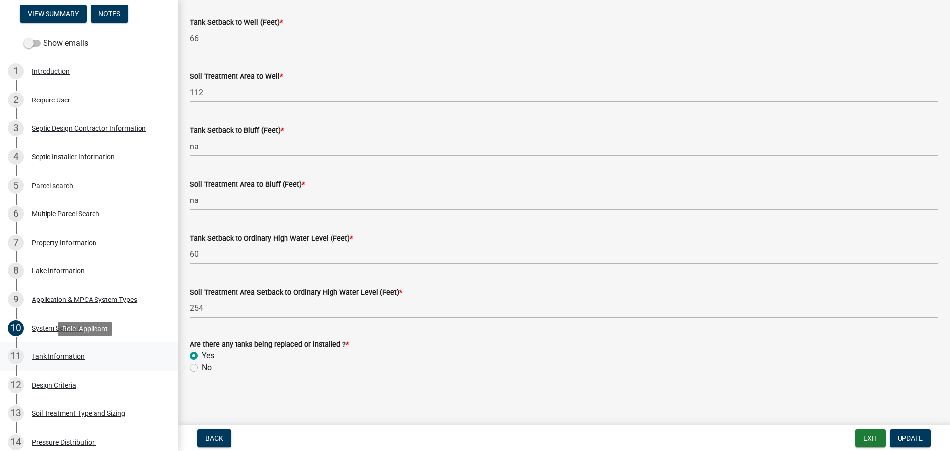
click at [42, 362] on div "11 Tank Information" at bounding box center [85, 356] width 154 height 16
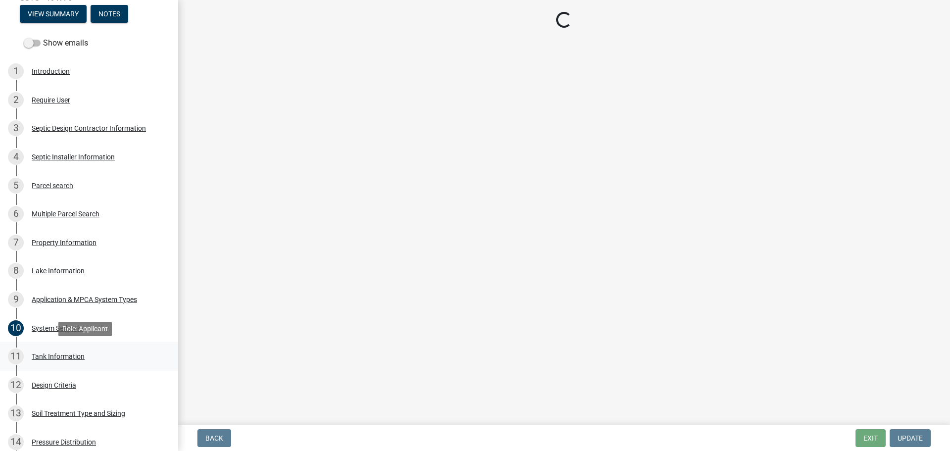
scroll to position [0, 0]
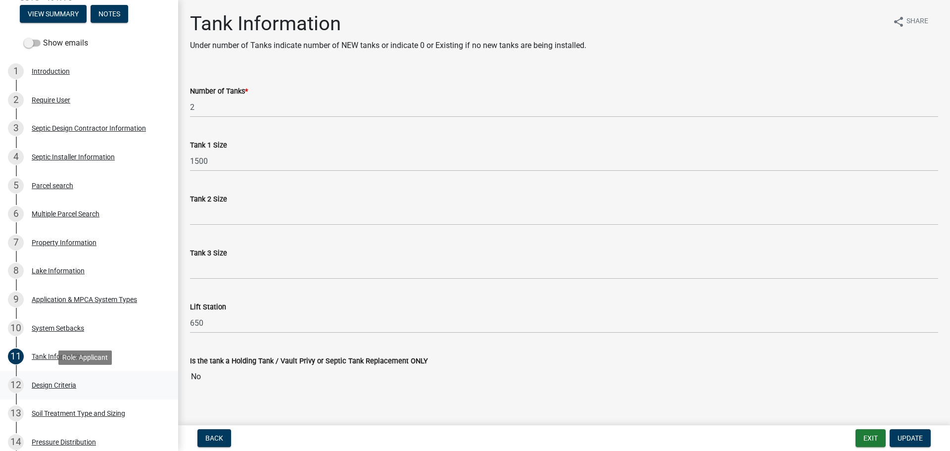
click at [65, 382] on div "Design Criteria" at bounding box center [54, 385] width 45 height 7
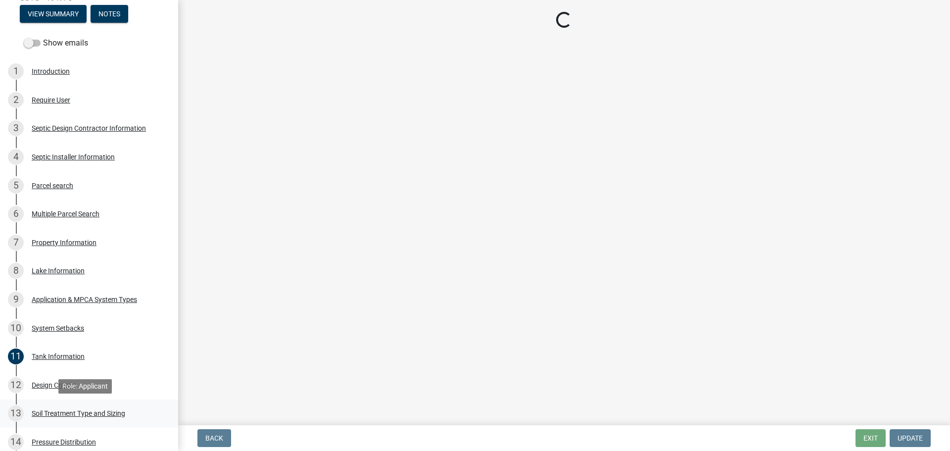
select select "eaa6e4cf-be76-4366-bfe5-e87acfaaf3f4"
select select "6a6ab172-1321-4f18-8c37-999bd65d2f3f"
select select "45db2b75-262a-4f3c-9010-aae25997cba1"
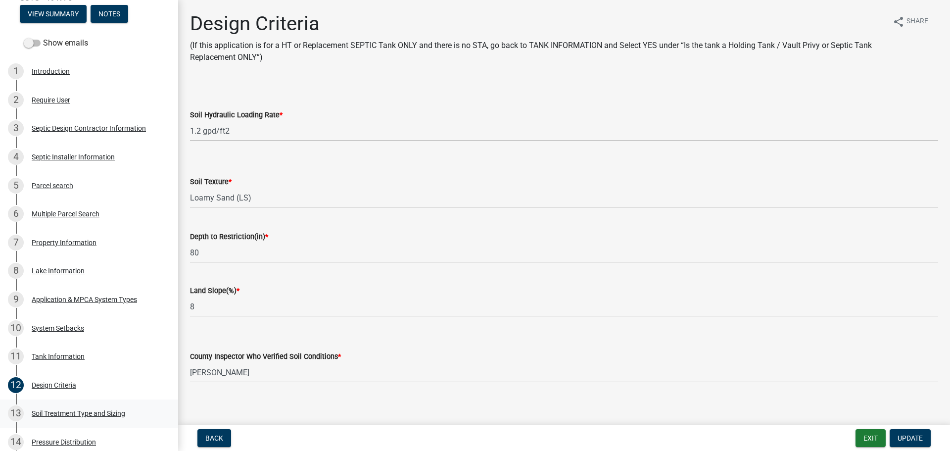
click at [53, 407] on div "13 Soil Treatment Type and Sizing" at bounding box center [85, 413] width 154 height 16
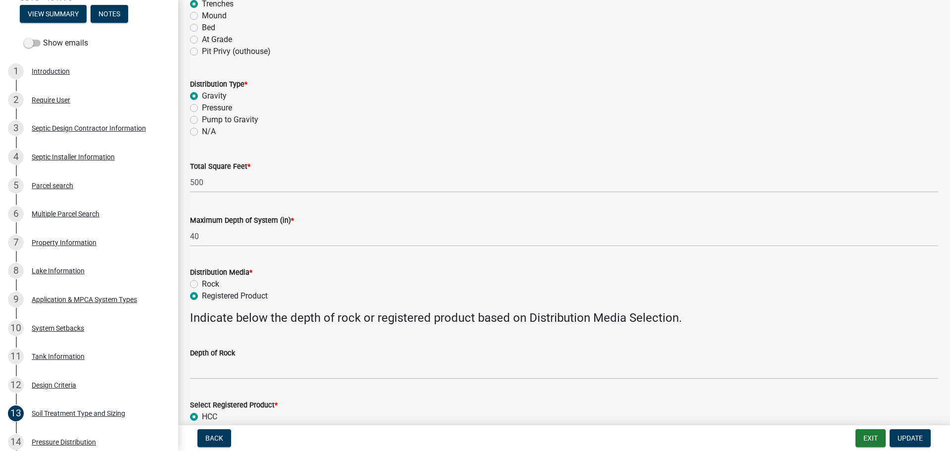
scroll to position [148, 0]
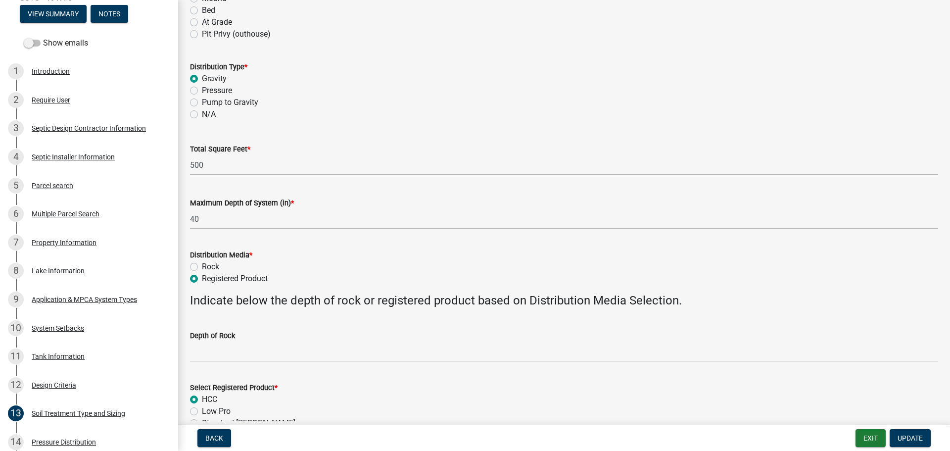
click at [202, 103] on label "Pump to Gravity" at bounding box center [230, 103] width 56 height 12
click at [202, 103] on input "Pump to Gravity" at bounding box center [205, 100] width 6 height 6
radio input "true"
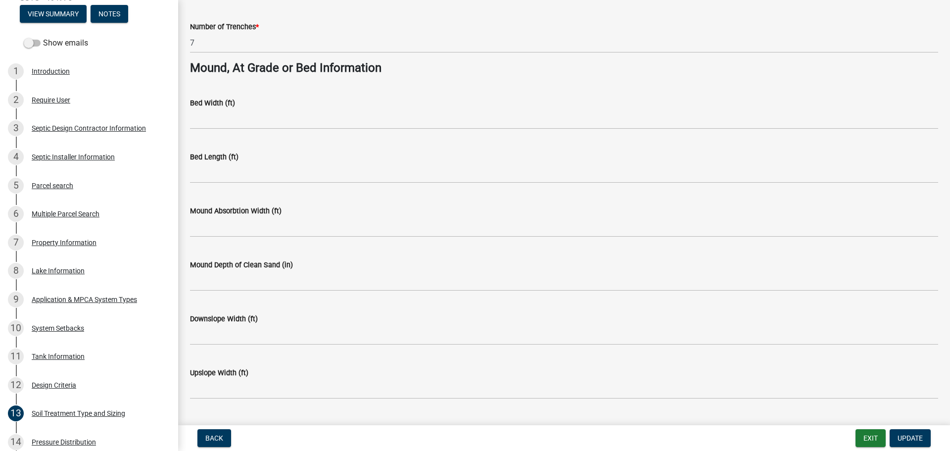
scroll to position [718, 0]
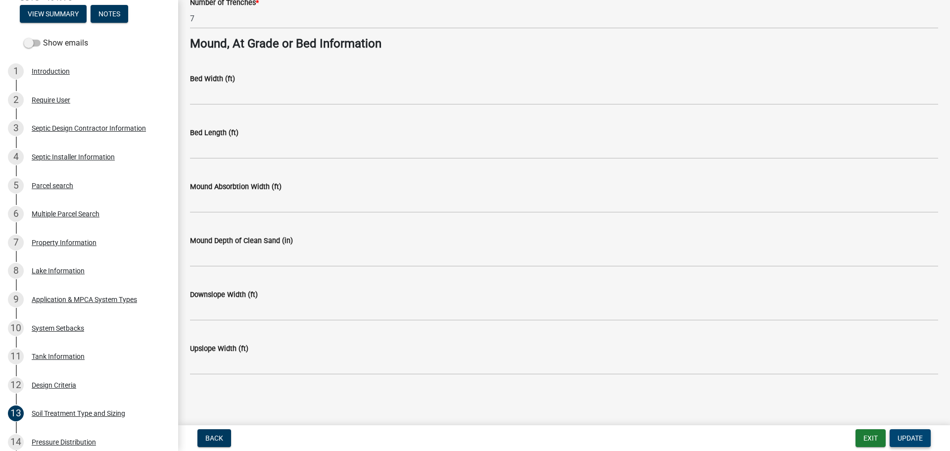
click at [916, 444] on button "Update" at bounding box center [910, 438] width 41 height 18
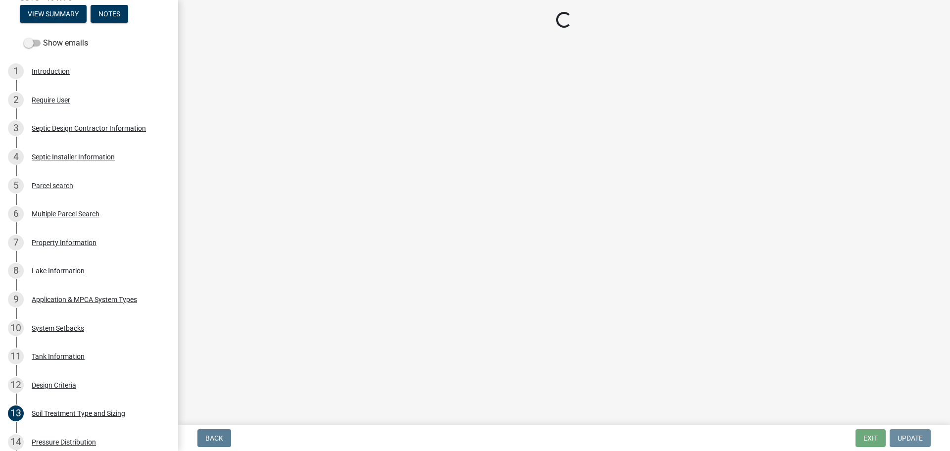
scroll to position [0, 0]
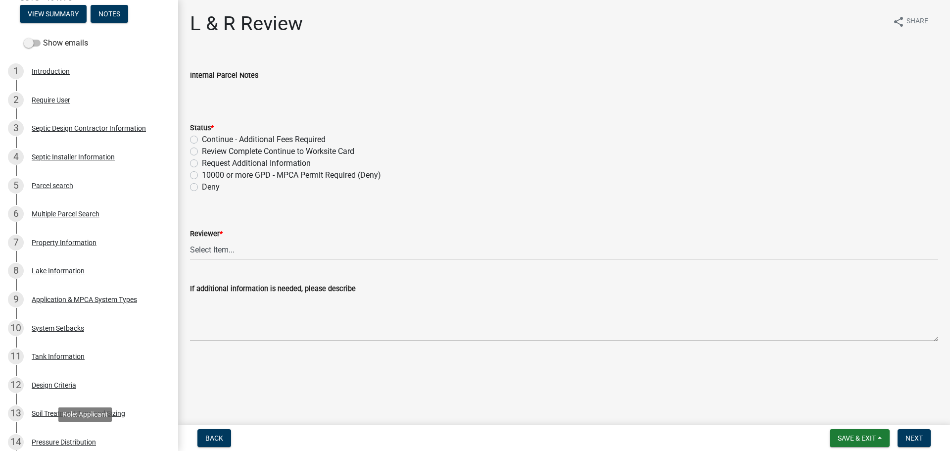
click at [54, 440] on div "Pressure Distribution" at bounding box center [64, 442] width 64 height 7
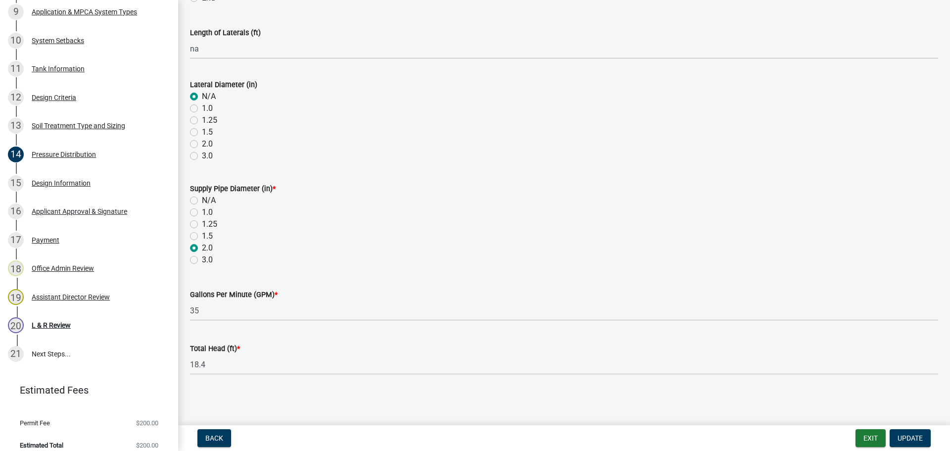
scroll to position [445, 0]
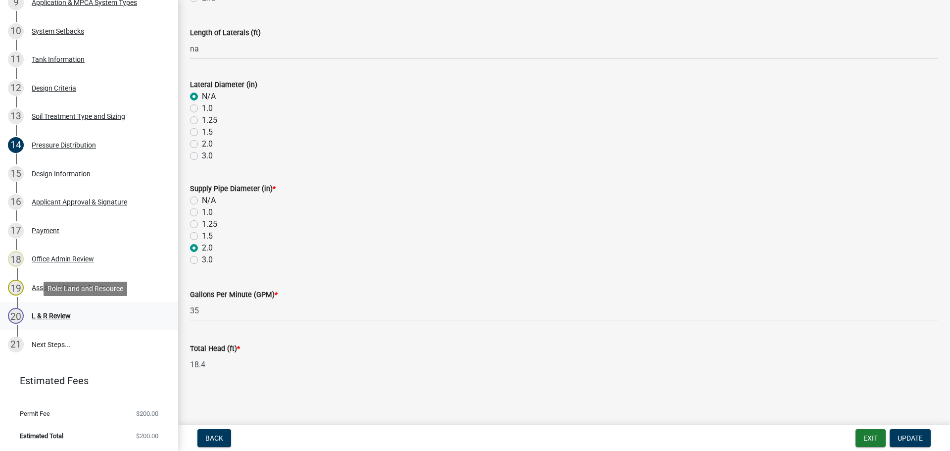
click at [40, 309] on div "20 L & R Review" at bounding box center [85, 316] width 154 height 16
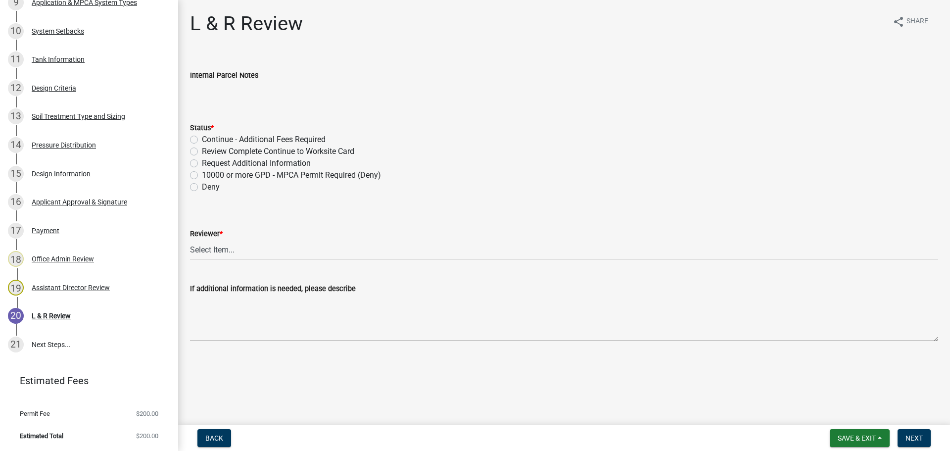
click at [202, 153] on label "Review Complete Continue to Worksite Card" at bounding box center [278, 152] width 152 height 12
click at [202, 152] on input "Review Complete Continue to Worksite Card" at bounding box center [205, 149] width 6 height 6
radio input "true"
click at [242, 256] on select "Select Item... [PERSON_NAME] [PERSON_NAME] [PERSON_NAME] [PERSON_NAME] [PERSON_…" at bounding box center [564, 250] width 748 height 20
click at [190, 240] on select "Select Item... [PERSON_NAME] [PERSON_NAME] [PERSON_NAME] [PERSON_NAME] [PERSON_…" at bounding box center [564, 250] width 748 height 20
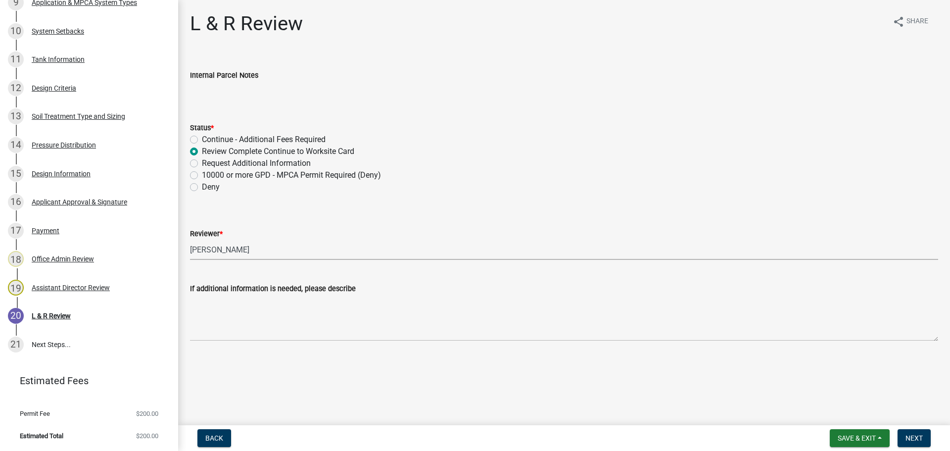
select select "0a311807-450c-48b8-9321-97c7e4f11950"
click at [924, 433] on button "Next" at bounding box center [914, 438] width 33 height 18
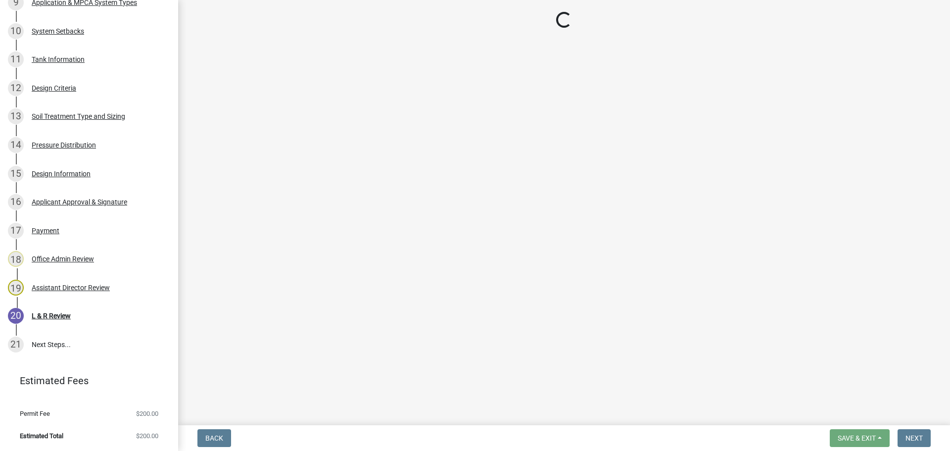
scroll to position [559, 0]
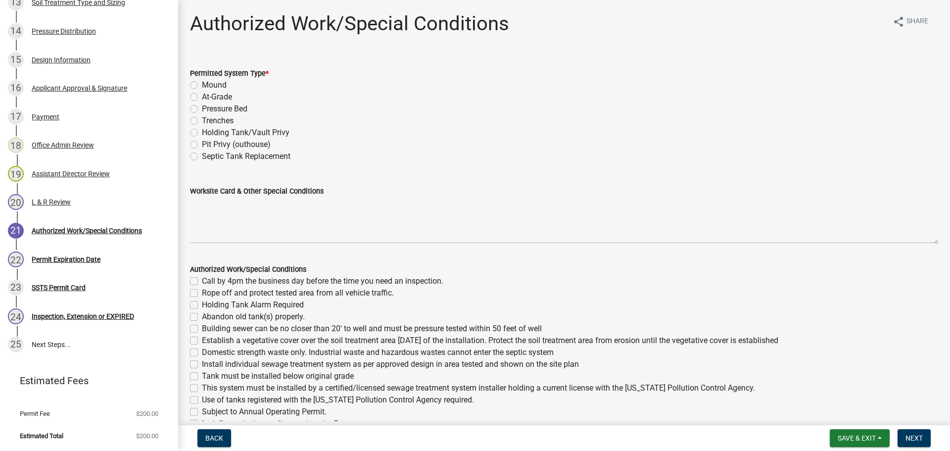
click at [202, 122] on label "Trenches" at bounding box center [218, 121] width 32 height 12
click at [202, 121] on input "Trenches" at bounding box center [205, 118] width 6 height 6
radio input "true"
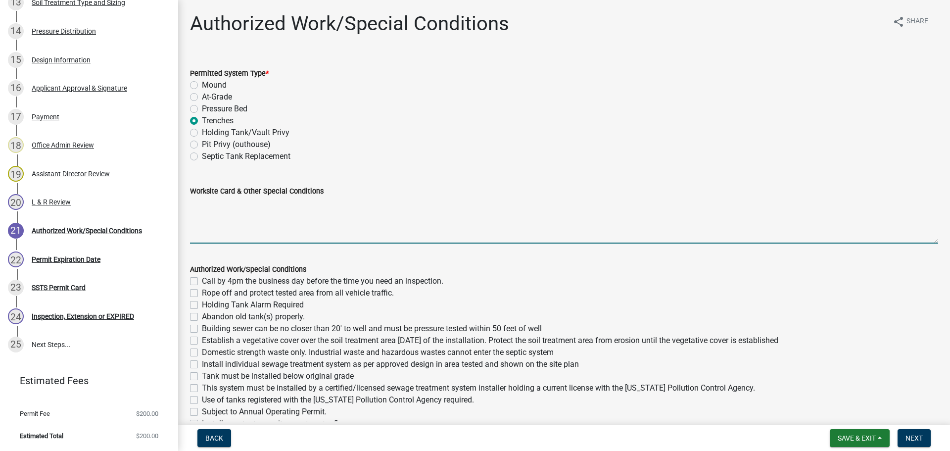
click at [260, 211] on textarea "Worksite Card & Other Special Conditions" at bounding box center [564, 220] width 748 height 47
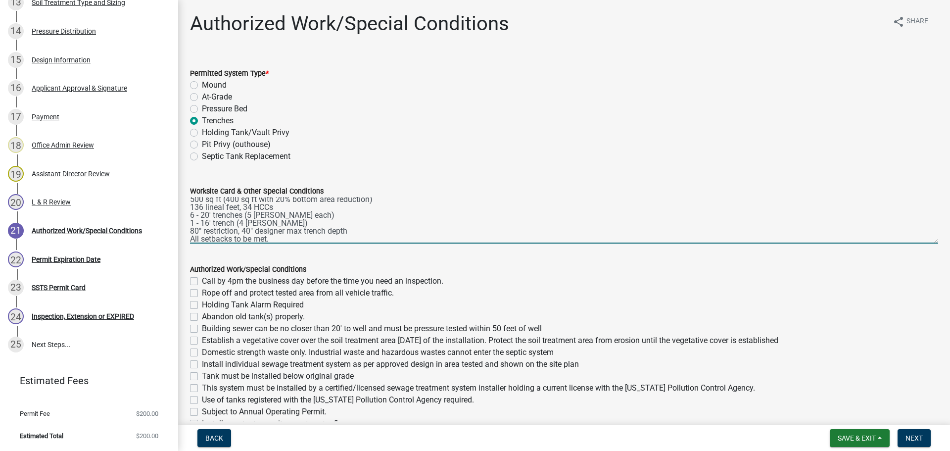
scroll to position [0, 0]
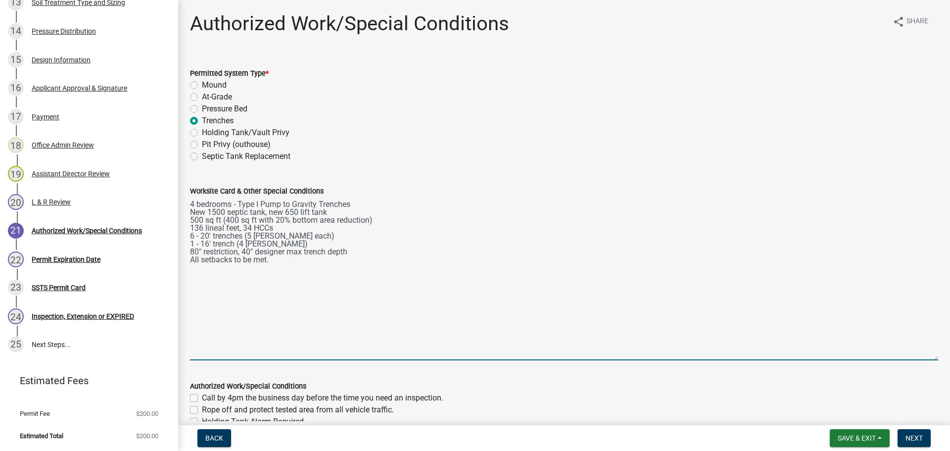
drag, startPoint x: 929, startPoint y: 239, endPoint x: 883, endPoint y: 353, distance: 123.1
click at [898, 355] on textarea "4 bedrooms - Type I Pump to Gravity Trenches New 1500 septic tank, new 650 lift…" at bounding box center [564, 278] width 748 height 163
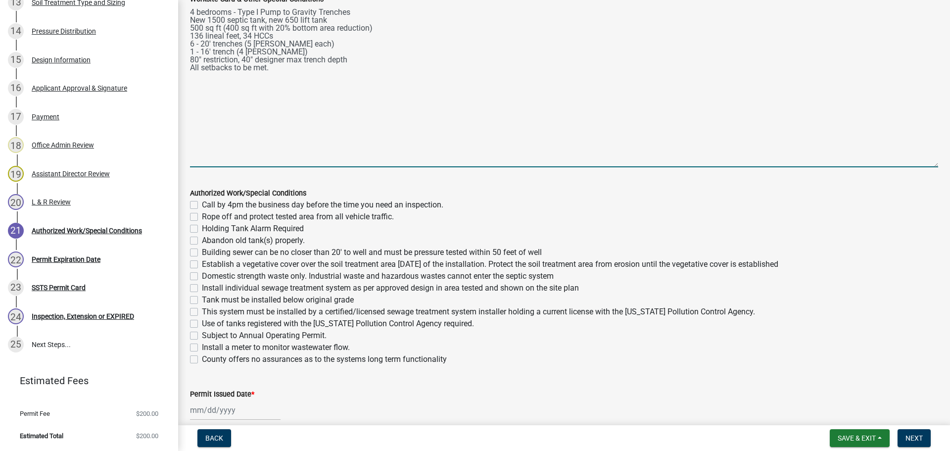
scroll to position [239, 0]
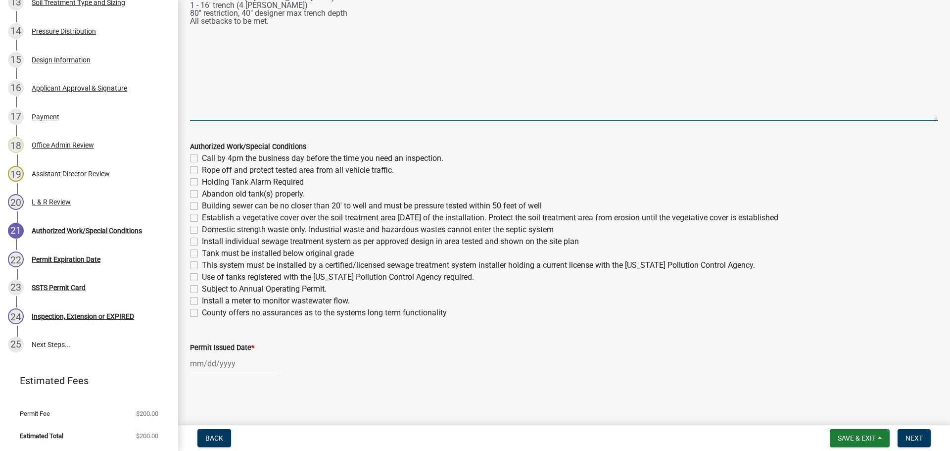
type textarea "4 bedrooms - Type I Pump to Gravity Trenches New 1500 septic tank, new 650 lift…"
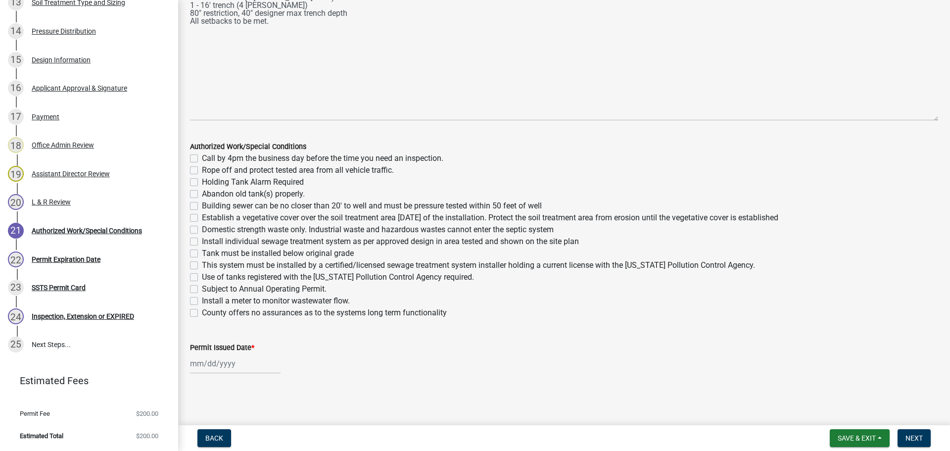
click at [187, 154] on div "Authorized Work/Special Conditions Call by 4pm the business day before the time…" at bounding box center [564, 224] width 763 height 190
click at [195, 162] on div "Call by 4pm the business day before the time you need an inspection." at bounding box center [564, 158] width 748 height 12
click at [202, 158] on label "Call by 4pm the business day before the time you need an inspection." at bounding box center [323, 158] width 242 height 12
click at [202, 158] on input "Call by 4pm the business day before the time you need an inspection." at bounding box center [205, 155] width 6 height 6
checkbox input "true"
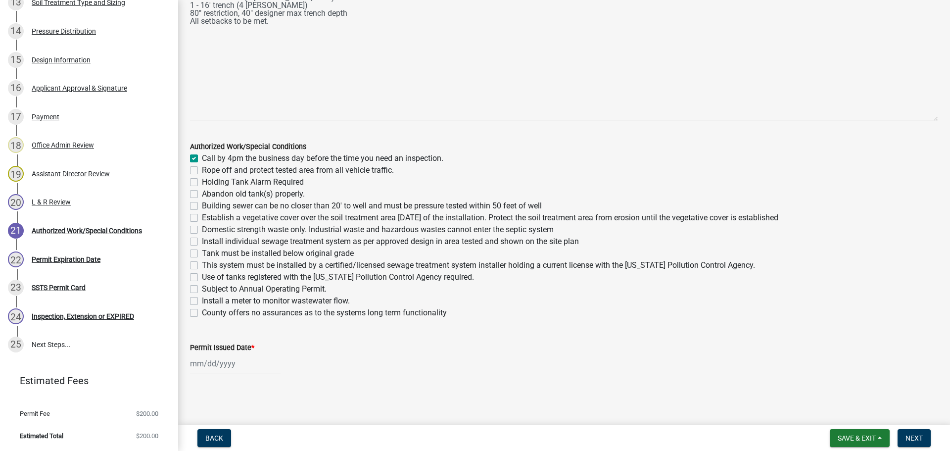
checkbox input "false"
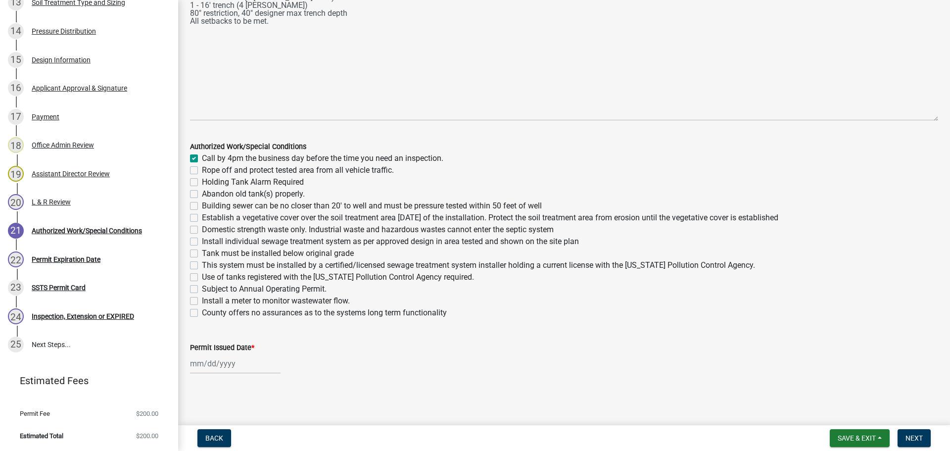
checkbox input "false"
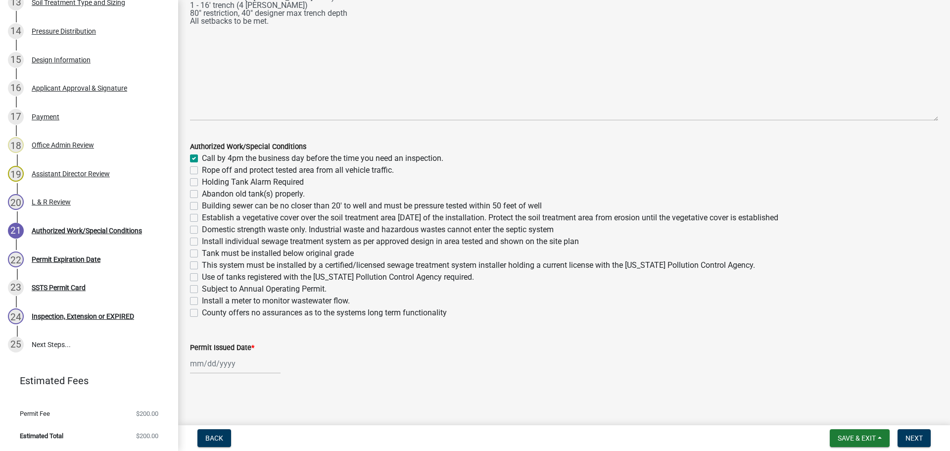
checkbox input "false"
click at [202, 167] on label "Rope off and protect tested area from all vehicle traffic." at bounding box center [298, 170] width 192 height 12
click at [202, 167] on input "Rope off and protect tested area from all vehicle traffic." at bounding box center [205, 167] width 6 height 6
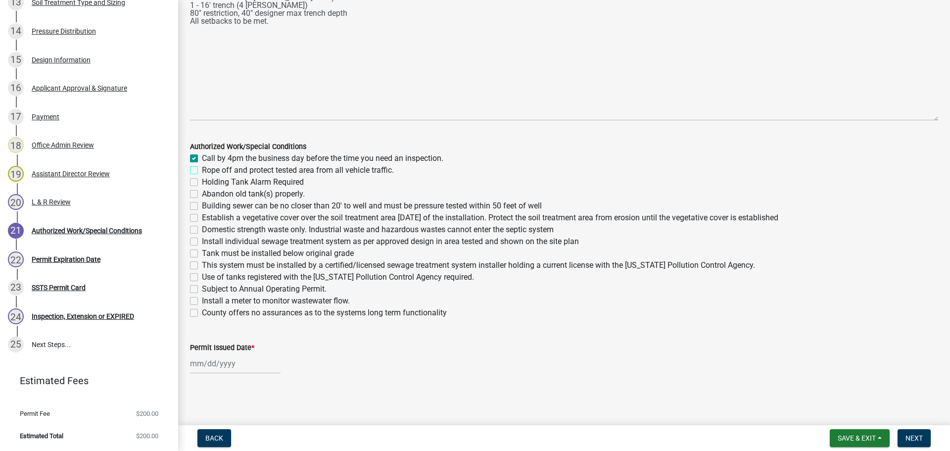
checkbox input "true"
checkbox input "false"
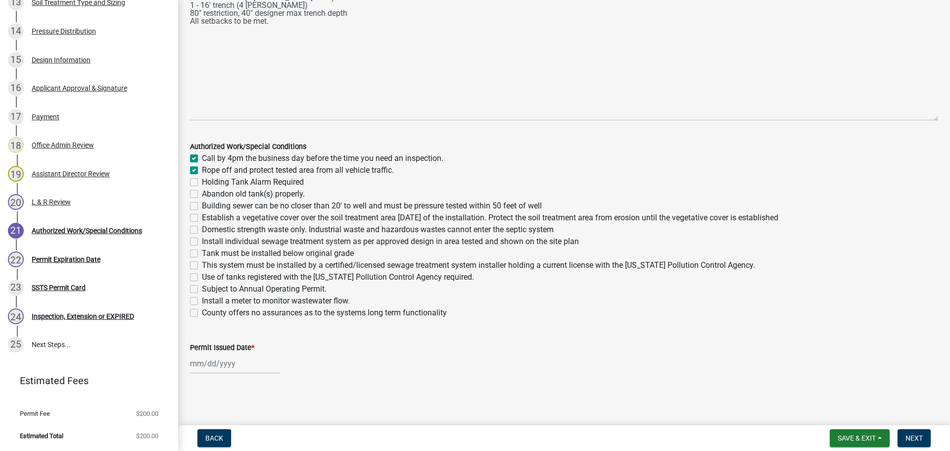
checkbox input "false"
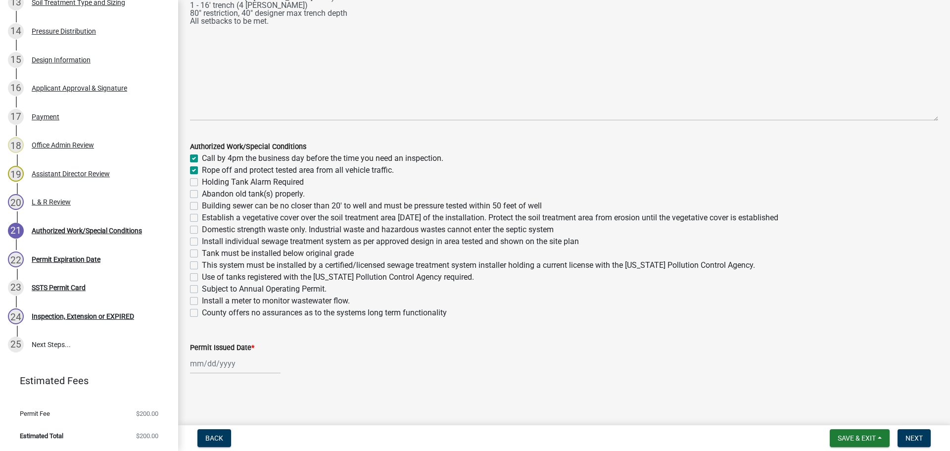
click at [202, 196] on label "Abandon old tank(s) properly." at bounding box center [253, 194] width 103 height 12
click at [202, 195] on input "Abandon old tank(s) properly." at bounding box center [205, 191] width 6 height 6
click at [202, 208] on label "Building sewer can be no closer than 20' to well and must be pressure tested wi…" at bounding box center [372, 206] width 340 height 12
click at [202, 206] on input "Building sewer can be no closer than 20' to well and must be pressure tested wi…" at bounding box center [205, 203] width 6 height 6
click at [202, 216] on label "Establish a vegetative cover over the soil treatment area [DATE] of the install…" at bounding box center [490, 218] width 577 height 12
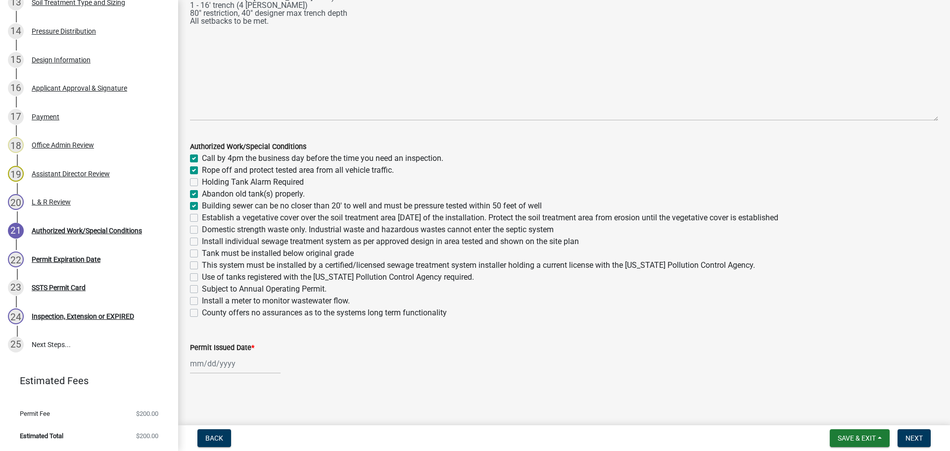
click at [202, 216] on input "Establish a vegetative cover over the soil treatment area [DATE] of the install…" at bounding box center [205, 215] width 6 height 6
click at [202, 232] on label "Domestic strength waste only. Industrial waste and hazardous wastes cannot ente…" at bounding box center [378, 230] width 352 height 12
click at [202, 230] on input "Domestic strength waste only. Industrial waste and hazardous wastes cannot ente…" at bounding box center [205, 227] width 6 height 6
click at [202, 243] on label "Install individual sewage treatment system as per approved design in area teste…" at bounding box center [390, 242] width 377 height 12
click at [202, 242] on input "Install individual sewage treatment system as per approved design in area teste…" at bounding box center [205, 239] width 6 height 6
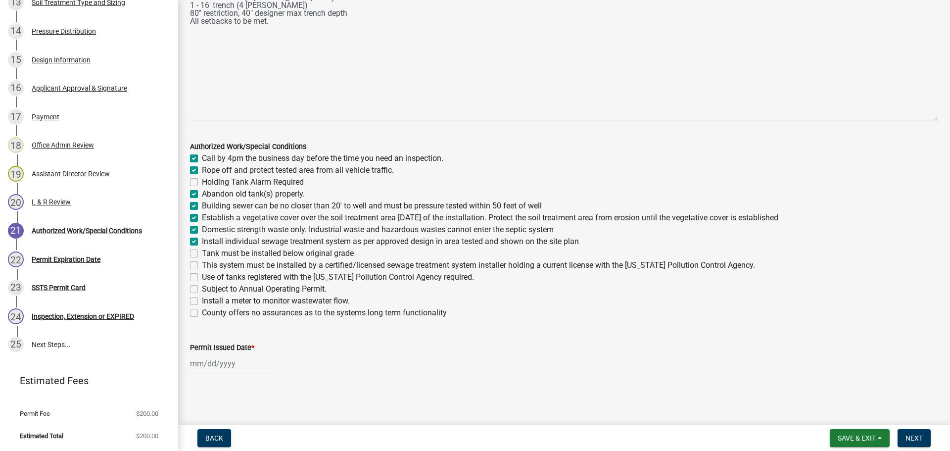
click at [202, 255] on label "Tank must be installed below original grade" at bounding box center [278, 253] width 152 height 12
click at [202, 254] on input "Tank must be installed below original grade" at bounding box center [205, 250] width 6 height 6
click at [202, 266] on label "This system must be installed by a certified/licensed sewage treatment system i…" at bounding box center [478, 265] width 553 height 12
click at [202, 266] on input "This system must be installed by a certified/licensed sewage treatment system i…" at bounding box center [205, 262] width 6 height 6
click at [202, 276] on label "Use of tanks registered with the [US_STATE] Pollution Control Agency required." at bounding box center [338, 277] width 272 height 12
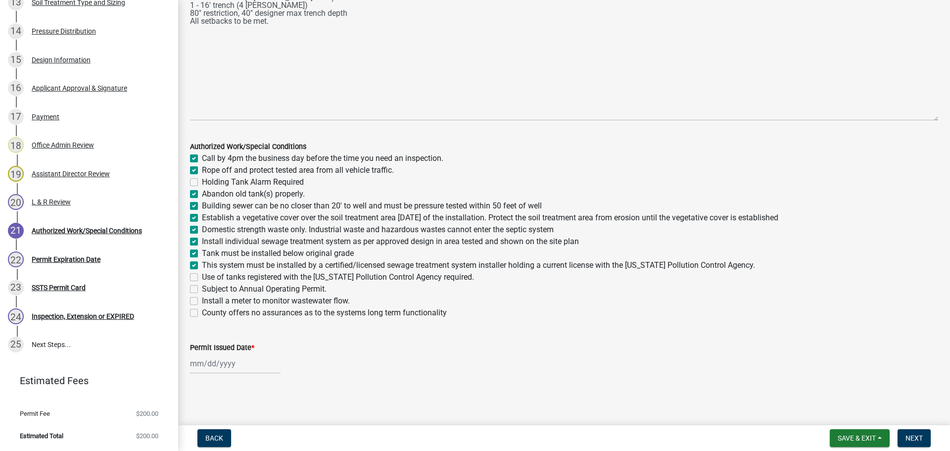
click at [202, 276] on input "Use of tanks registered with the [US_STATE] Pollution Control Agency required." at bounding box center [205, 274] width 6 height 6
click at [202, 302] on label "Install a meter to monitor wastewater flow." at bounding box center [276, 301] width 148 height 12
click at [202, 301] on input "Install a meter to monitor wastewater flow." at bounding box center [205, 298] width 6 height 6
click at [224, 366] on div at bounding box center [235, 363] width 91 height 20
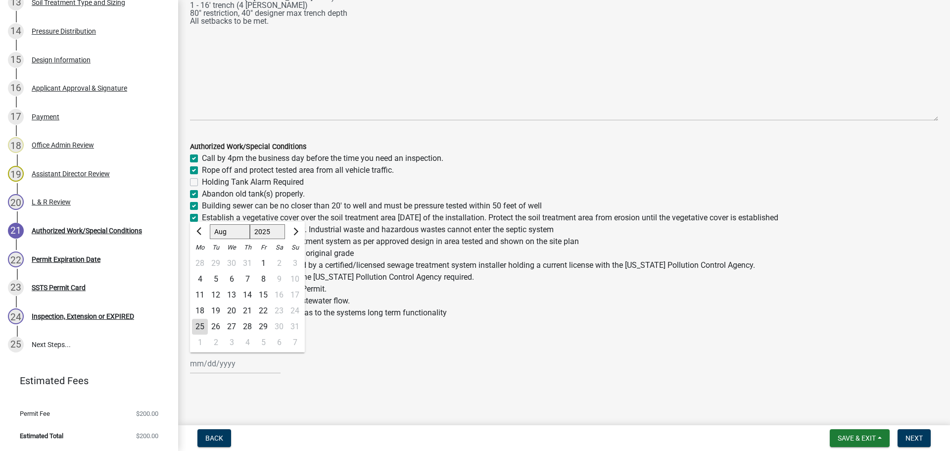
click at [201, 328] on div "25" at bounding box center [200, 327] width 16 height 16
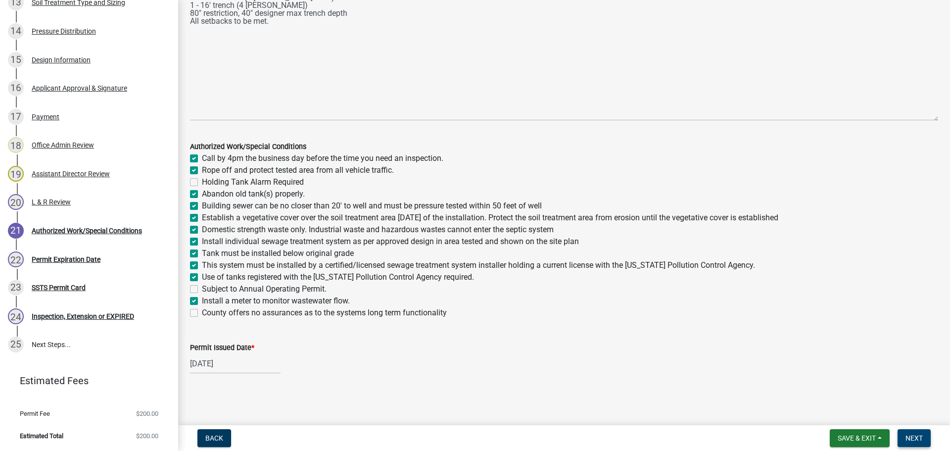
click at [907, 438] on span "Next" at bounding box center [914, 438] width 17 height 8
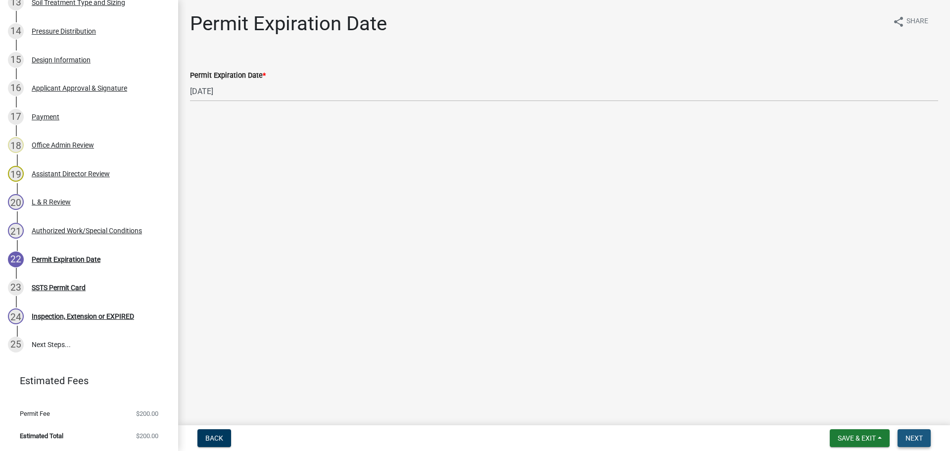
click at [910, 443] on button "Next" at bounding box center [914, 438] width 33 height 18
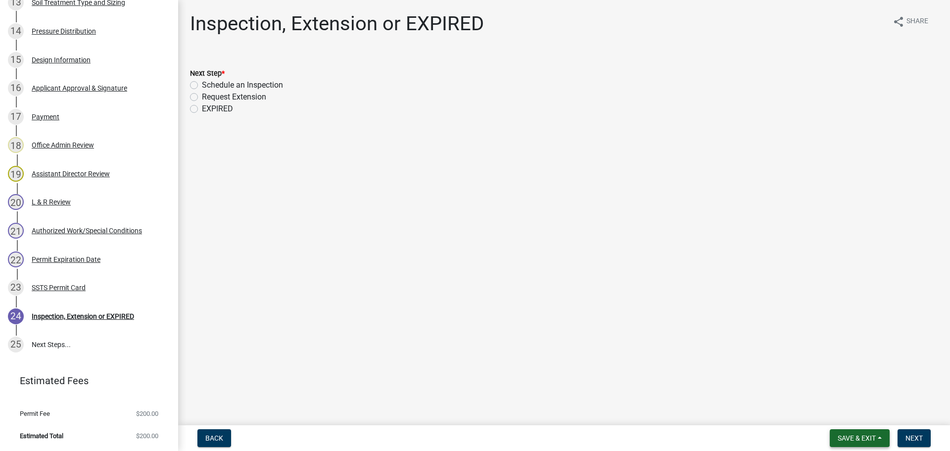
click at [870, 437] on span "Save & Exit" at bounding box center [857, 438] width 38 height 8
click at [859, 420] on button "Save & Exit" at bounding box center [850, 412] width 79 height 24
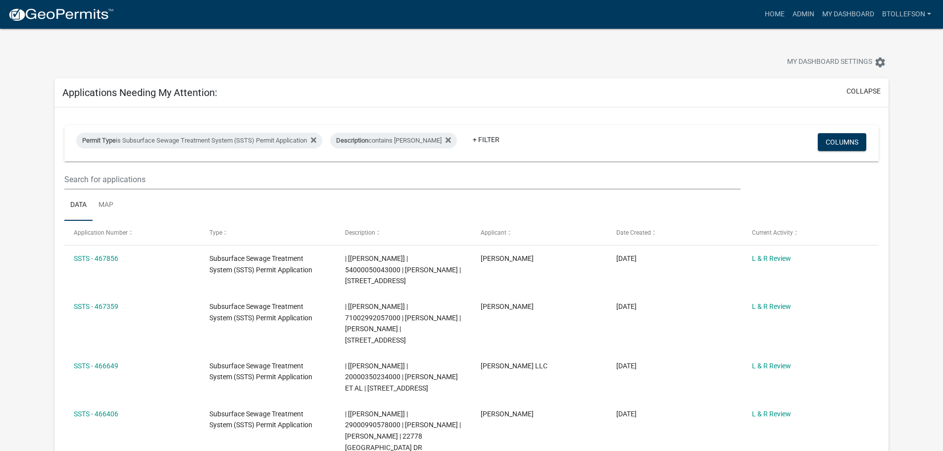
scroll to position [49, 0]
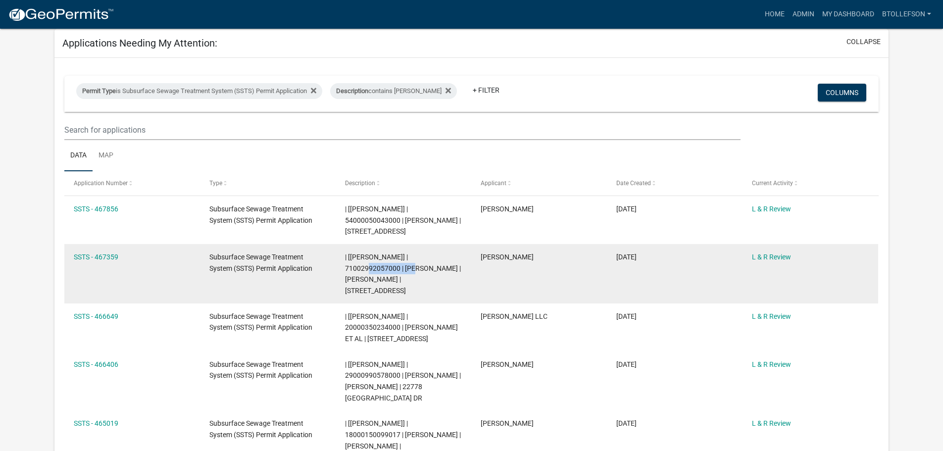
drag, startPoint x: 346, startPoint y: 267, endPoint x: 399, endPoint y: 265, distance: 53.0
click at [399, 265] on span "| [[PERSON_NAME]] | 71002992057000 | [PERSON_NAME] | [PERSON_NAME] | [STREET_AD…" at bounding box center [403, 274] width 116 height 42
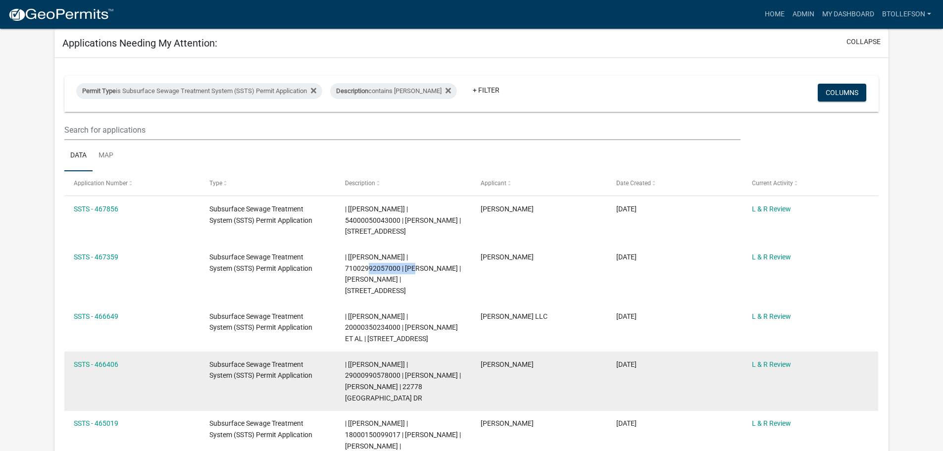
copy span "71002992057000"
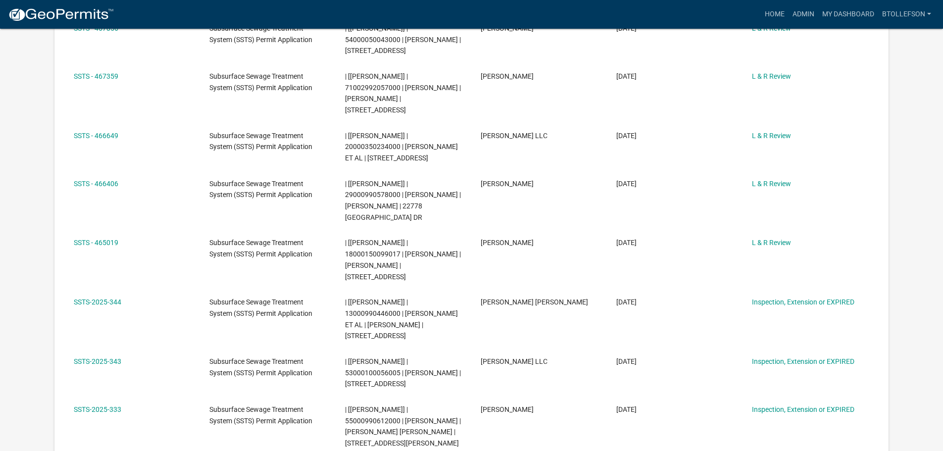
scroll to position [247, 0]
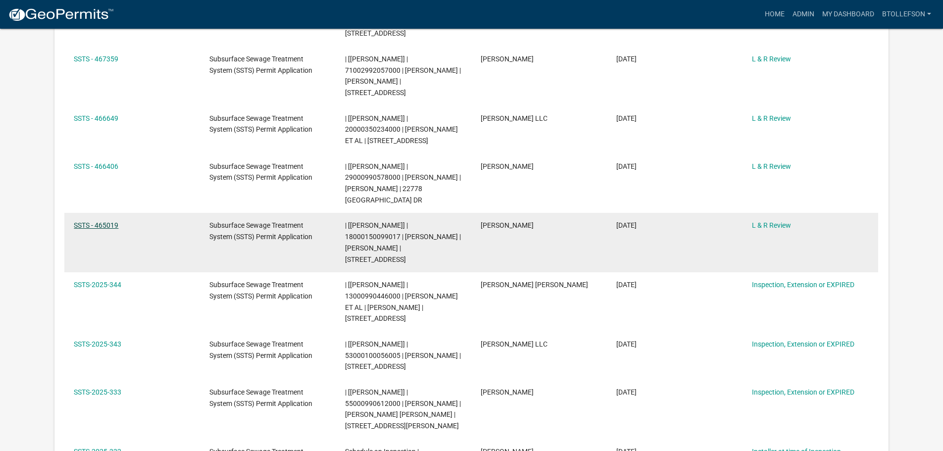
click at [86, 229] on link "SSTS - 465019" at bounding box center [96, 225] width 45 height 8
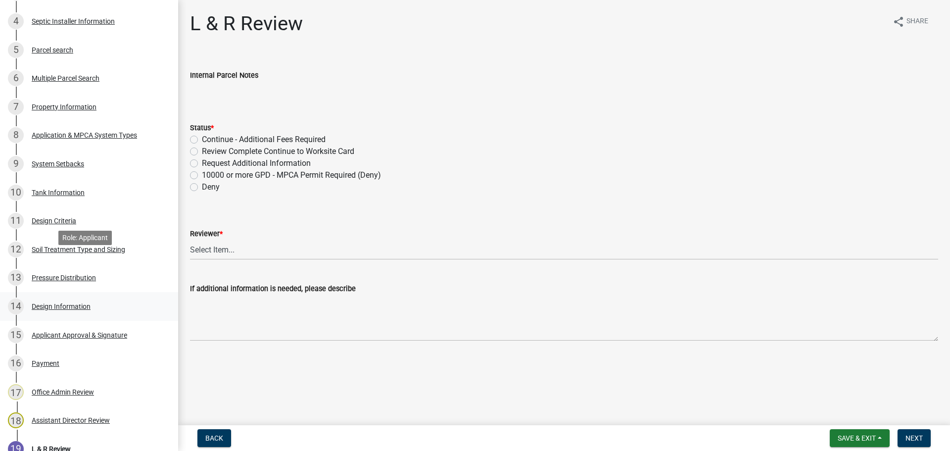
scroll to position [297, 0]
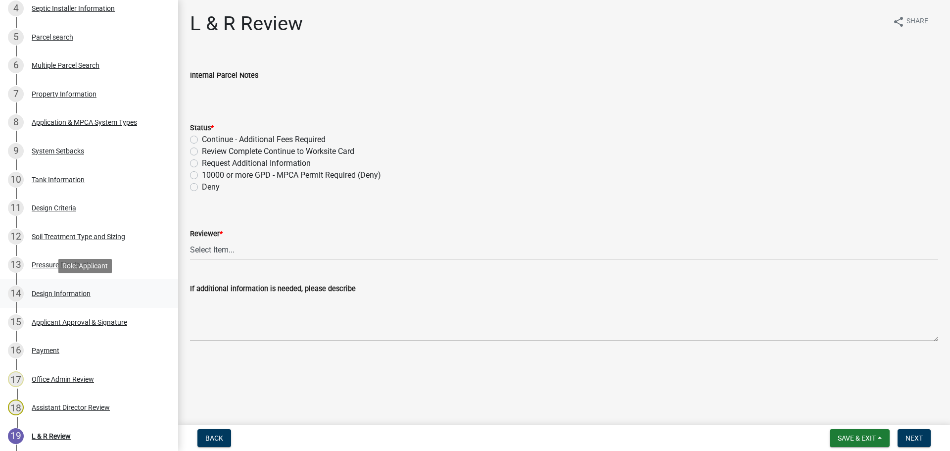
click at [54, 289] on div "14 Design Information" at bounding box center [85, 294] width 154 height 16
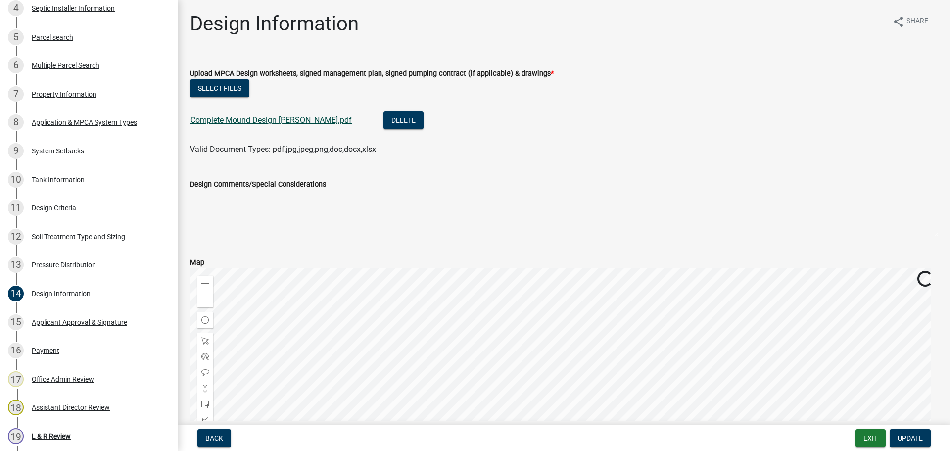
click at [247, 123] on link "Complete Mound Design [PERSON_NAME].pdf" at bounding box center [271, 119] width 161 height 9
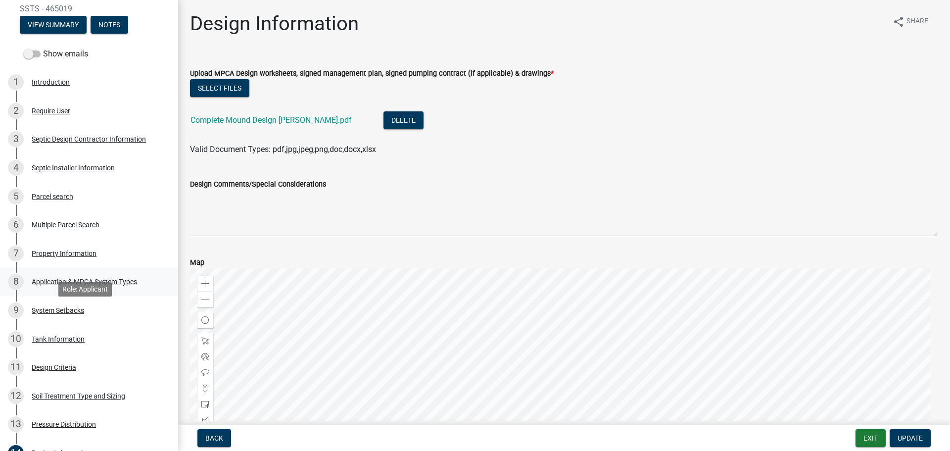
scroll to position [99, 0]
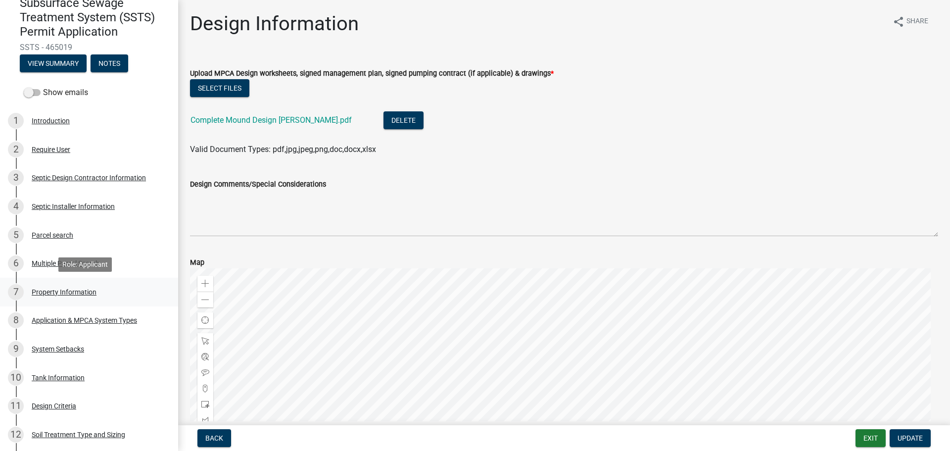
click at [67, 293] on div "Property Information" at bounding box center [64, 292] width 65 height 7
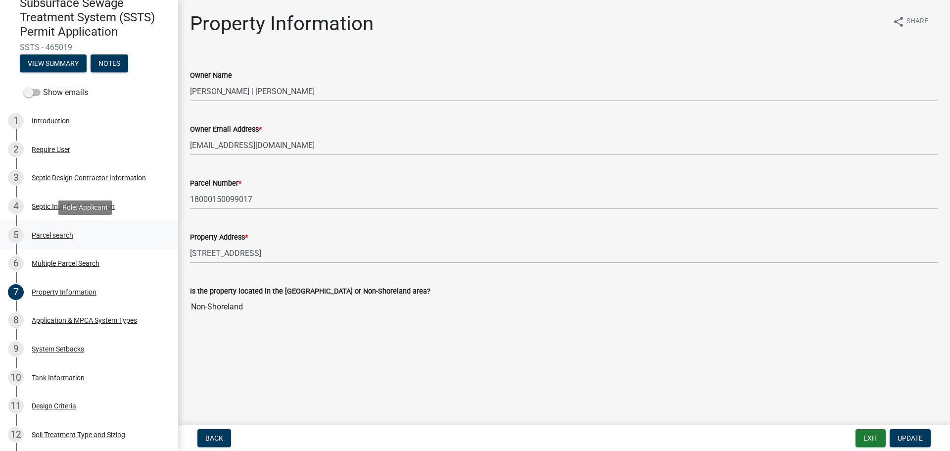
click at [59, 238] on div "Parcel search" at bounding box center [53, 235] width 42 height 7
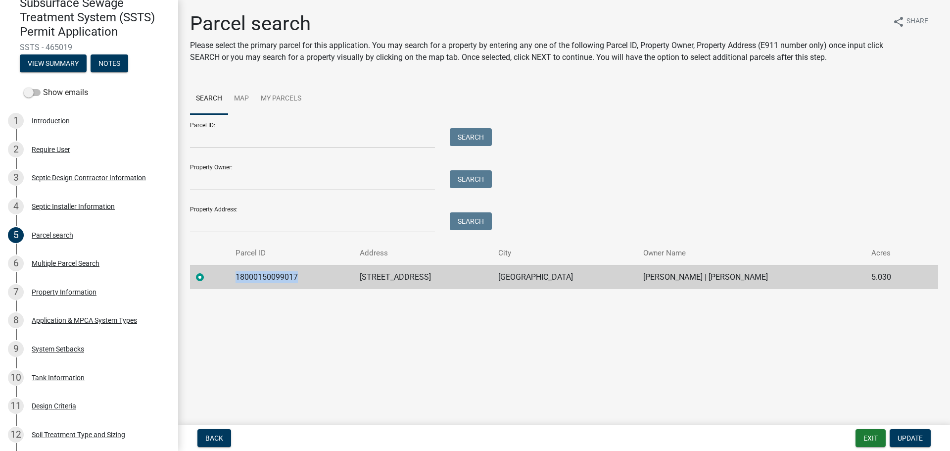
drag, startPoint x: 244, startPoint y: 276, endPoint x: 294, endPoint y: 269, distance: 51.0
click at [294, 269] on td "18000150099017" at bounding box center [292, 277] width 124 height 24
copy td "18000150099017"
drag, startPoint x: 79, startPoint y: 289, endPoint x: 83, endPoint y: 293, distance: 5.6
click at [80, 289] on div "Property Information" at bounding box center [64, 292] width 65 height 7
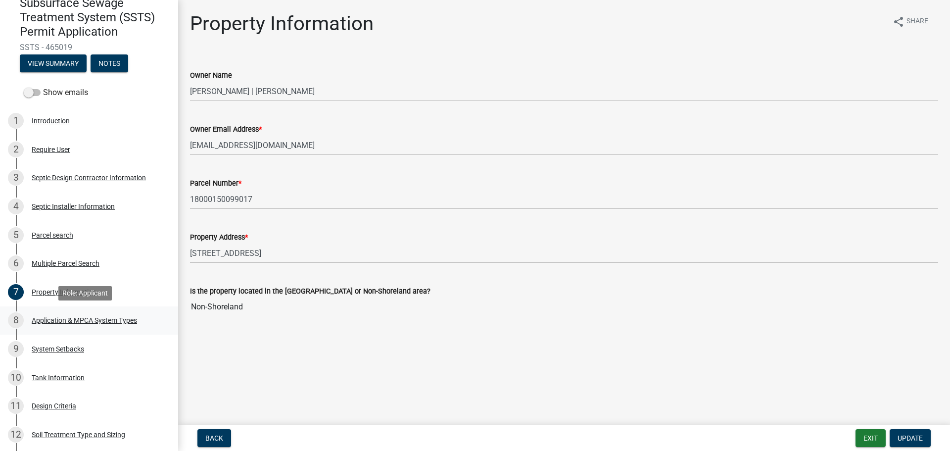
click at [105, 324] on div "8 Application & MPCA System Types" at bounding box center [85, 320] width 154 height 16
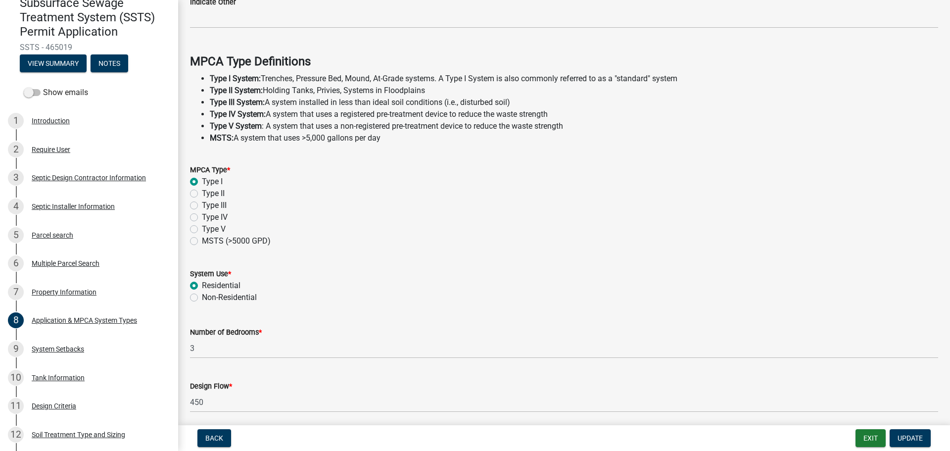
scroll to position [283, 0]
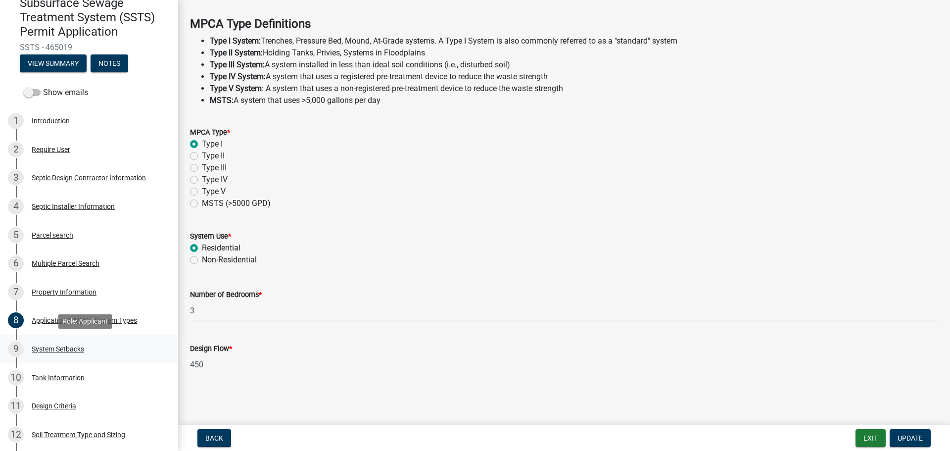
click at [48, 346] on div "System Setbacks" at bounding box center [58, 349] width 52 height 7
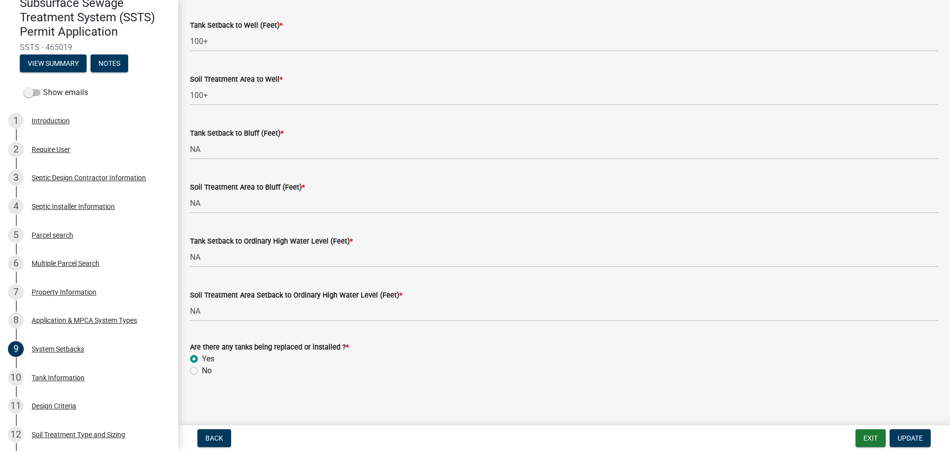
scroll to position [612, 0]
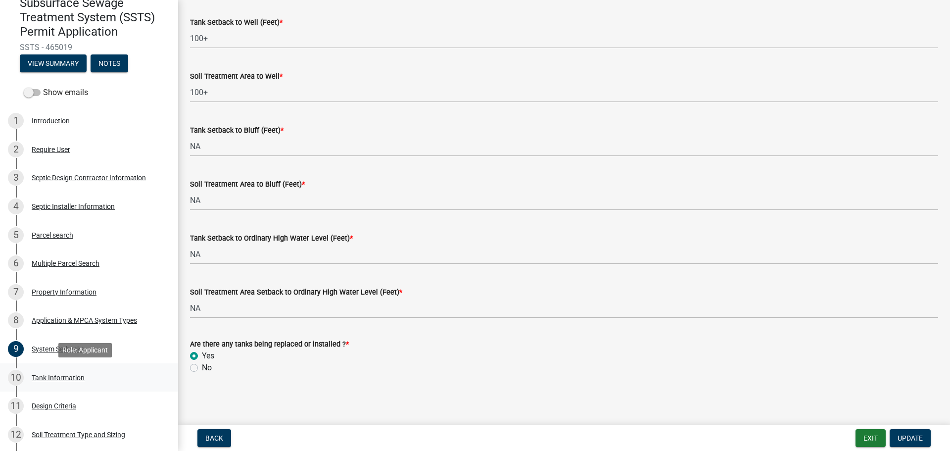
drag, startPoint x: 49, startPoint y: 379, endPoint x: 55, endPoint y: 381, distance: 6.9
click at [49, 380] on div "Tank Information" at bounding box center [58, 377] width 53 height 7
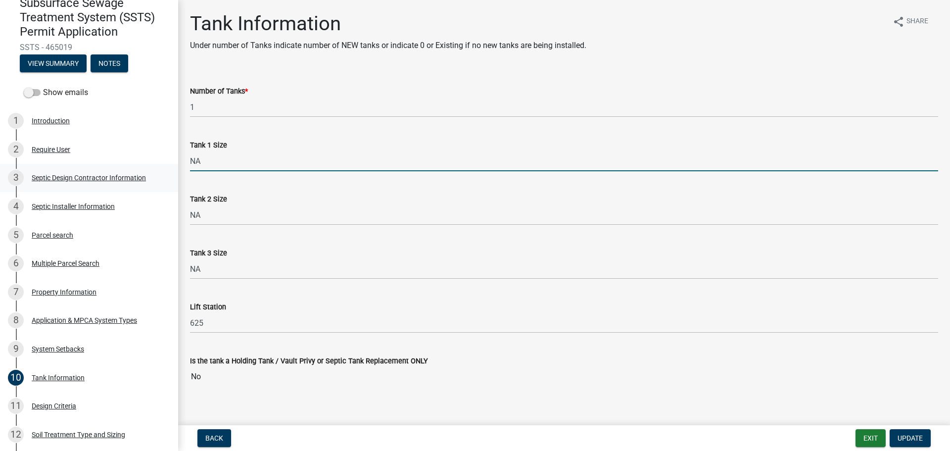
drag, startPoint x: 214, startPoint y: 164, endPoint x: 156, endPoint y: 172, distance: 58.5
click at [154, 161] on div "Subsurface Sewage Treatment System (SSTS) Permit Application SSTS - 465019 View…" at bounding box center [475, 225] width 950 height 451
click at [906, 433] on button "Update" at bounding box center [910, 438] width 41 height 18
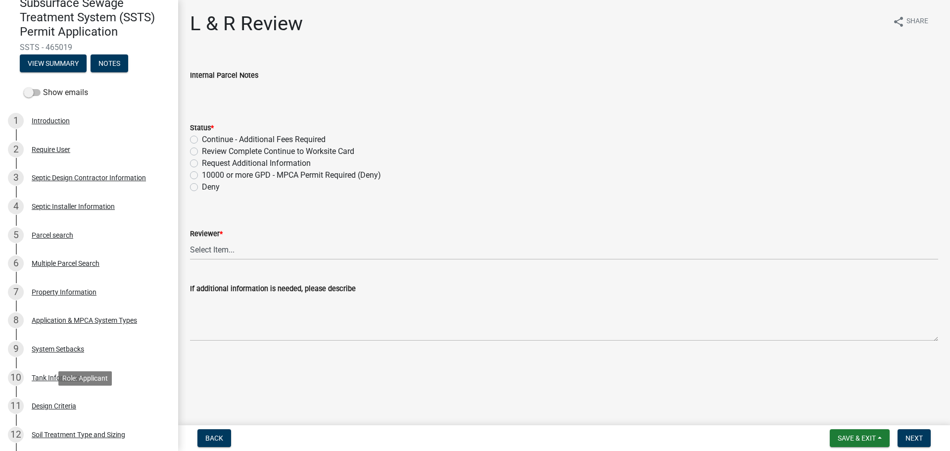
click at [63, 406] on div "Design Criteria" at bounding box center [54, 405] width 45 height 7
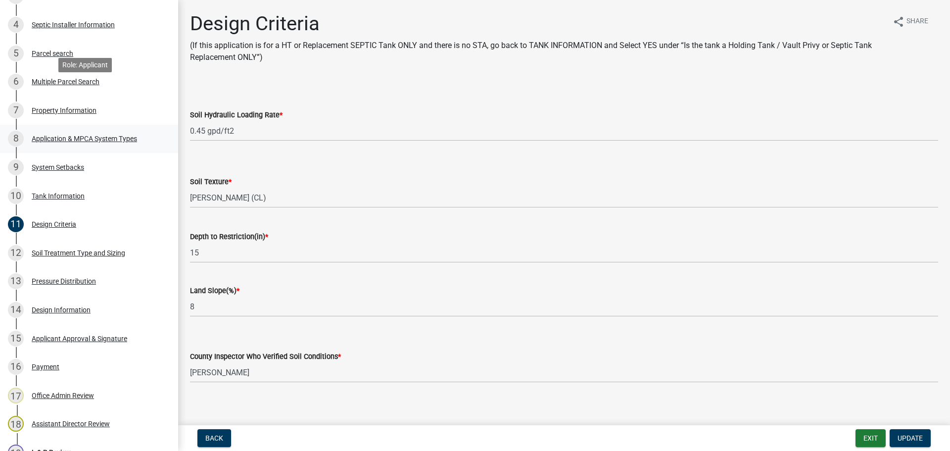
scroll to position [346, 0]
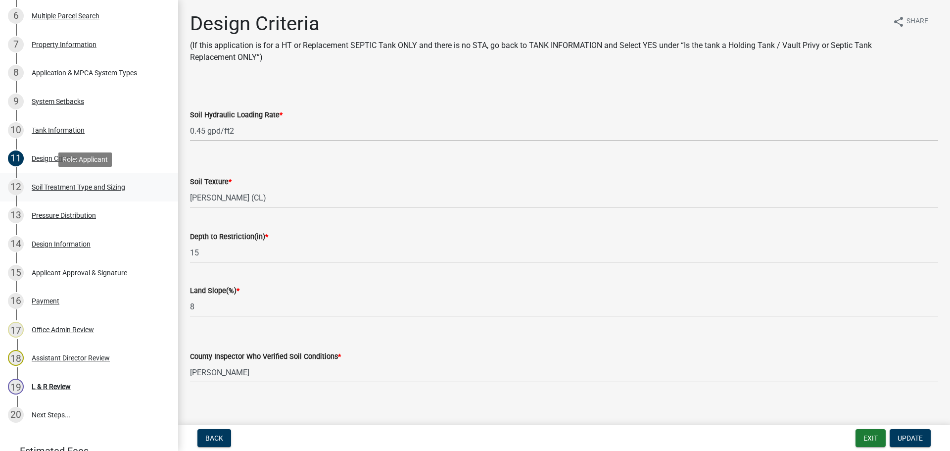
click at [46, 184] on div "Soil Treatment Type and Sizing" at bounding box center [79, 187] width 94 height 7
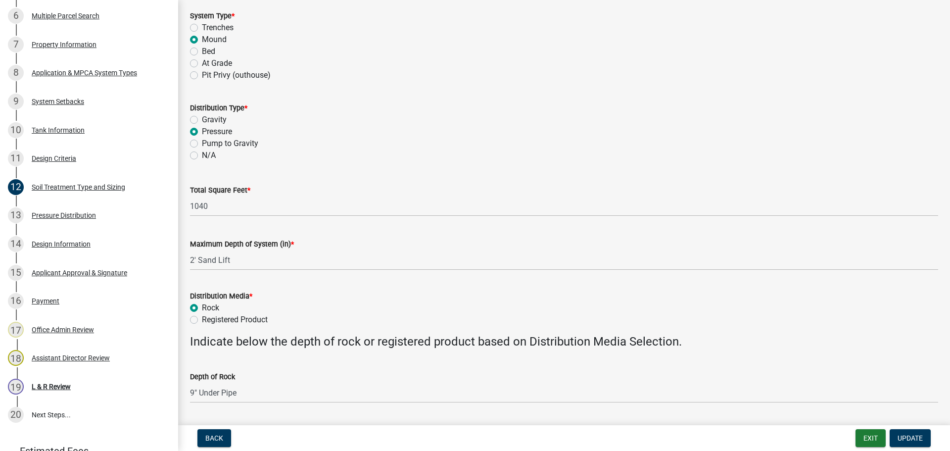
scroll to position [148, 0]
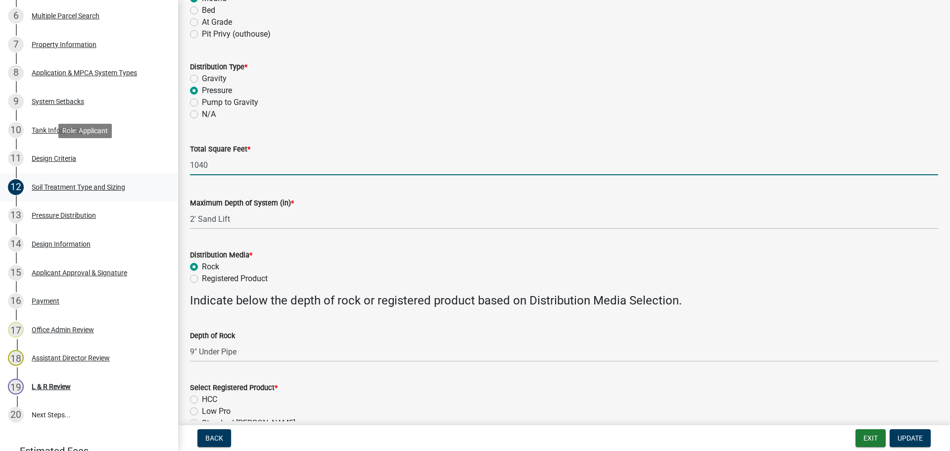
drag, startPoint x: 215, startPoint y: 167, endPoint x: 169, endPoint y: 195, distance: 54.4
click at [157, 166] on div "Subsurface Sewage Treatment System (SSTS) Permit Application SSTS - 465019 View…" at bounding box center [475, 225] width 950 height 451
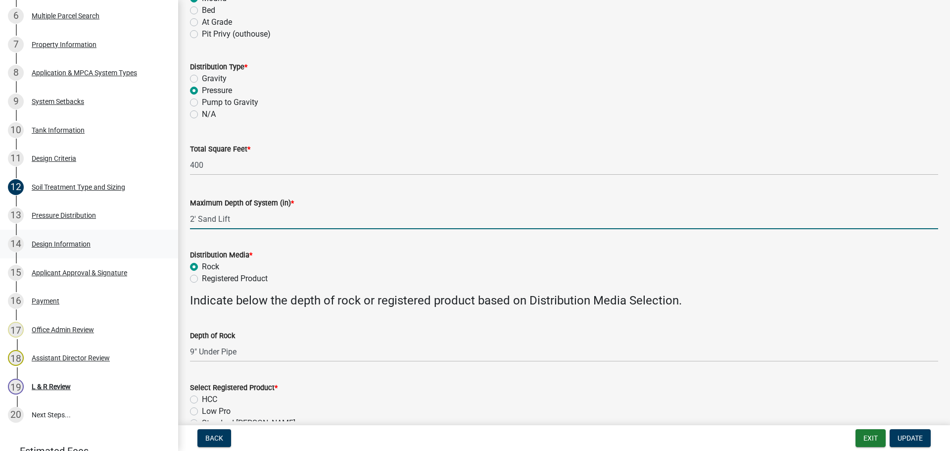
drag, startPoint x: 238, startPoint y: 223, endPoint x: 87, endPoint y: 252, distance: 154.3
click at [94, 225] on div "Subsurface Sewage Treatment System (SSTS) Permit Application SSTS - 465019 View…" at bounding box center [475, 225] width 950 height 451
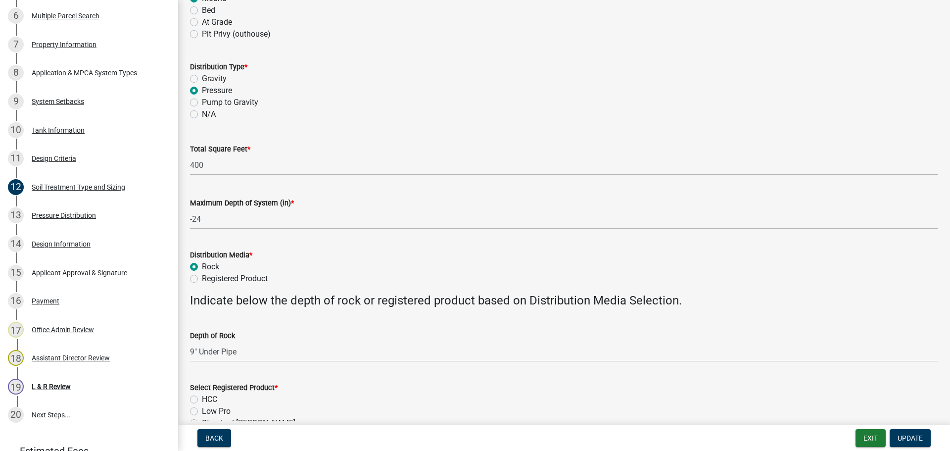
click at [299, 244] on form "Distribution Media * Rock Registered Product" at bounding box center [564, 261] width 748 height 48
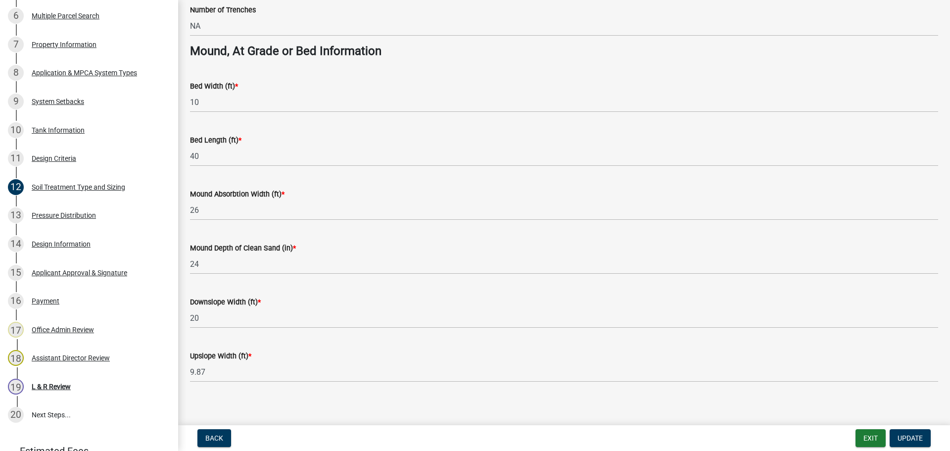
scroll to position [718, 0]
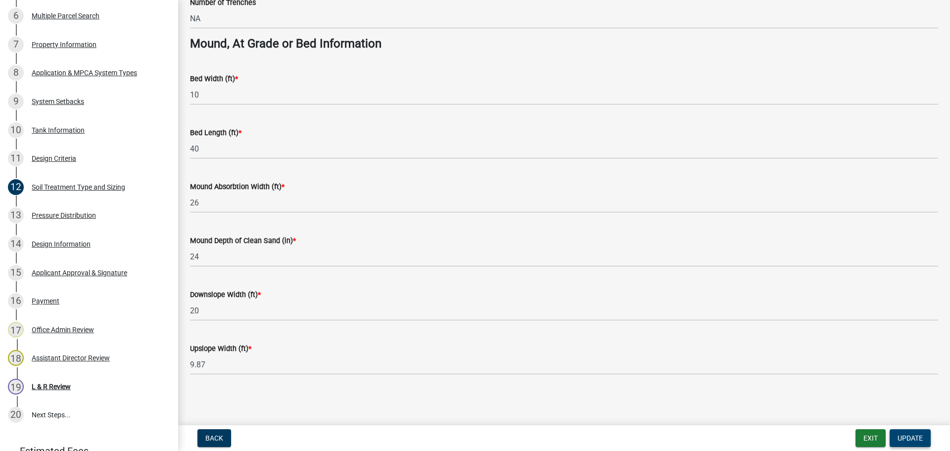
click at [914, 438] on span "Update" at bounding box center [910, 438] width 25 height 8
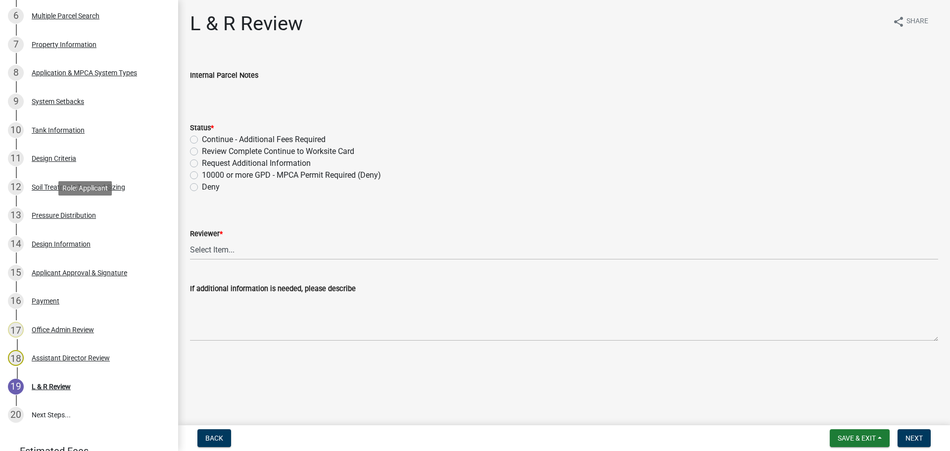
click at [72, 217] on div "Pressure Distribution" at bounding box center [64, 215] width 64 height 7
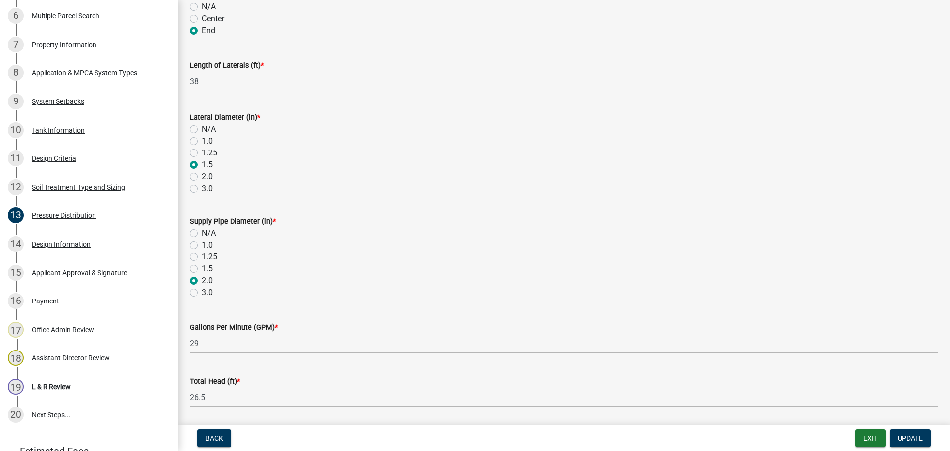
scroll to position [353, 0]
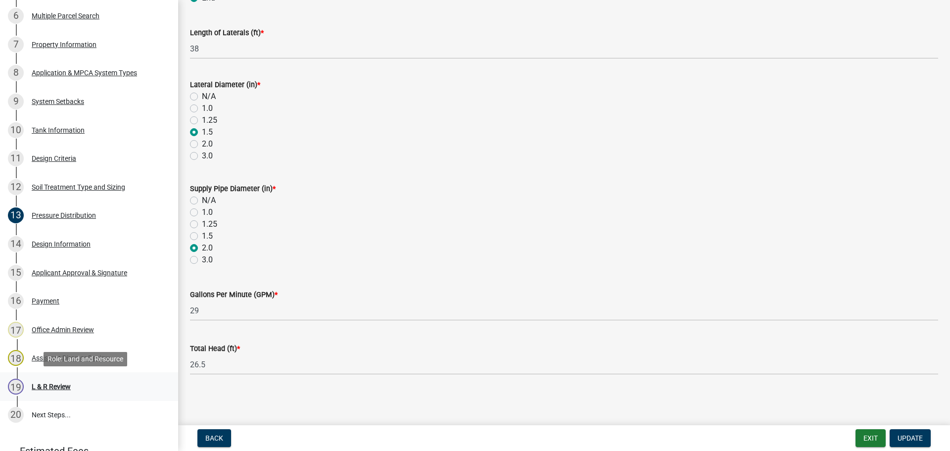
click at [50, 392] on div "19 L & R Review" at bounding box center [85, 387] width 154 height 16
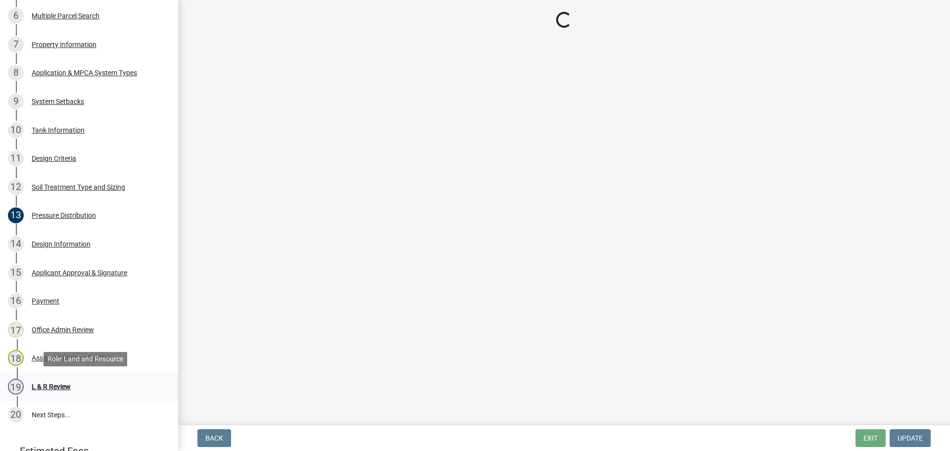
scroll to position [0, 0]
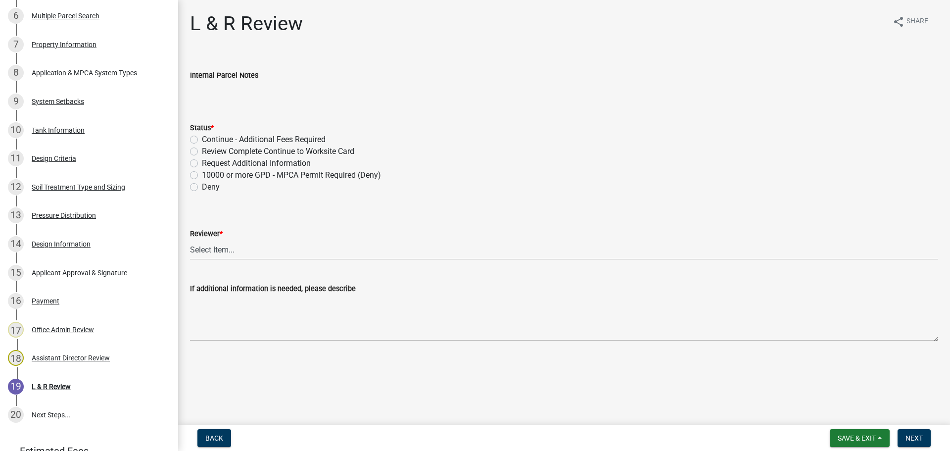
click at [244, 152] on label "Review Complete Continue to Worksite Card" at bounding box center [278, 152] width 152 height 12
click at [208, 152] on input "Review Complete Continue to Worksite Card" at bounding box center [205, 149] width 6 height 6
click at [215, 248] on select "Select Item... [PERSON_NAME] [PERSON_NAME] [PERSON_NAME] [PERSON_NAME] [PERSON_…" at bounding box center [564, 250] width 748 height 20
click at [190, 240] on select "Select Item... [PERSON_NAME] [PERSON_NAME] [PERSON_NAME] [PERSON_NAME] [PERSON_…" at bounding box center [564, 250] width 748 height 20
click at [931, 433] on button "Next" at bounding box center [914, 438] width 33 height 18
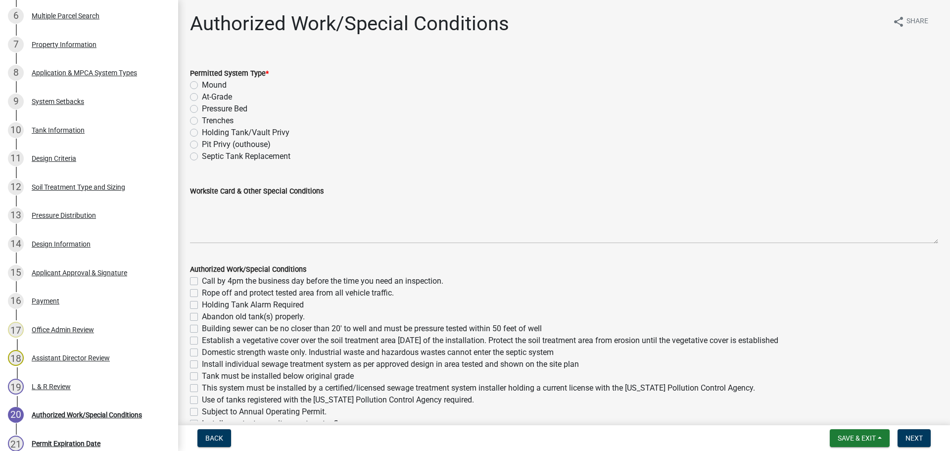
scroll to position [460, 0]
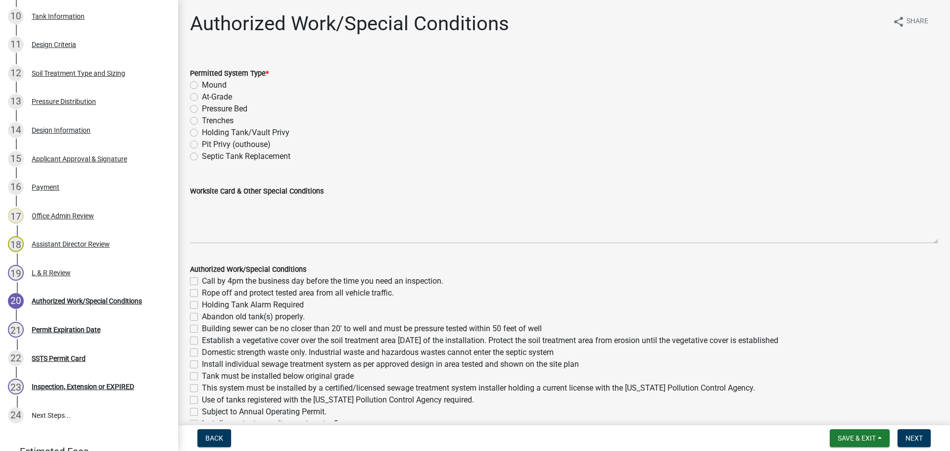
click at [202, 87] on label "Mound" at bounding box center [214, 85] width 25 height 12
click at [202, 86] on input "Mound" at bounding box center [205, 82] width 6 height 6
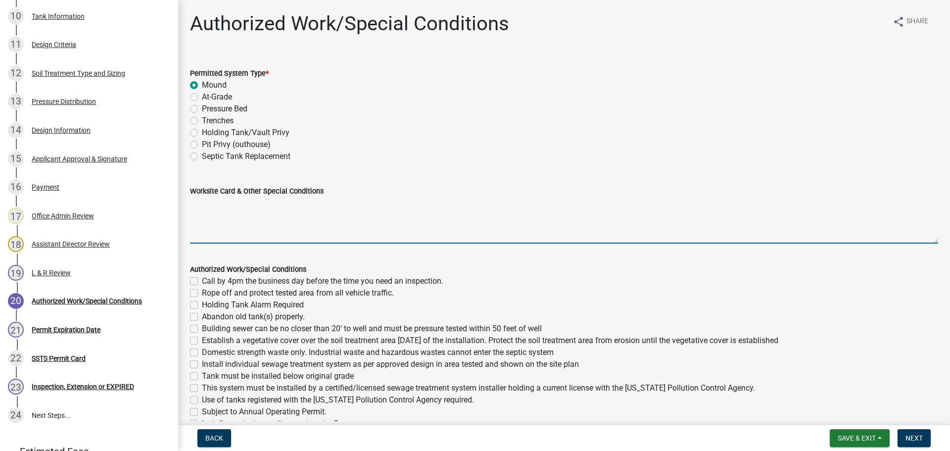
click at [207, 220] on textarea "Worksite Card & Other Special Conditions" at bounding box center [564, 220] width 748 height 47
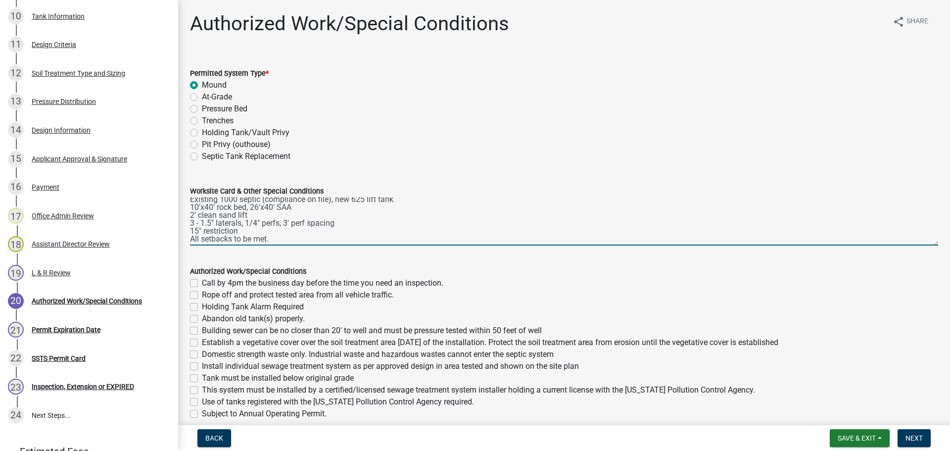
scroll to position [0, 0]
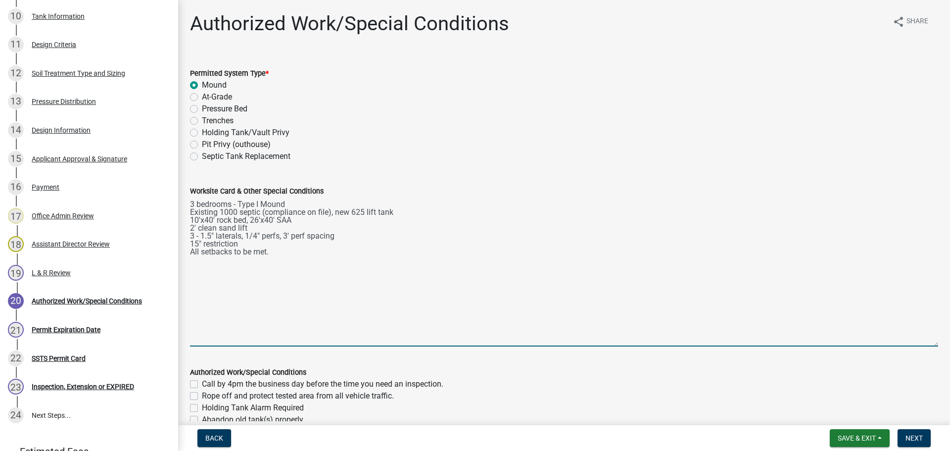
drag, startPoint x: 928, startPoint y: 241, endPoint x: 919, endPoint y: 345, distance: 104.3
click at [920, 344] on textarea "3 bedrooms - Type I Mound Existing 1000 septic (compliance on file), new 625 li…" at bounding box center [564, 271] width 748 height 149
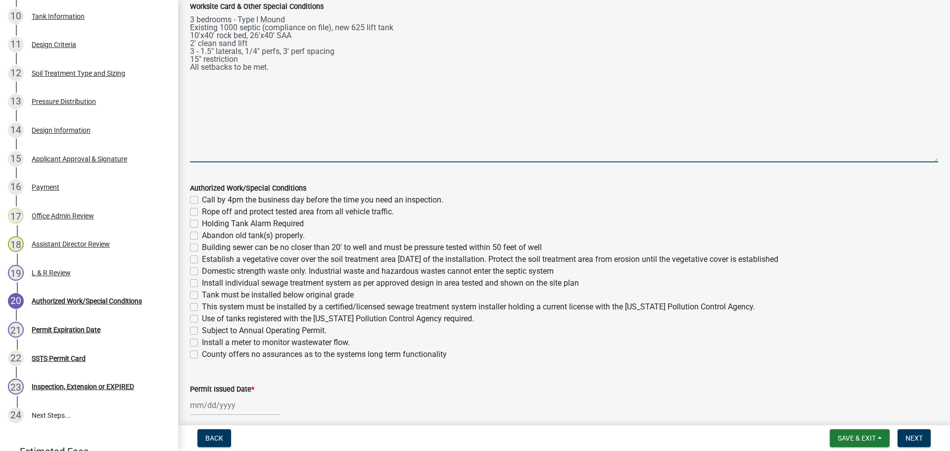
scroll to position [198, 0]
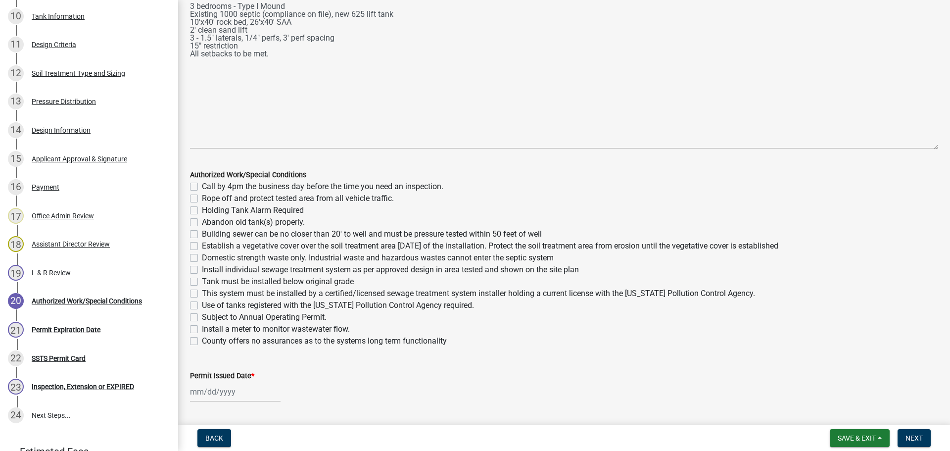
click at [202, 186] on label "Call by 4pm the business day before the time you need an inspection." at bounding box center [323, 187] width 242 height 12
click at [202, 186] on input "Call by 4pm the business day before the time you need an inspection." at bounding box center [205, 184] width 6 height 6
click at [202, 197] on label "Rope off and protect tested area from all vehicle traffic." at bounding box center [298, 199] width 192 height 12
click at [202, 197] on input "Rope off and protect tested area from all vehicle traffic." at bounding box center [205, 196] width 6 height 6
click at [202, 235] on label "Building sewer can be no closer than 20' to well and must be pressure tested wi…" at bounding box center [372, 234] width 340 height 12
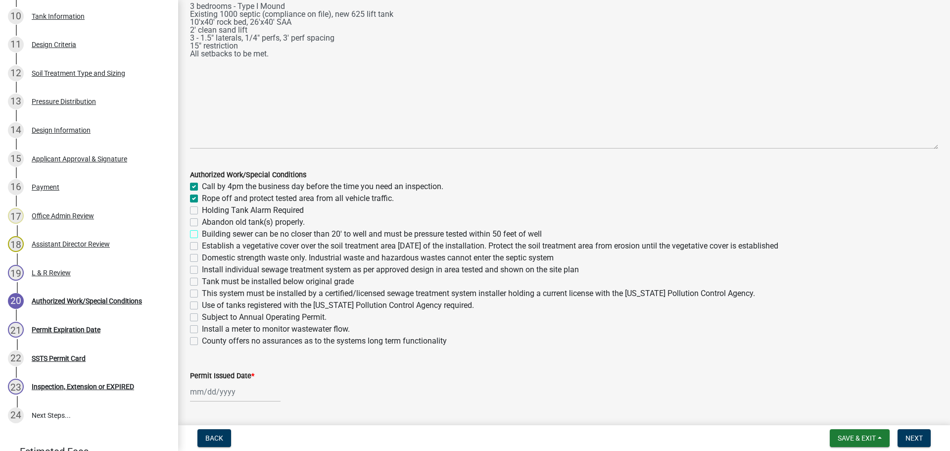
click at [202, 235] on input "Building sewer can be no closer than 20' to well and must be pressure tested wi…" at bounding box center [205, 231] width 6 height 6
click at [202, 244] on label "Establish a vegetative cover over the soil treatment area [DATE] of the install…" at bounding box center [490, 246] width 577 height 12
click at [202, 244] on input "Establish a vegetative cover over the soil treatment area [DATE] of the install…" at bounding box center [205, 243] width 6 height 6
click at [202, 257] on label "Domestic strength waste only. Industrial waste and hazardous wastes cannot ente…" at bounding box center [378, 258] width 352 height 12
click at [202, 257] on input "Domestic strength waste only. Industrial waste and hazardous wastes cannot ente…" at bounding box center [205, 255] width 6 height 6
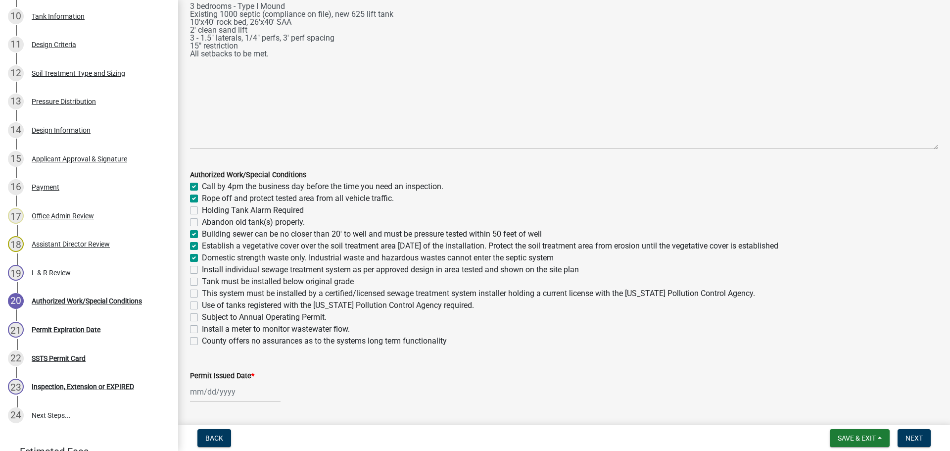
click at [202, 269] on label "Install individual sewage treatment system as per approved design in area teste…" at bounding box center [390, 270] width 377 height 12
click at [202, 269] on input "Install individual sewage treatment system as per approved design in area teste…" at bounding box center [205, 267] width 6 height 6
click at [202, 282] on label "Tank must be installed below original grade" at bounding box center [278, 282] width 152 height 12
click at [202, 282] on input "Tank must be installed below original grade" at bounding box center [205, 279] width 6 height 6
click at [196, 289] on div "This system must be installed by a certified/licensed sewage treatment system i…" at bounding box center [564, 294] width 748 height 12
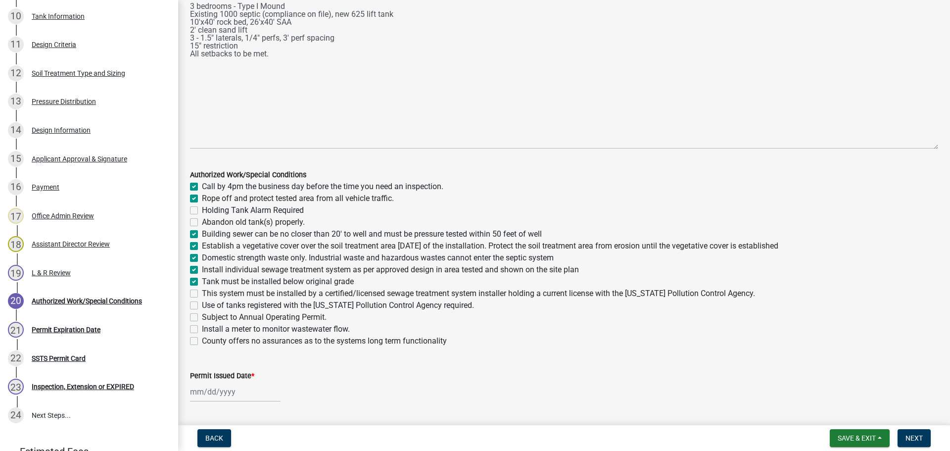
click at [202, 294] on label "This system must be installed by a certified/licensed sewage treatment system i…" at bounding box center [478, 294] width 553 height 12
click at [202, 294] on input "This system must be installed by a certified/licensed sewage treatment system i…" at bounding box center [205, 291] width 6 height 6
click at [202, 303] on label "Use of tanks registered with the [US_STATE] Pollution Control Agency required." at bounding box center [338, 305] width 272 height 12
click at [202, 303] on input "Use of tanks registered with the [US_STATE] Pollution Control Agency required." at bounding box center [205, 302] width 6 height 6
click at [202, 329] on label "Install a meter to monitor wastewater flow." at bounding box center [276, 329] width 148 height 12
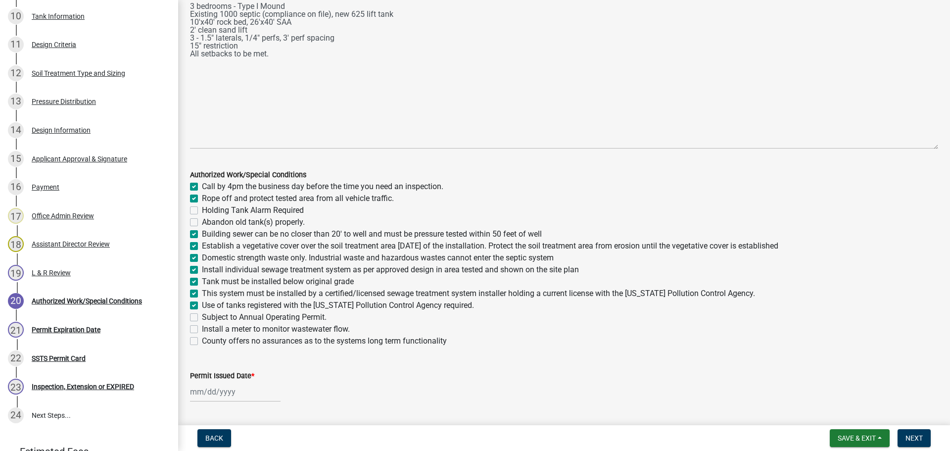
click at [202, 329] on input "Install a meter to monitor wastewater flow." at bounding box center [205, 326] width 6 height 6
click at [237, 396] on div at bounding box center [235, 392] width 91 height 20
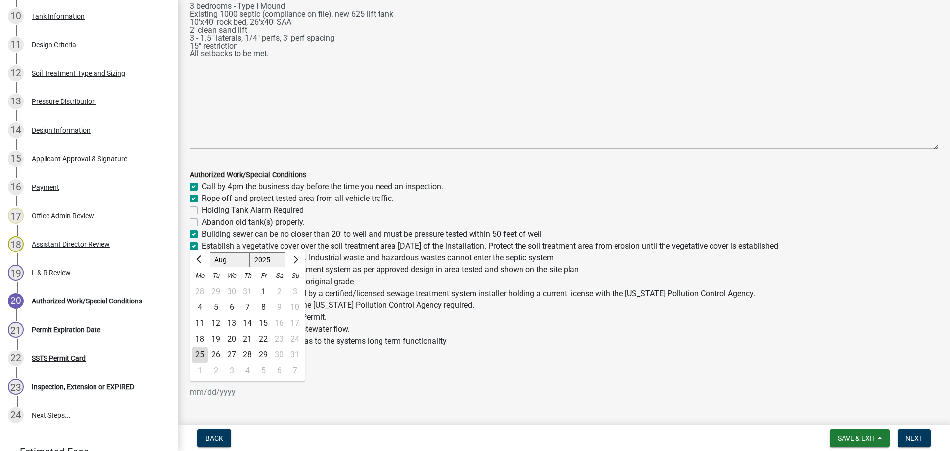
click at [202, 357] on div "25" at bounding box center [200, 355] width 16 height 16
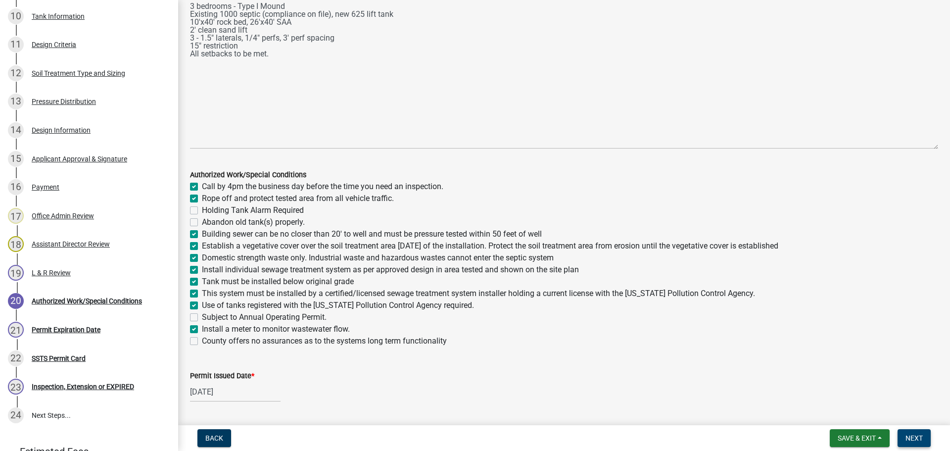
click at [918, 441] on span "Next" at bounding box center [914, 438] width 17 height 8
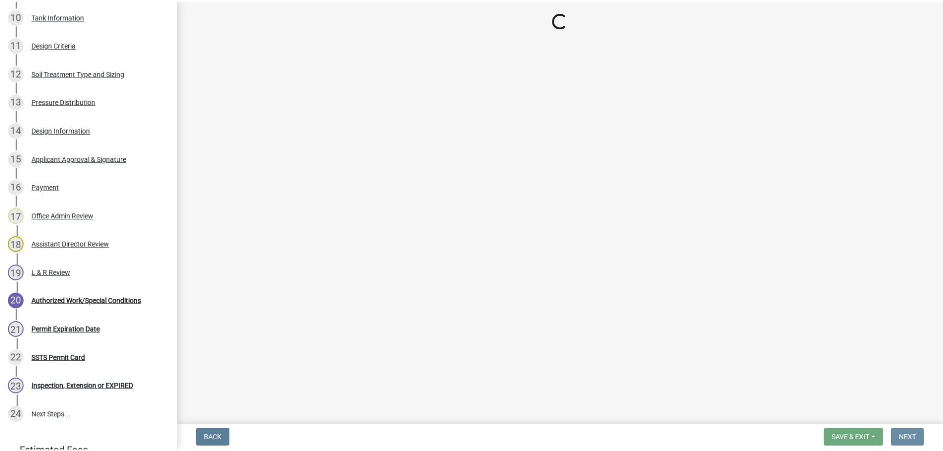
scroll to position [0, 0]
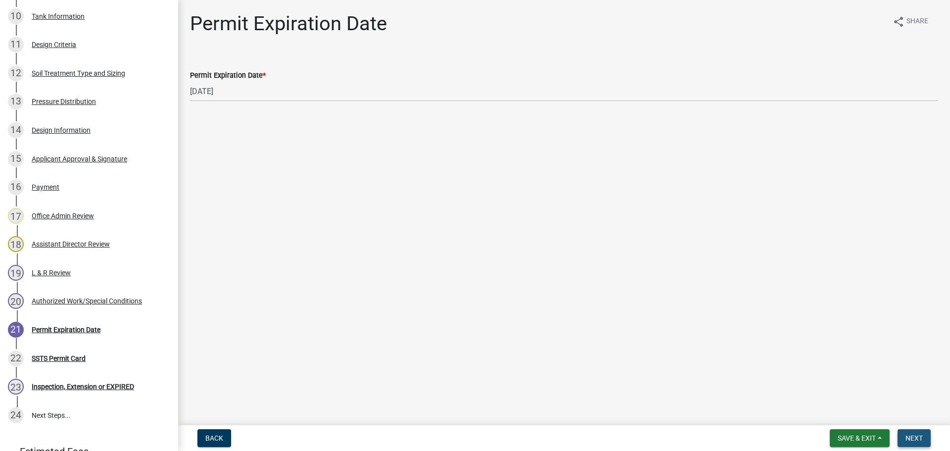
click at [925, 437] on button "Next" at bounding box center [914, 438] width 33 height 18
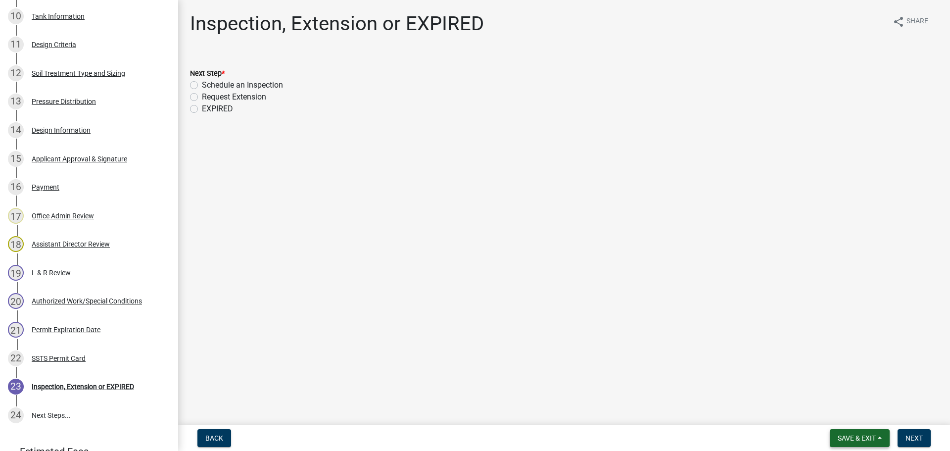
click at [843, 436] on span "Save & Exit" at bounding box center [857, 438] width 38 height 8
click at [843, 417] on button "Save & Exit" at bounding box center [850, 412] width 79 height 24
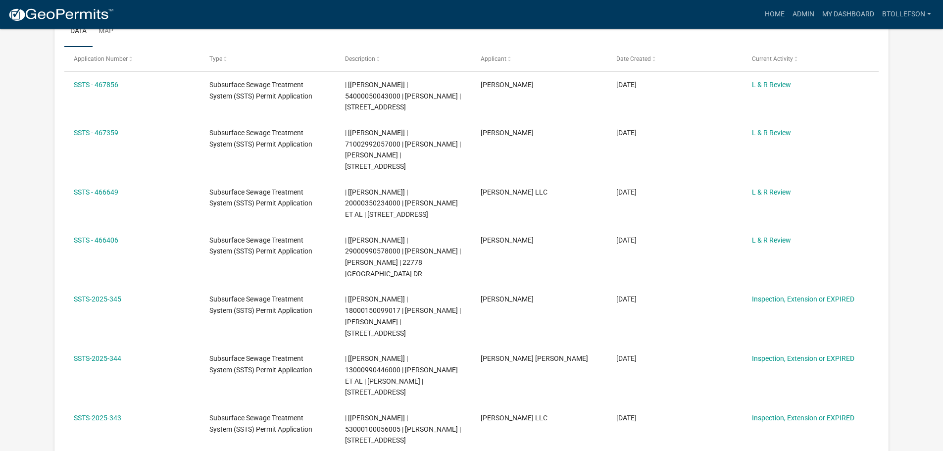
scroll to position [148, 0]
